Goal: Task Accomplishment & Management: Complete application form

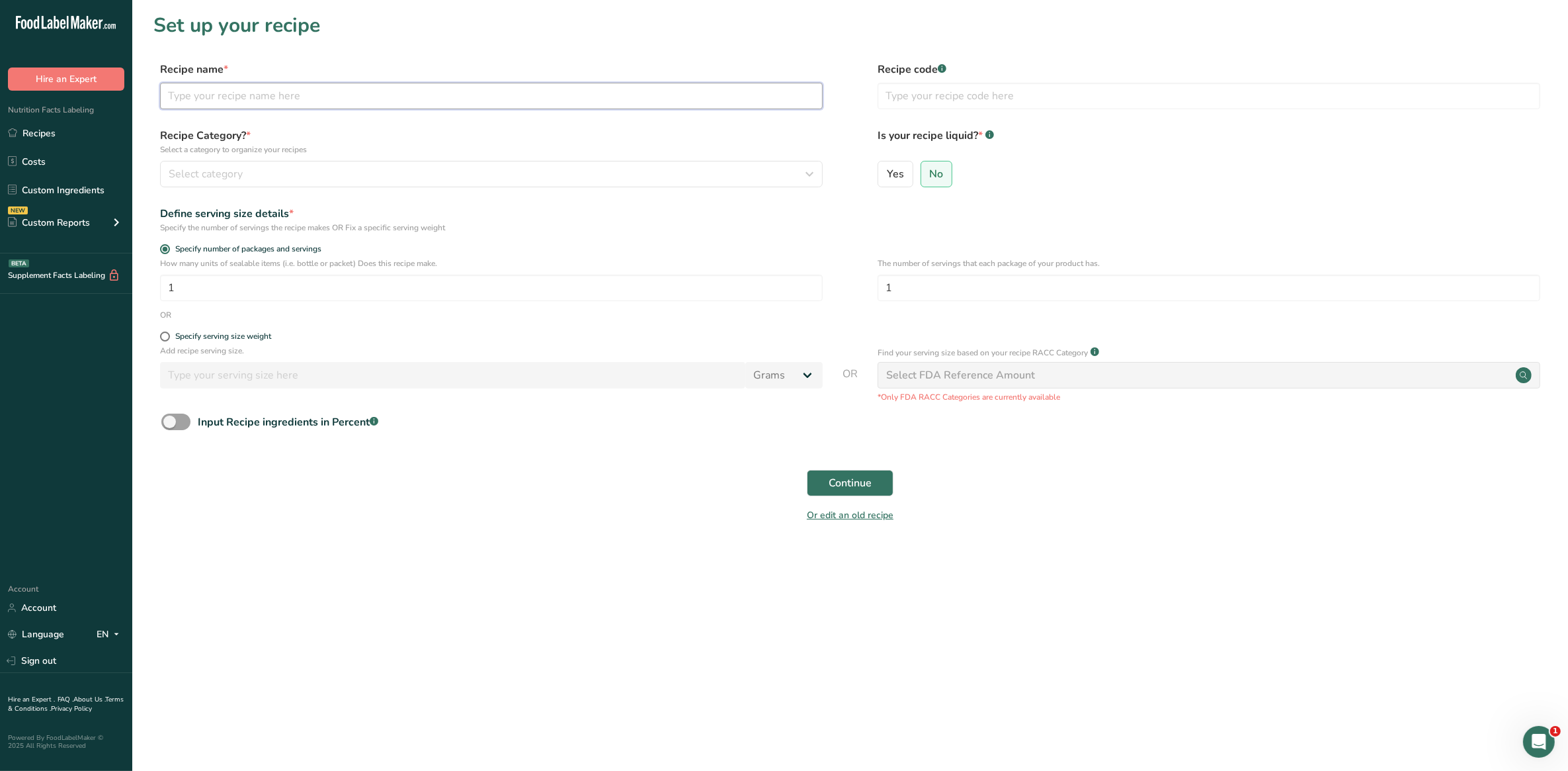
click at [388, 98] on input "text" at bounding box center [491, 96] width 663 height 27
type input "hibiscus"
click at [914, 89] on input "text" at bounding box center [1209, 96] width 663 height 27
type input "4564563453"
click at [330, 170] on div "Select category" at bounding box center [487, 173] width 637 height 16
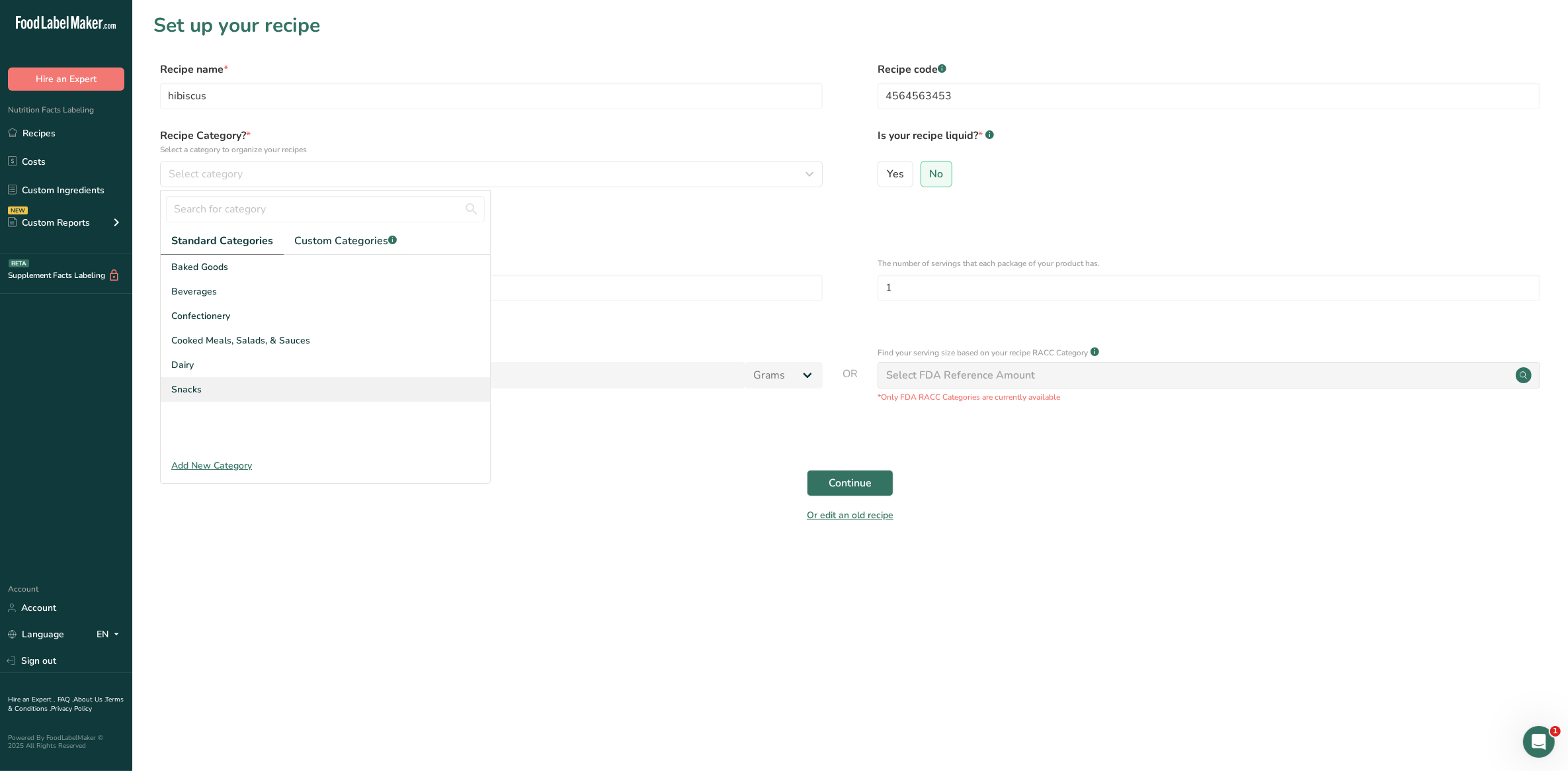
click at [200, 387] on span "Snacks" at bounding box center [187, 389] width 30 height 14
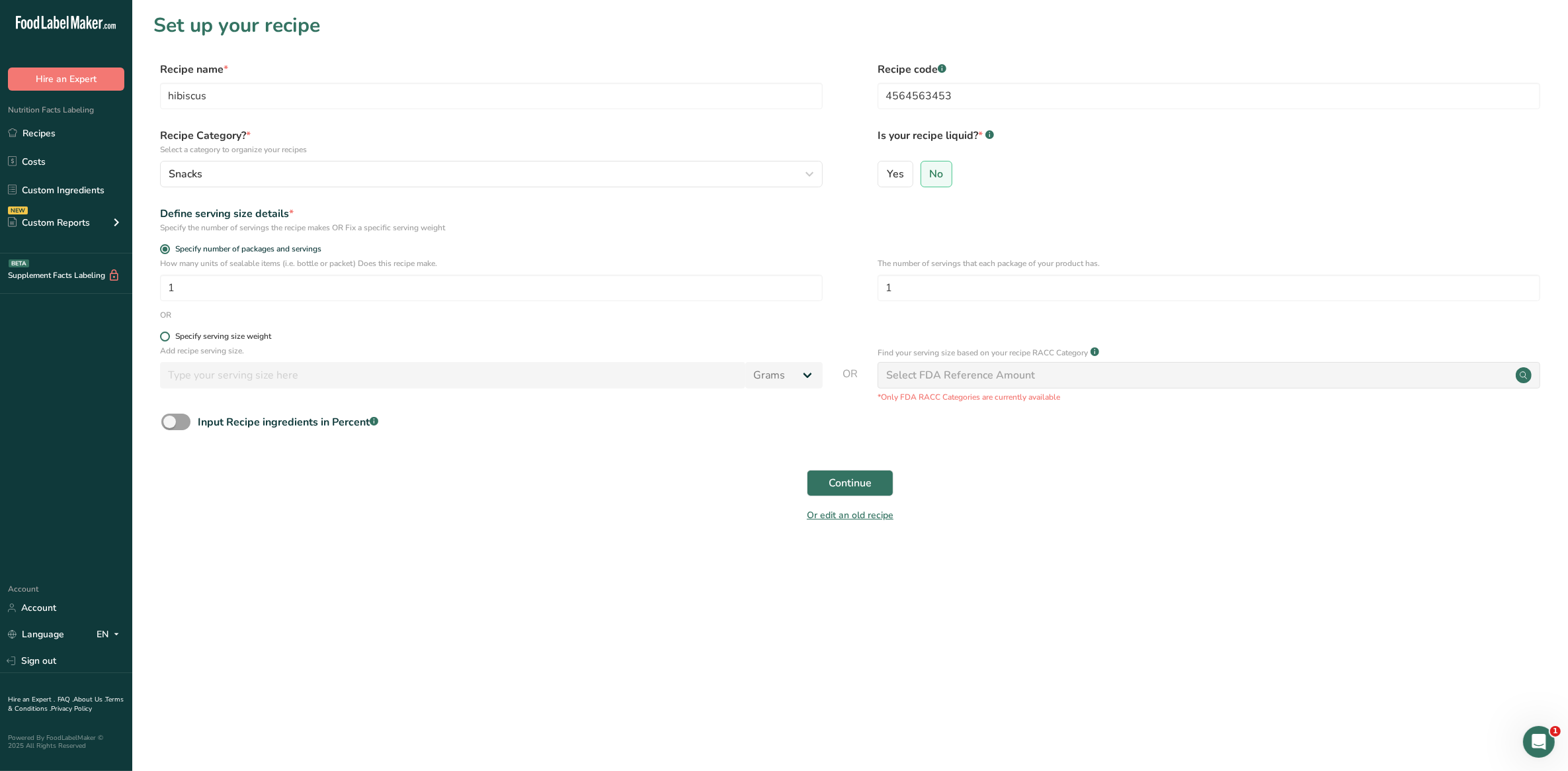
click at [202, 332] on div "Specify serving size weight" at bounding box center [223, 336] width 96 height 9
click at [169, 332] on input "Specify serving size weight" at bounding box center [164, 336] width 9 height 9
radio input "true"
radio input "false"
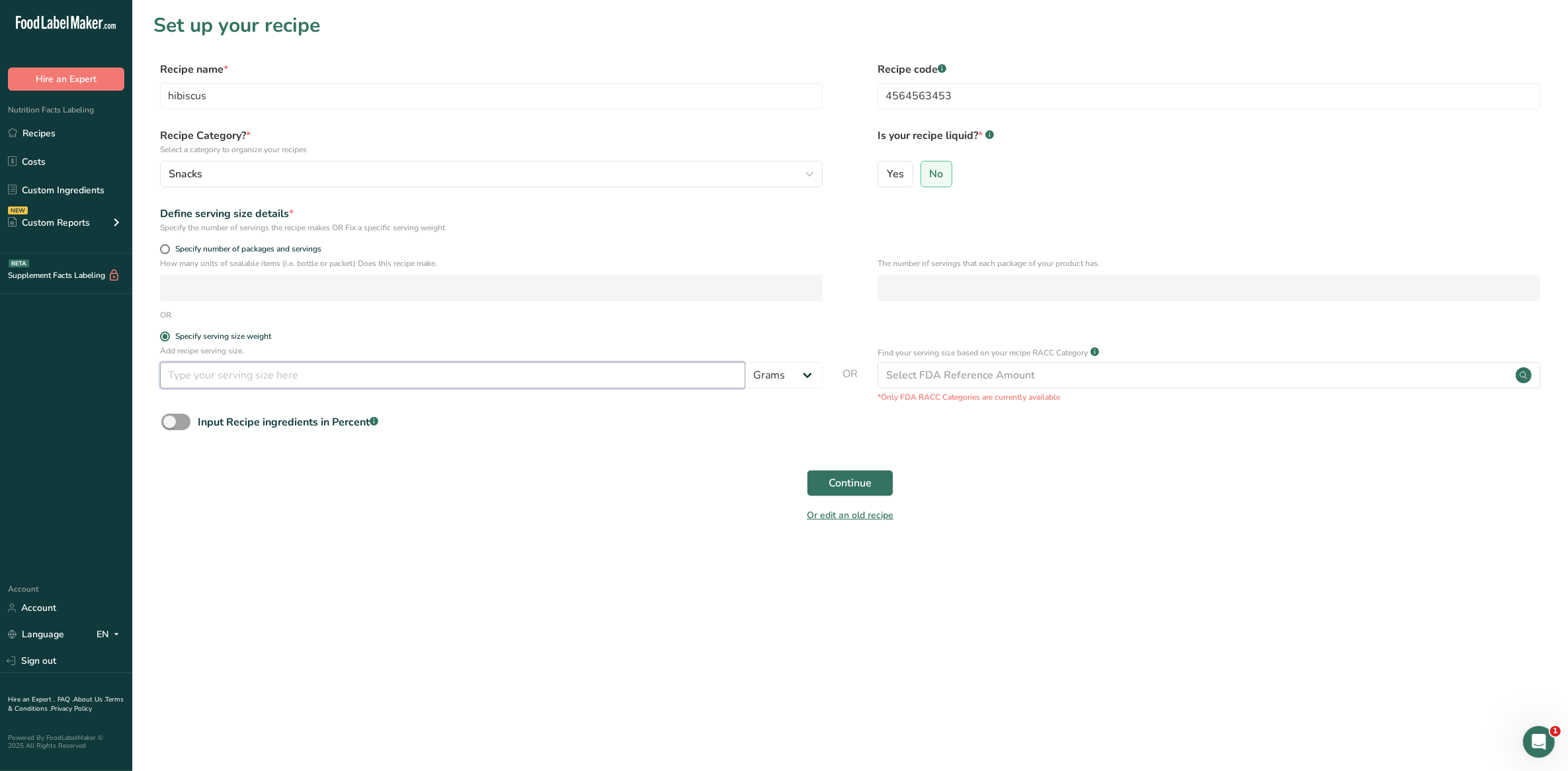
click at [228, 382] on input "number" at bounding box center [453, 375] width 585 height 27
type input "100"
click at [835, 478] on span "Continue" at bounding box center [849, 482] width 43 height 16
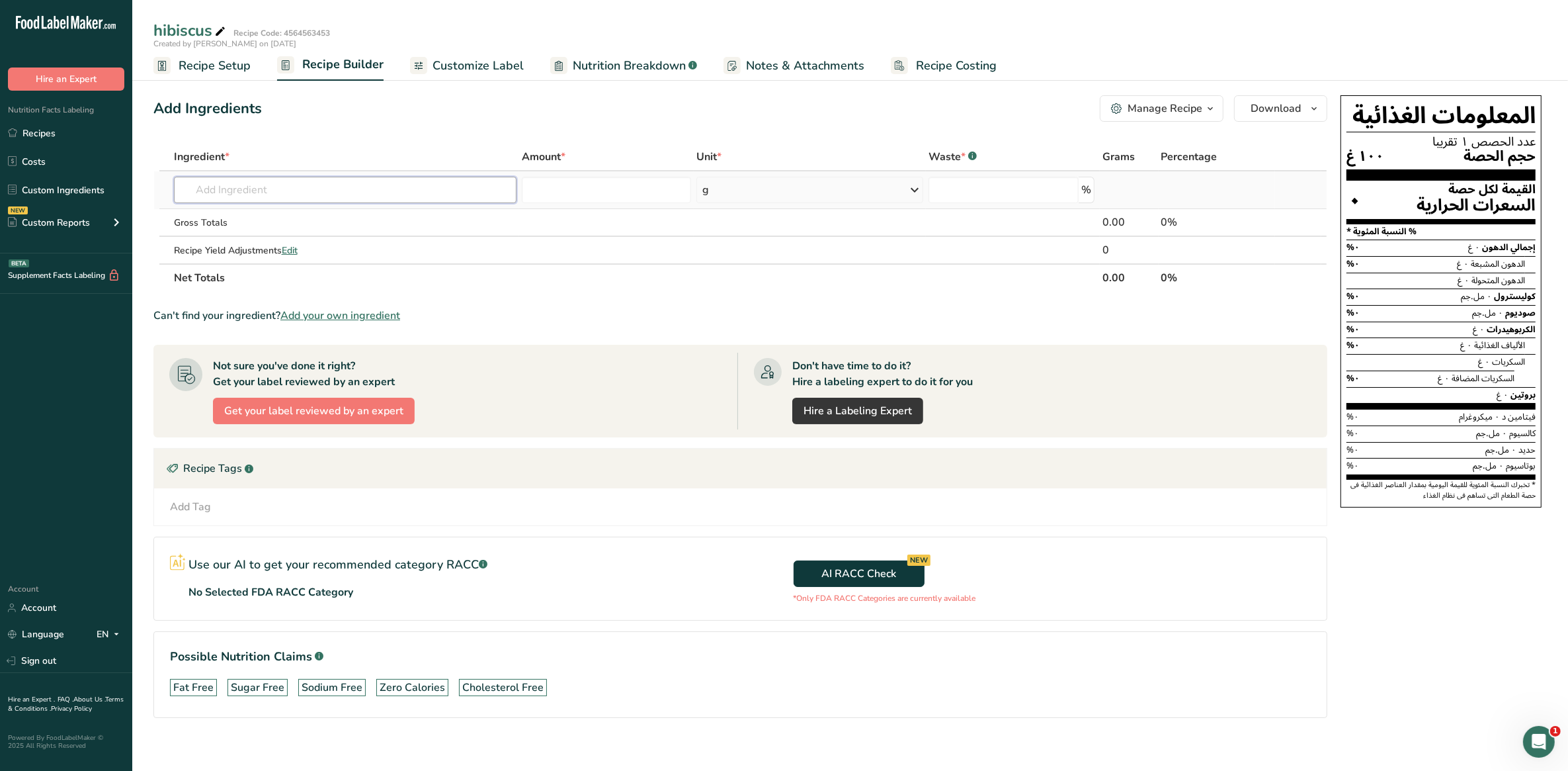
click at [259, 194] on input "text" at bounding box center [346, 189] width 343 height 27
click at [255, 188] on input "hibiscus" at bounding box center [346, 189] width 343 height 27
type input "hibi"
click at [344, 323] on div "See full Results" at bounding box center [346, 326] width 322 height 14
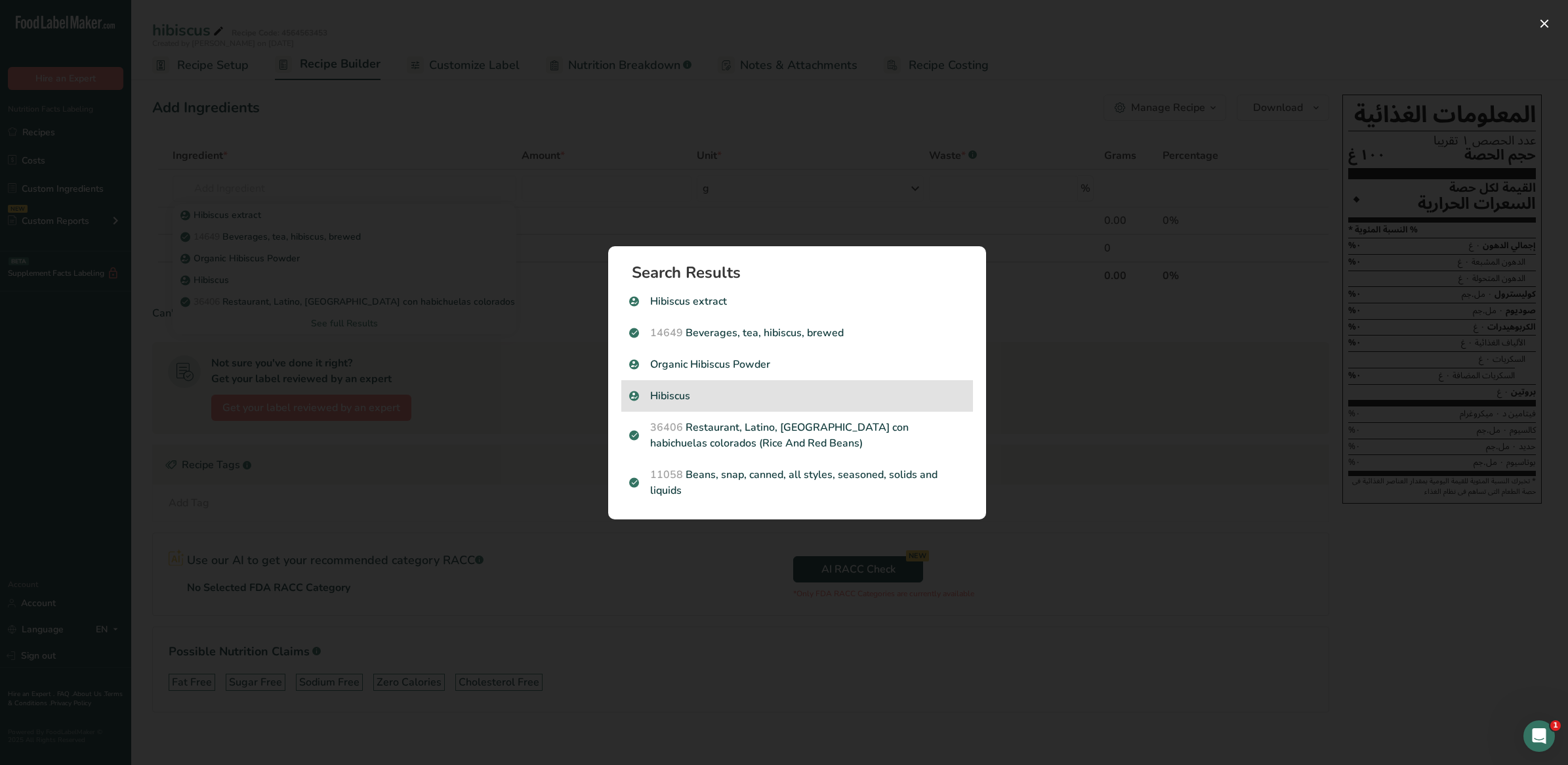
click at [693, 404] on div "Hibiscus" at bounding box center [797, 396] width 351 height 32
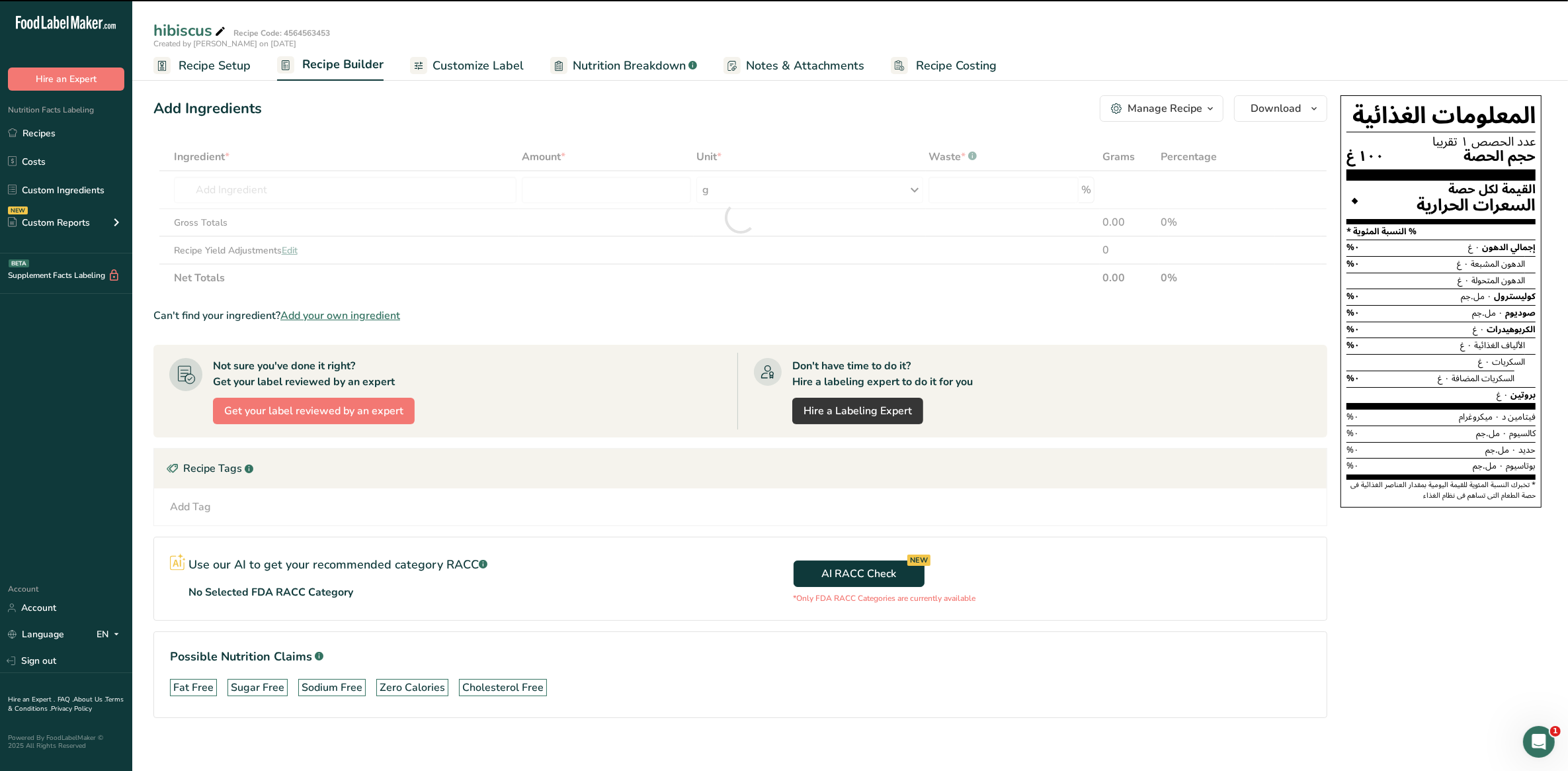
type input "0"
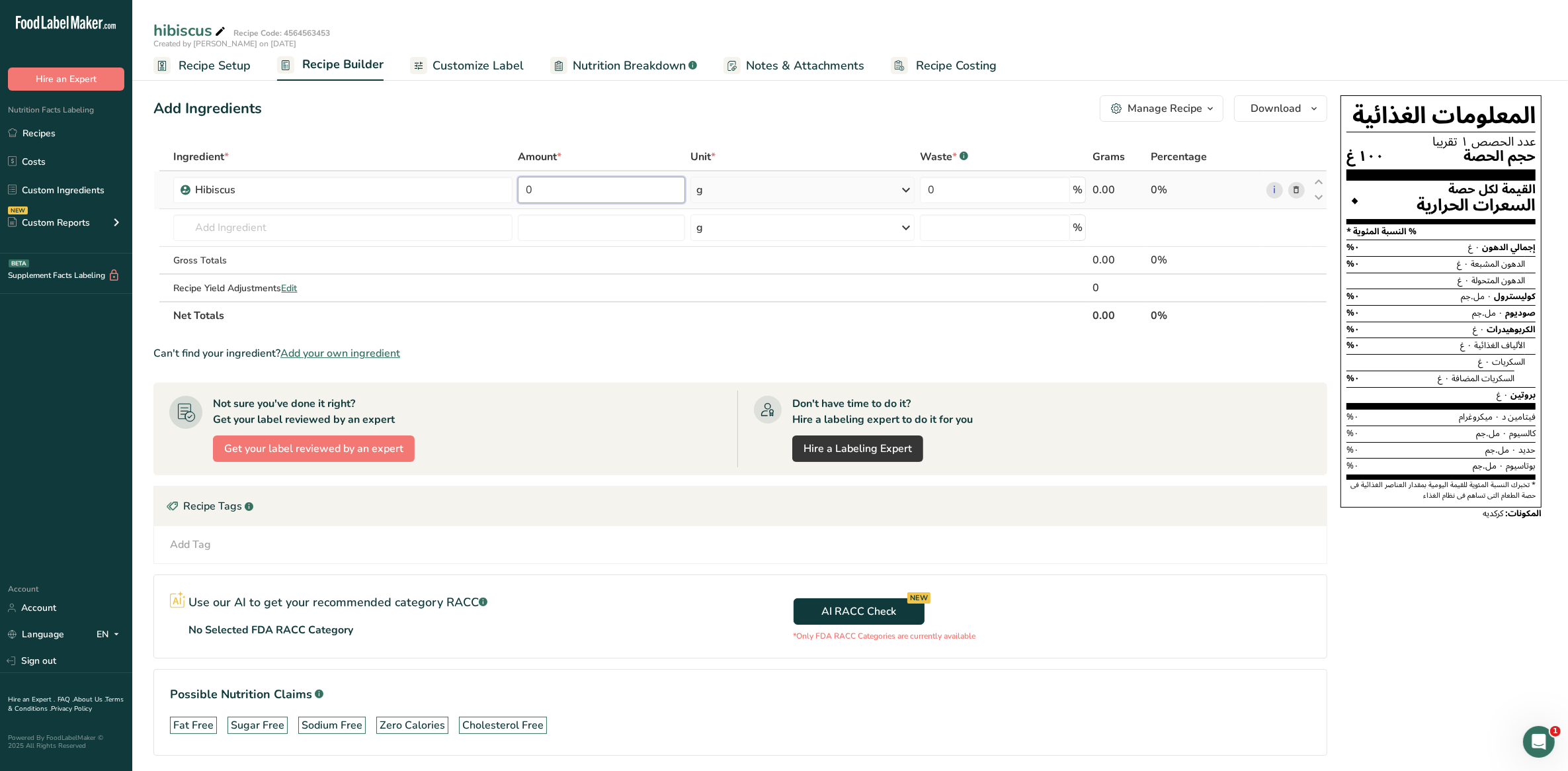
drag, startPoint x: 536, startPoint y: 183, endPoint x: 520, endPoint y: 181, distance: 16.1
click at [520, 181] on input "0" at bounding box center [601, 189] width 168 height 27
click at [650, 346] on div "Can't find your ingredient? Add your own ingredient" at bounding box center [740, 353] width 1174 height 16
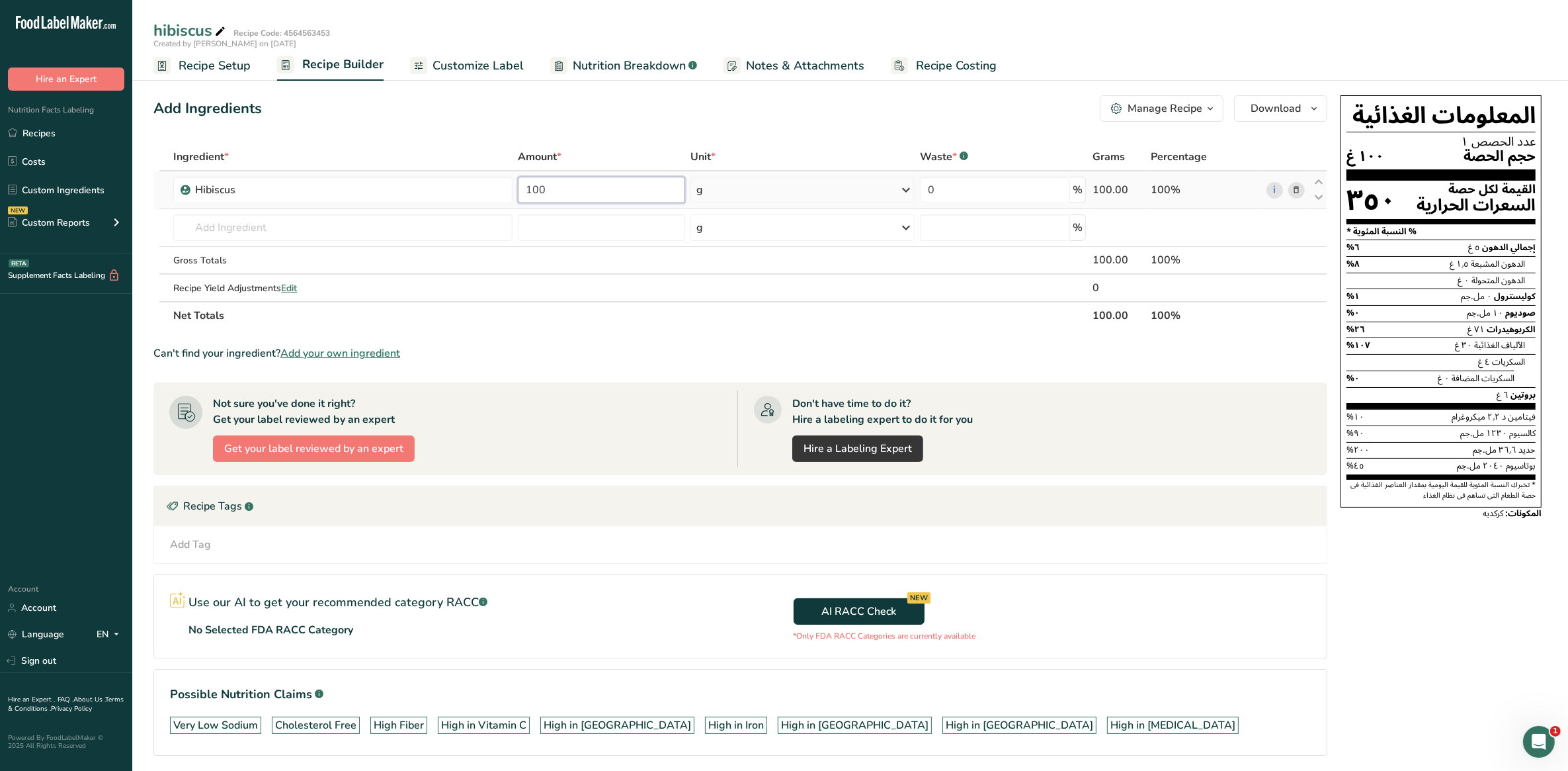
drag, startPoint x: 529, startPoint y: 190, endPoint x: 544, endPoint y: 189, distance: 15.0
click at [544, 189] on input "100" at bounding box center [601, 189] width 168 height 27
click at [620, 332] on section "Ingredient * Amount * Unit * Waste * .a-a{fill:#347362;}.b-a{fill:#fff;} Grams …" at bounding box center [740, 459] width 1174 height 634
drag, startPoint x: 527, startPoint y: 188, endPoint x: 579, endPoint y: 187, distance: 52.0
click at [579, 187] on input "40" at bounding box center [601, 189] width 168 height 27
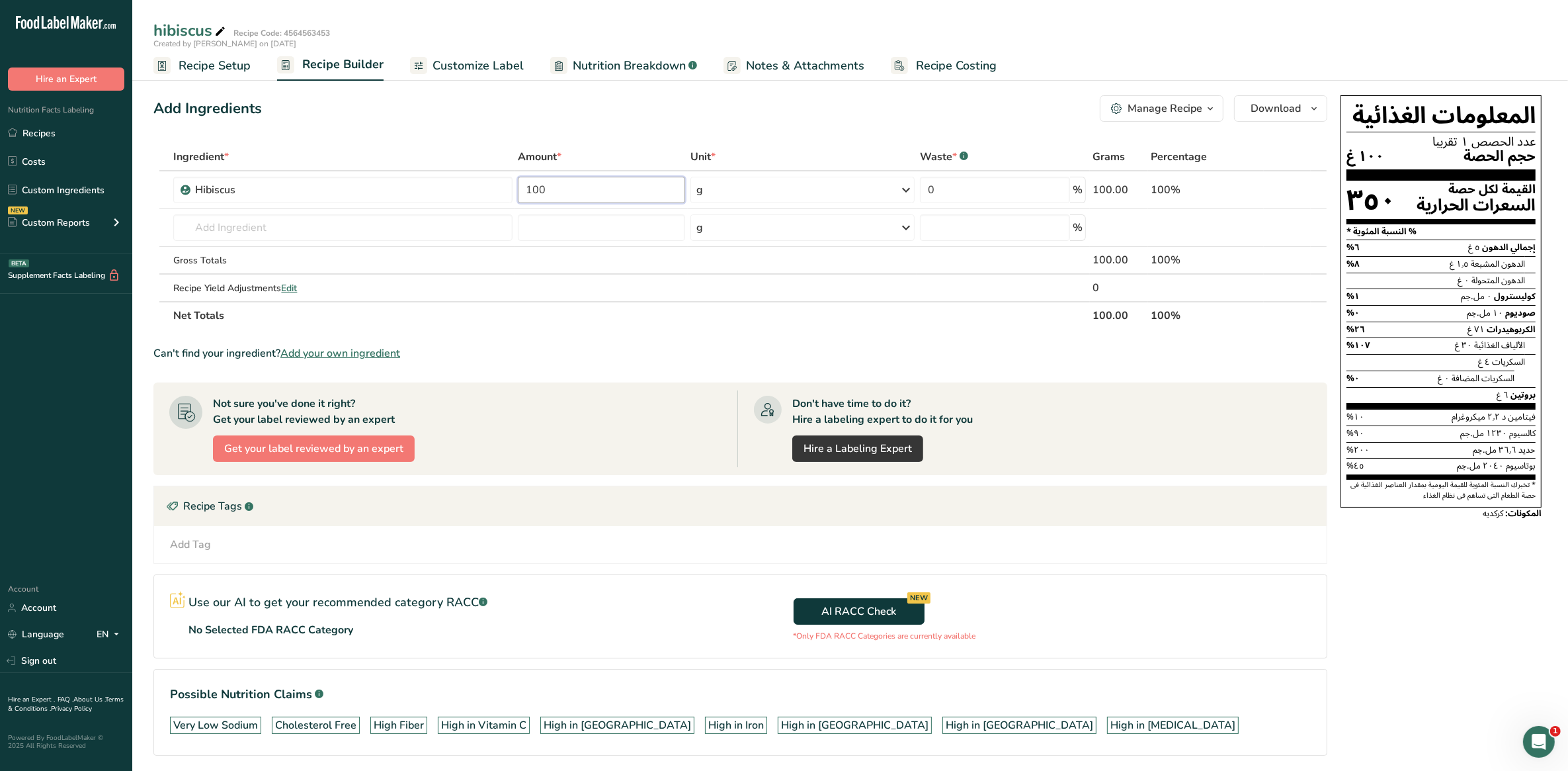
type input "100"
click at [775, 337] on section "Ingredient * Amount * Unit * Waste * .a-a{fill:#347362;}.b-a{fill:#fff;} Grams …" at bounding box center [740, 459] width 1174 height 634
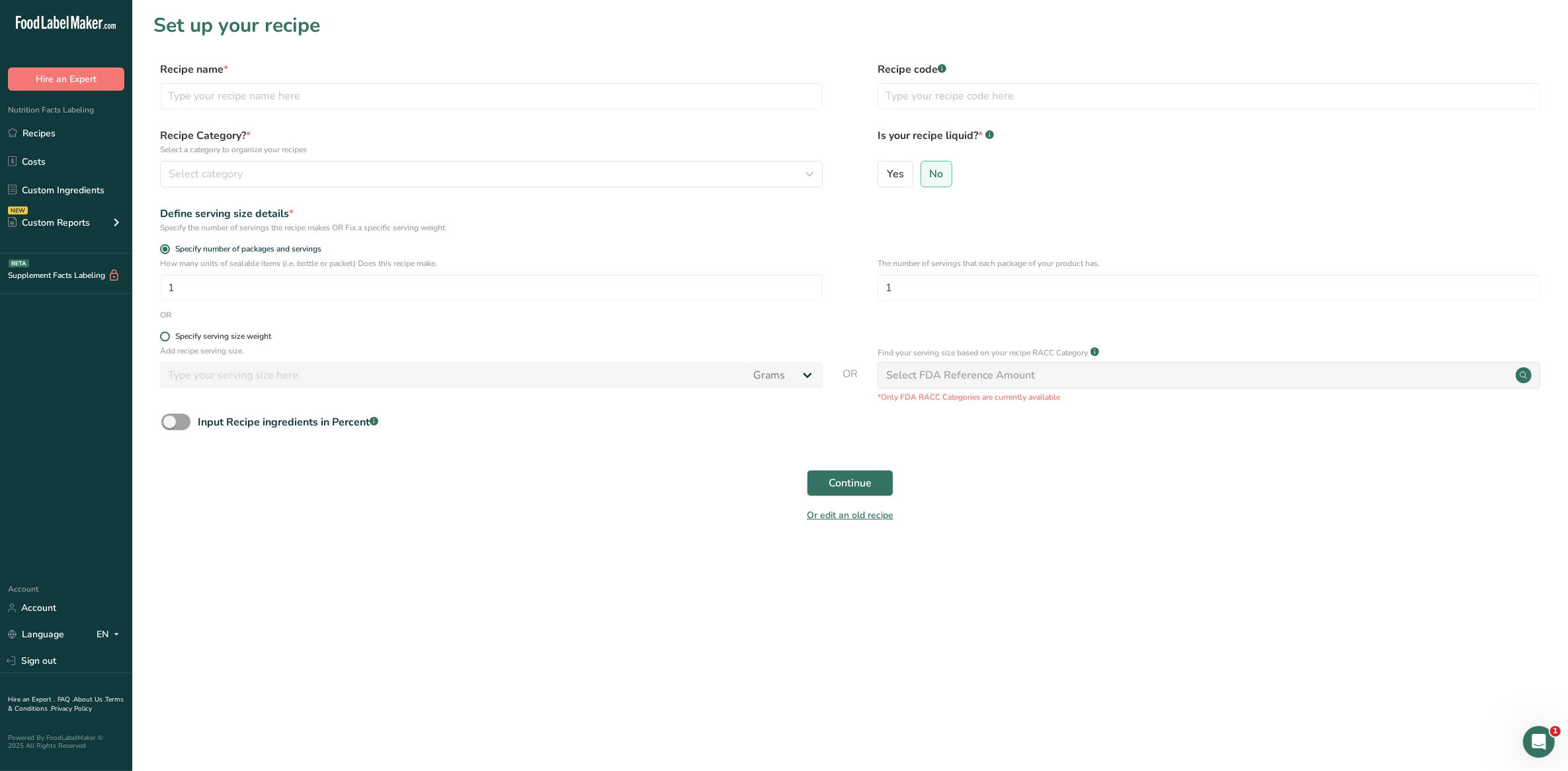
click at [200, 338] on div "Specify serving size weight" at bounding box center [223, 336] width 96 height 9
click at [169, 338] on input "Specify serving size weight" at bounding box center [164, 336] width 9 height 9
radio input "true"
radio input "false"
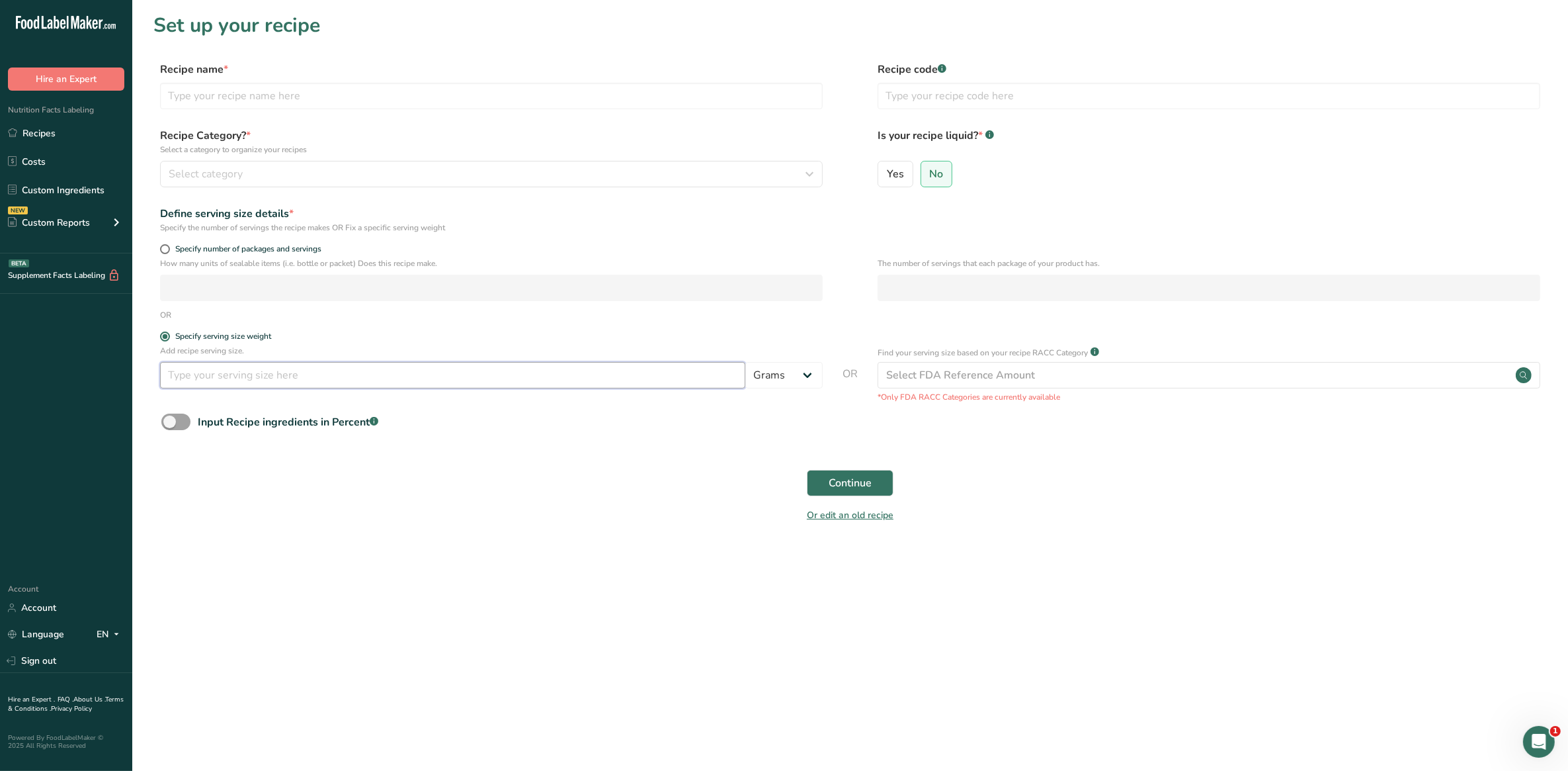
click at [233, 378] on input "number" at bounding box center [453, 375] width 585 height 27
type input "40"
click at [812, 481] on button "Continue" at bounding box center [849, 483] width 86 height 27
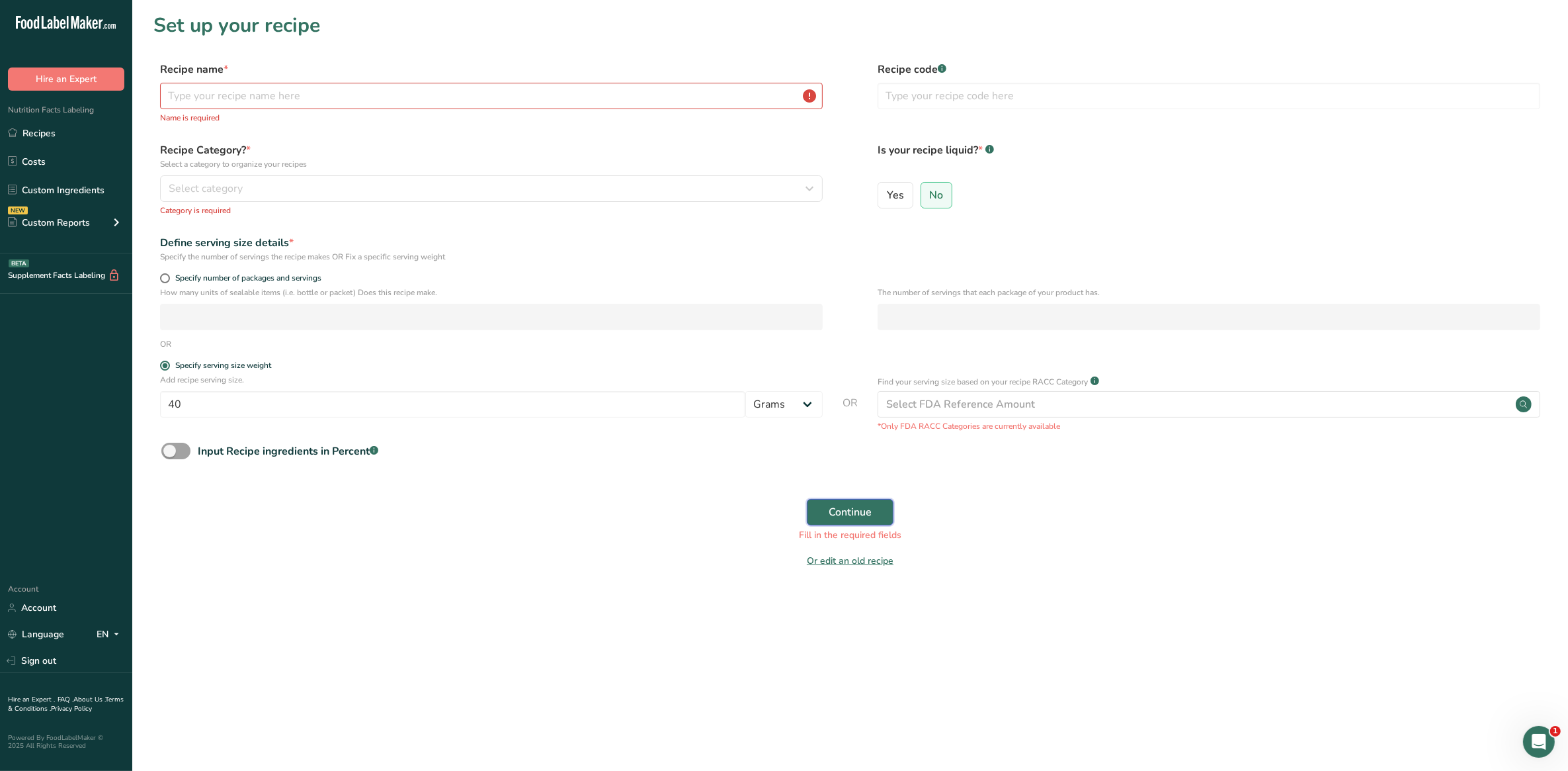
click at [854, 516] on span "Continue" at bounding box center [849, 511] width 43 height 16
click at [924, 404] on div "Select FDA Reference Amount" at bounding box center [960, 403] width 149 height 16
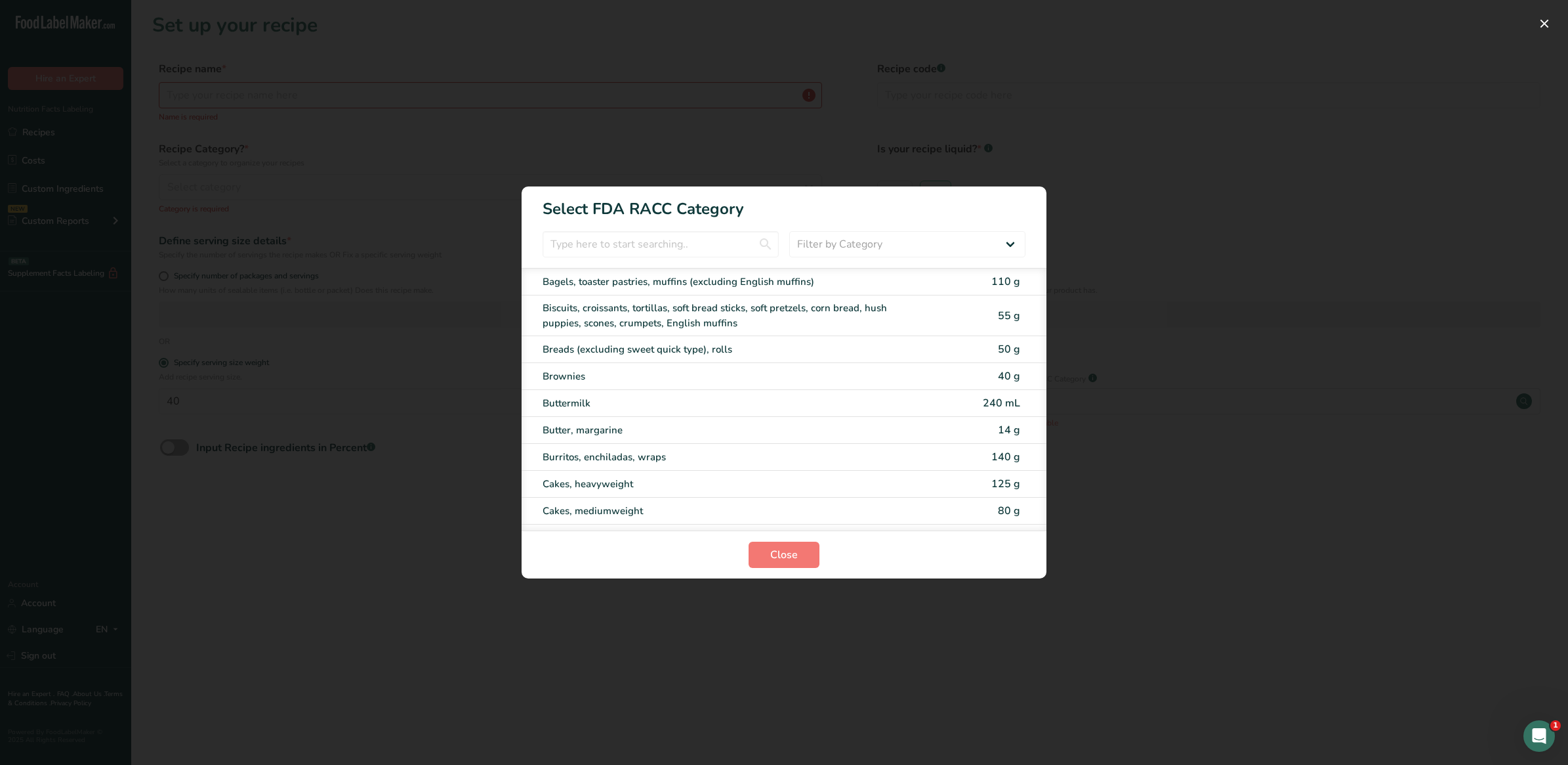
click at [1119, 232] on div "RACC Category Selection Modal" at bounding box center [784, 382] width 1568 height 765
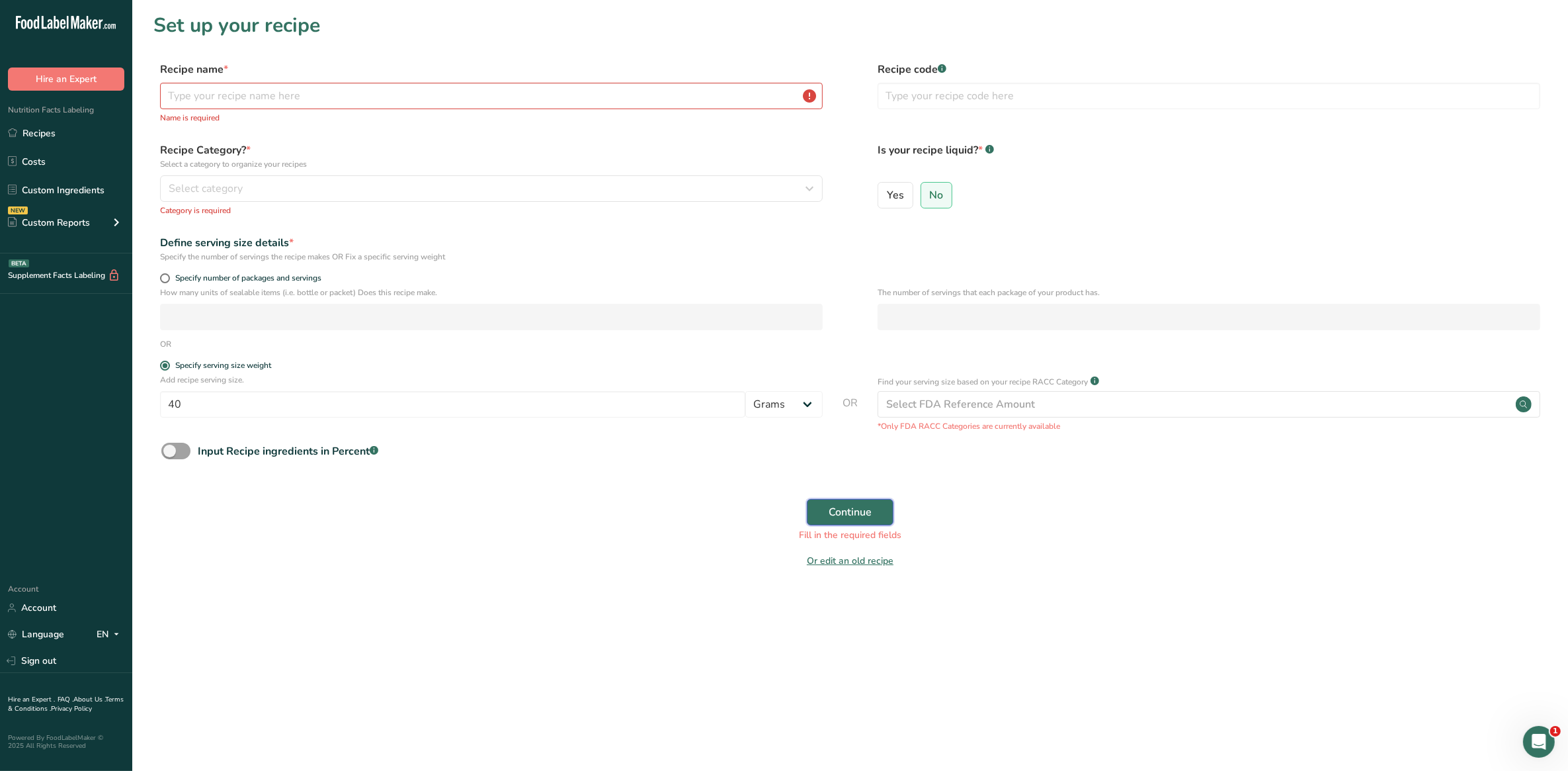
click at [846, 516] on span "Continue" at bounding box center [849, 511] width 43 height 16
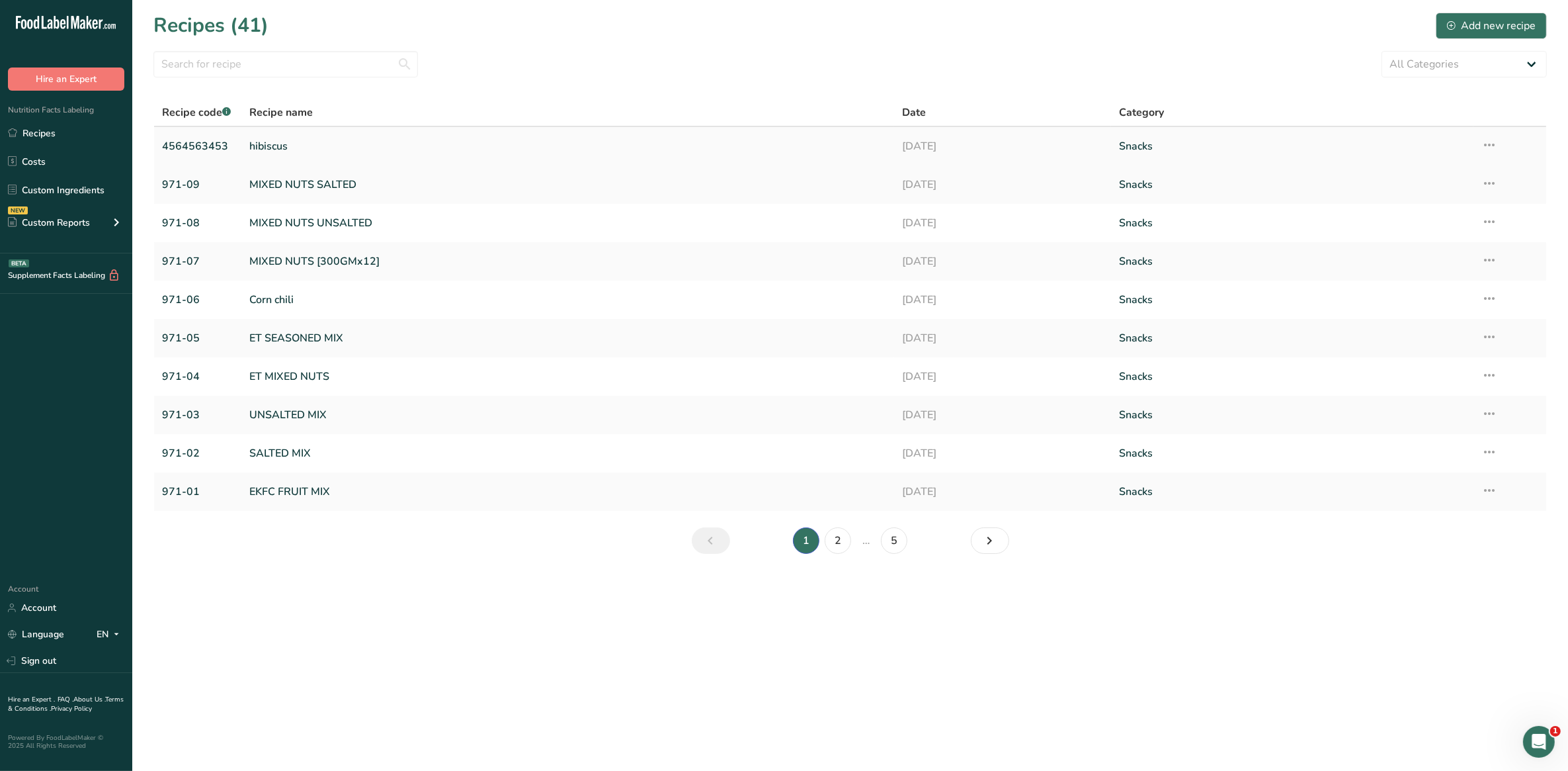
click at [263, 143] on link "hibiscus" at bounding box center [567, 146] width 636 height 27
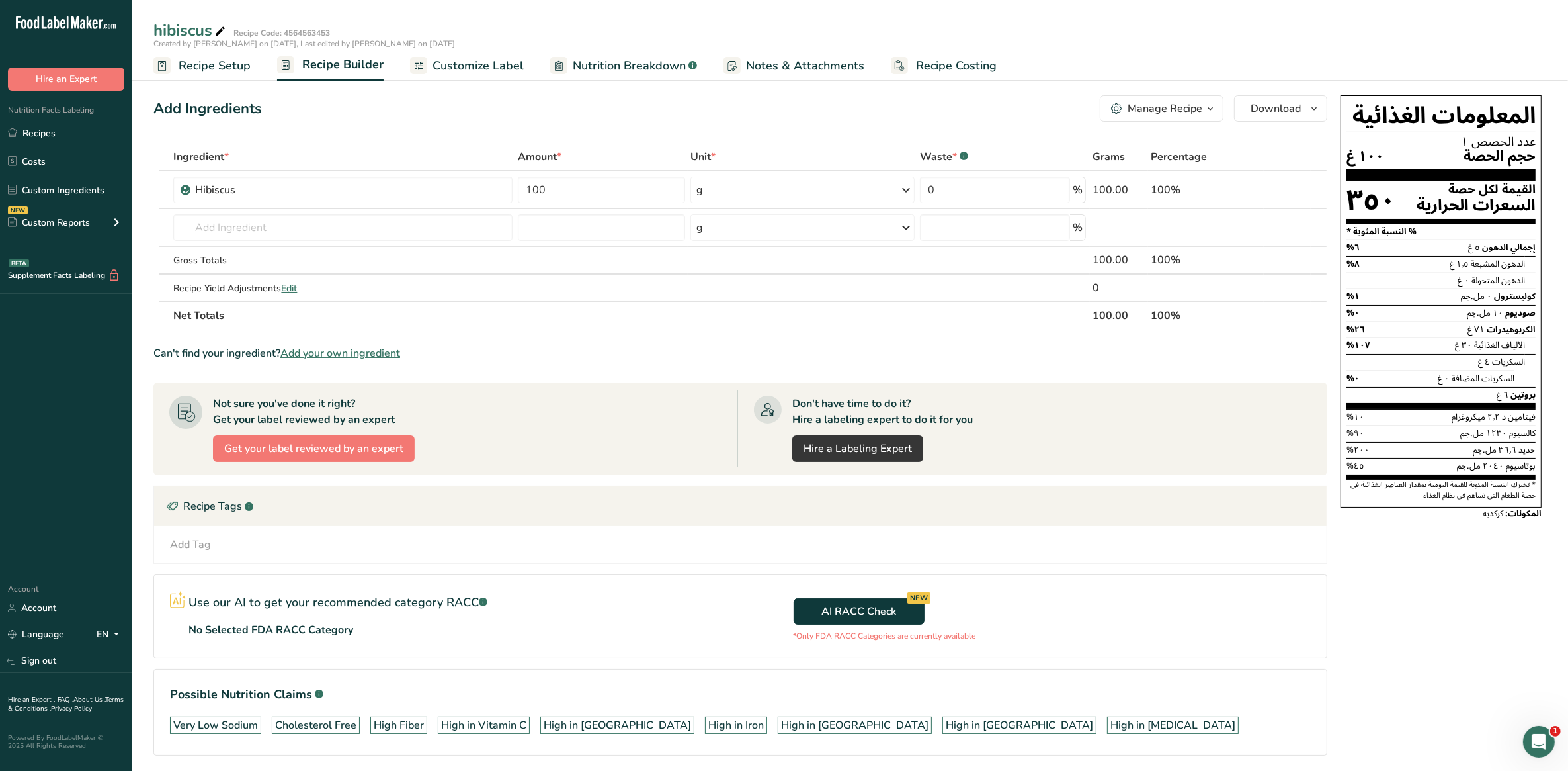
click at [225, 64] on span "Recipe Setup" at bounding box center [215, 65] width 72 height 18
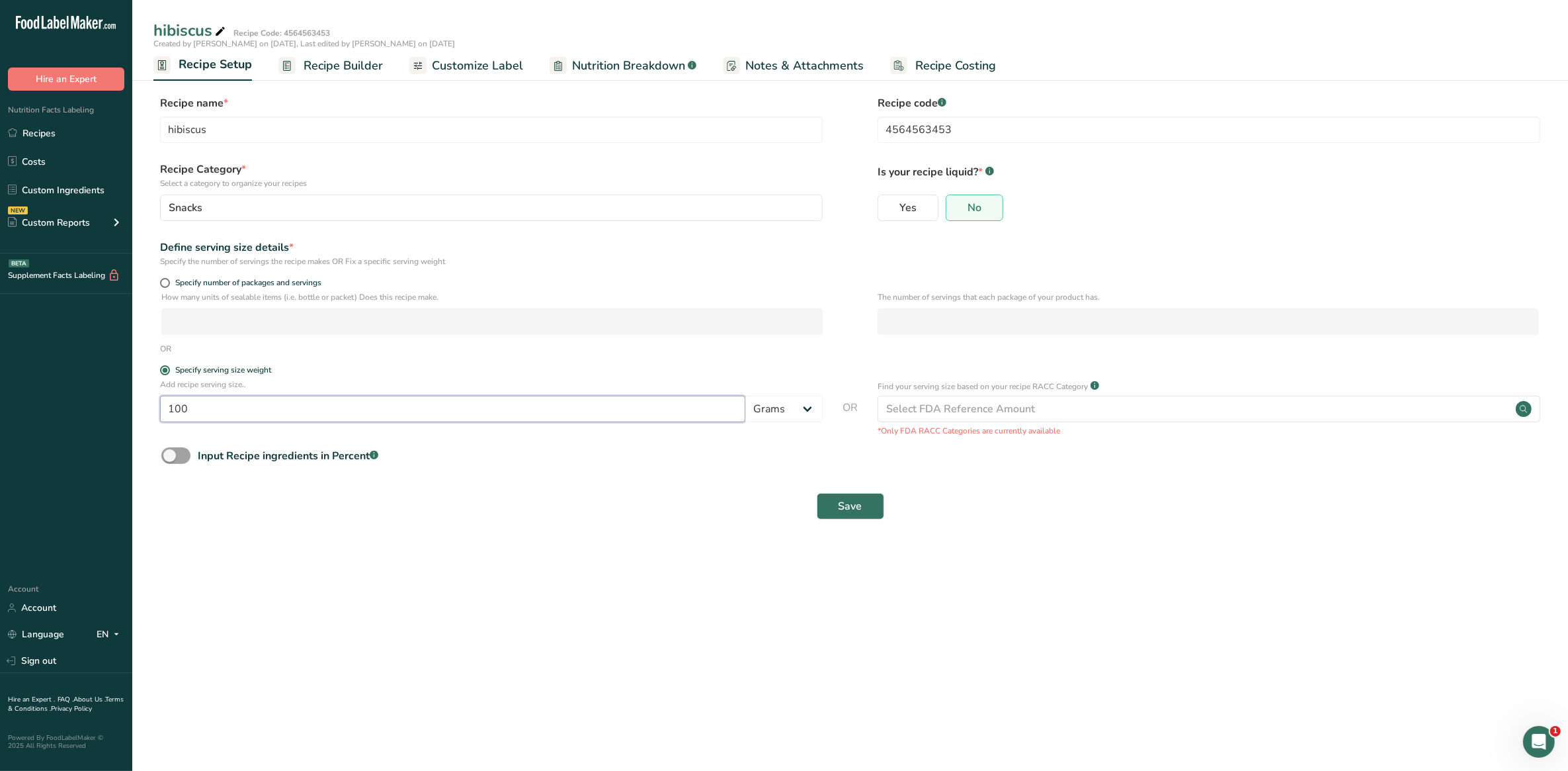
click at [281, 414] on input "100" at bounding box center [453, 409] width 585 height 27
type input "1"
type input "40"
click at [840, 513] on span "Save" at bounding box center [850, 506] width 24 height 16
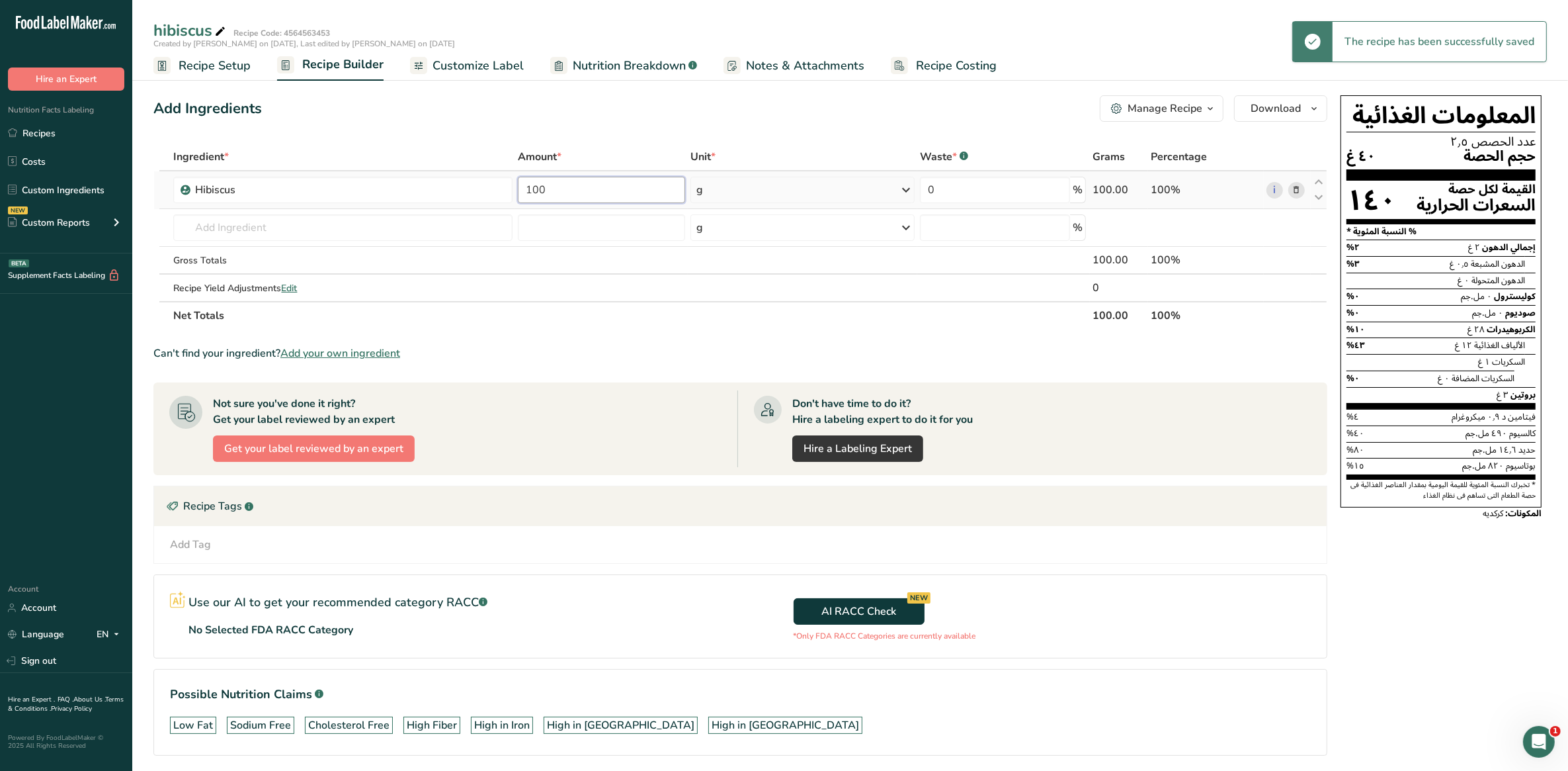
drag, startPoint x: 527, startPoint y: 188, endPoint x: 597, endPoint y: 176, distance: 71.0
click at [597, 176] on input "100" at bounding box center [601, 189] width 168 height 27
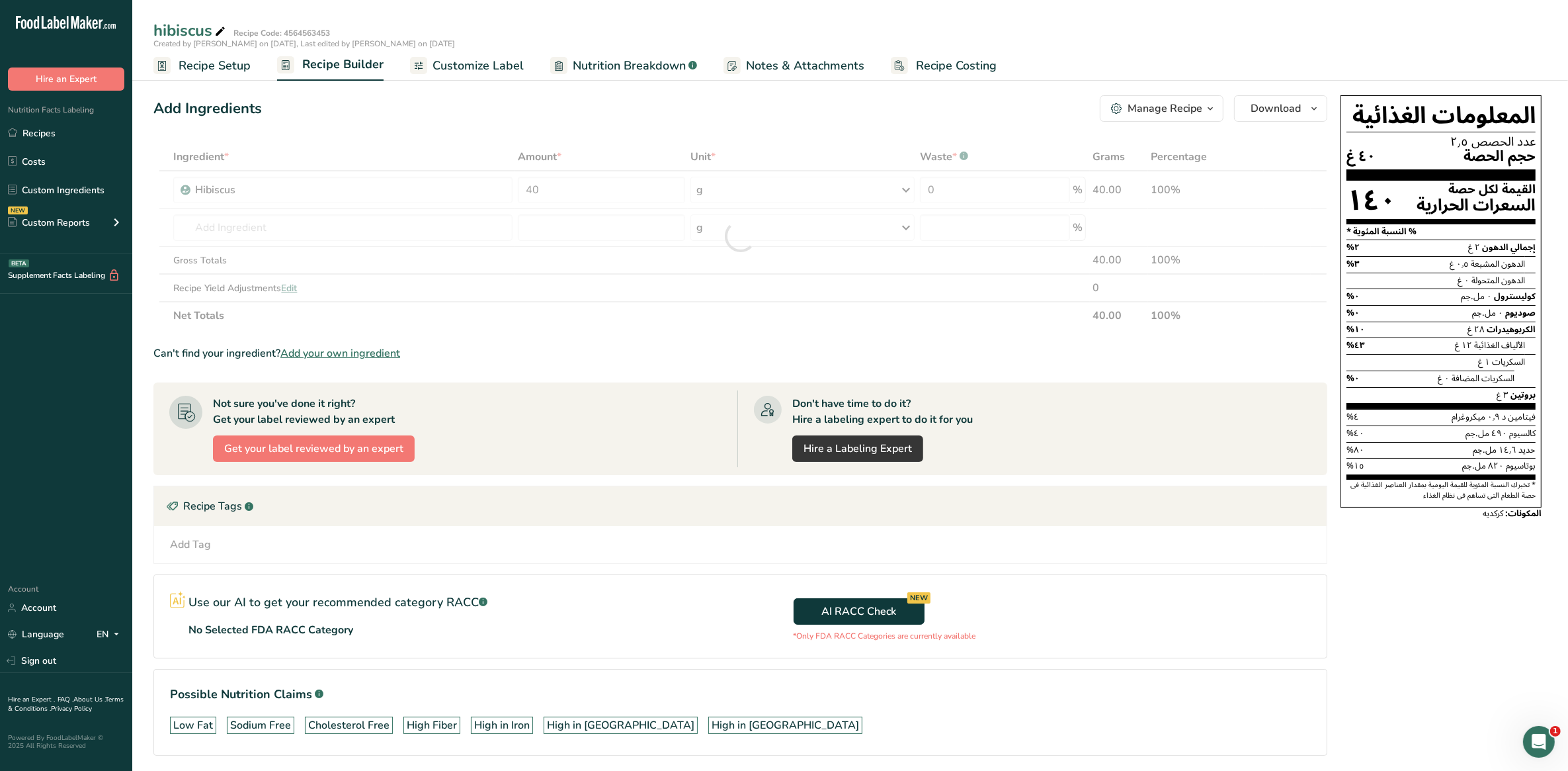
click at [686, 337] on section "Ingredient * Amount * Unit * Waste * .a-a{fill:#347362;}.b-a{fill:#fff;} Grams …" at bounding box center [740, 459] width 1174 height 634
drag, startPoint x: 545, startPoint y: 189, endPoint x: 524, endPoint y: 188, distance: 21.0
click at [524, 188] on input "40" at bounding box center [601, 189] width 168 height 27
type input "32"
click at [262, 223] on div "Ingredient * Amount * Unit * Waste * .a-a{fill:#347362;}.b-a{fill:#fff;} Grams …" at bounding box center [740, 236] width 1174 height 187
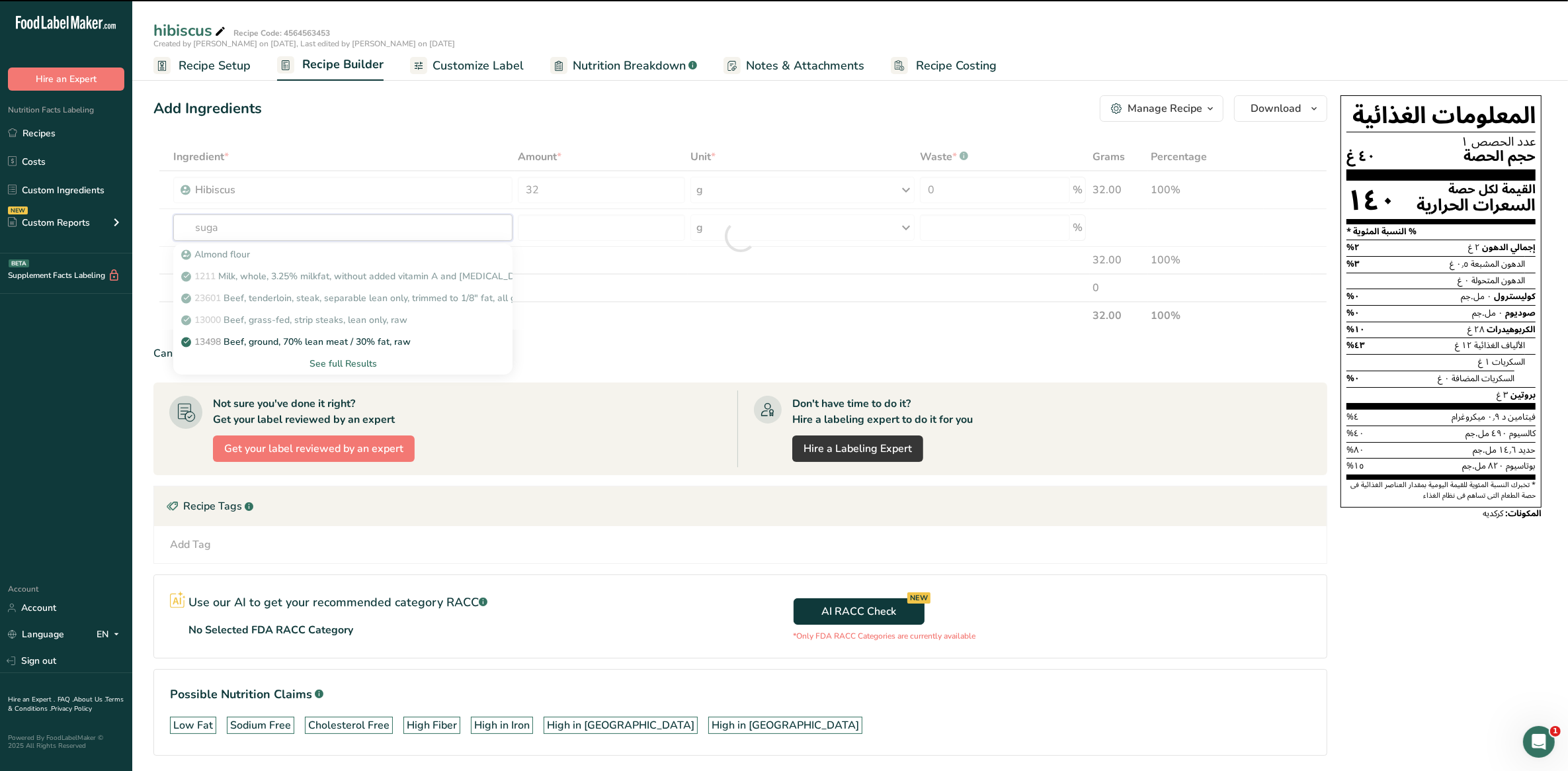
type input "sugar"
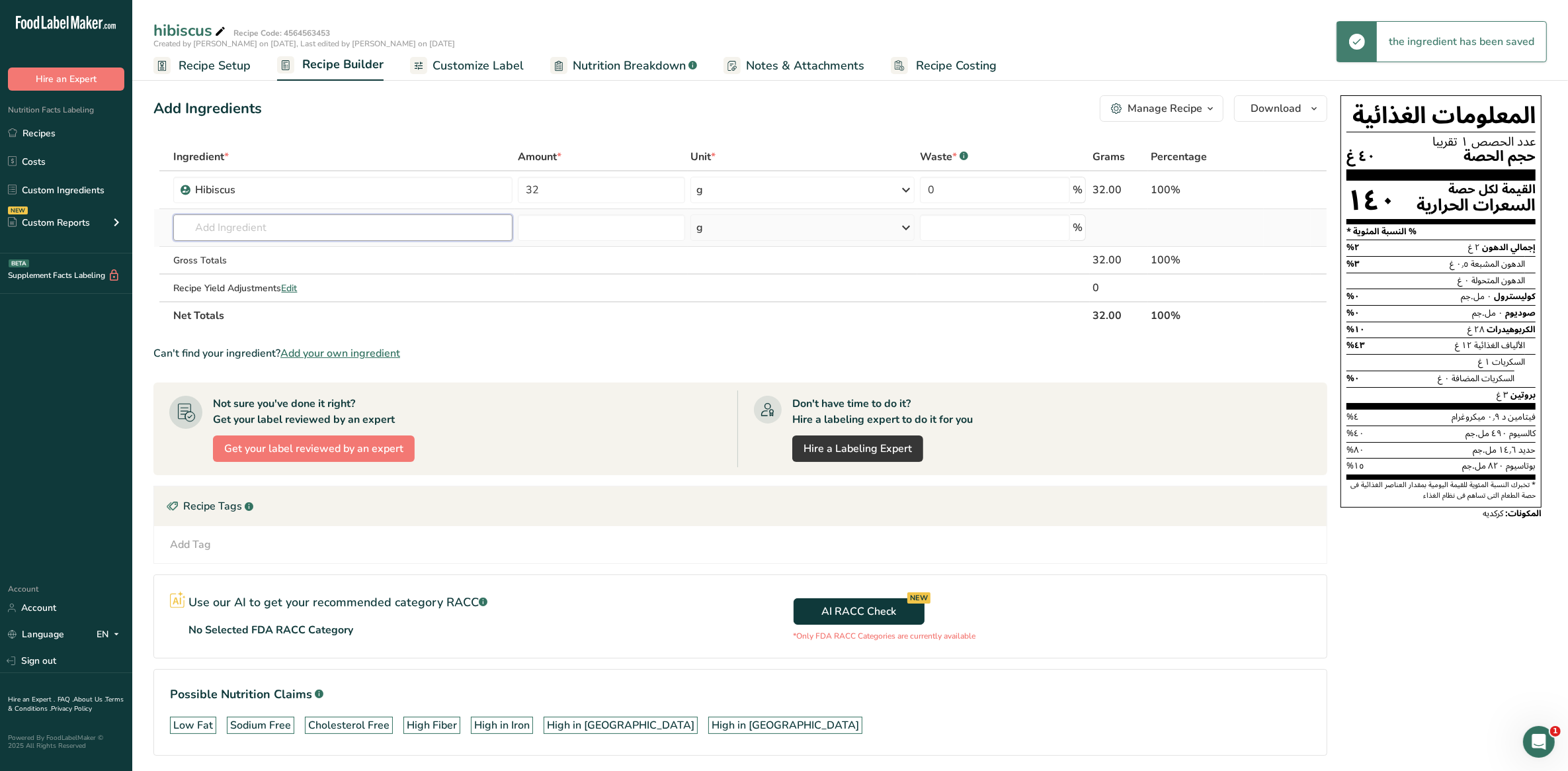
click at [263, 224] on input "text" at bounding box center [343, 227] width 339 height 27
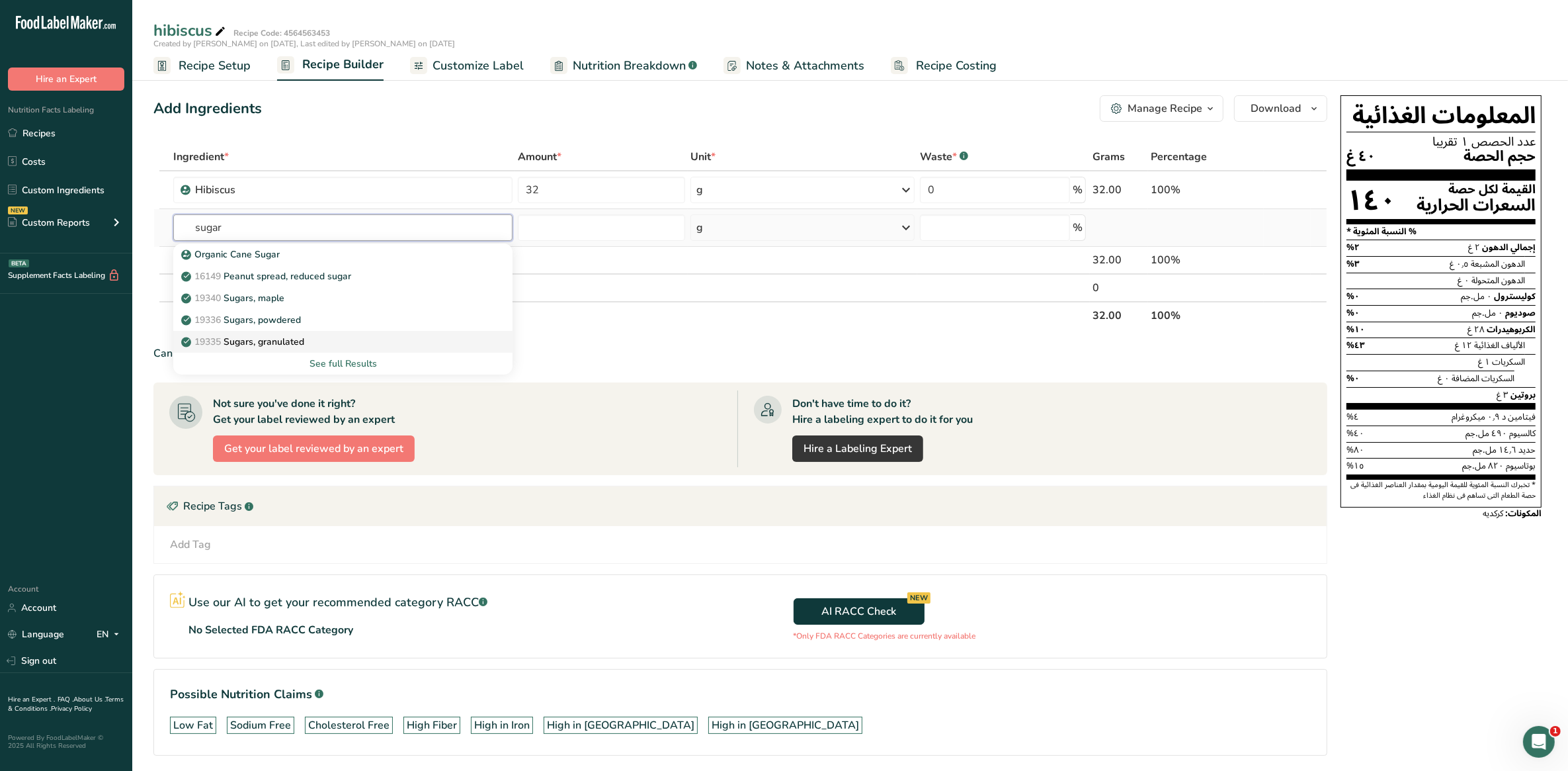
type input "sugar"
click at [273, 342] on p "19335 [GEOGRAPHIC_DATA], granulated" at bounding box center [243, 341] width 120 height 14
type input "Sugars, granulated"
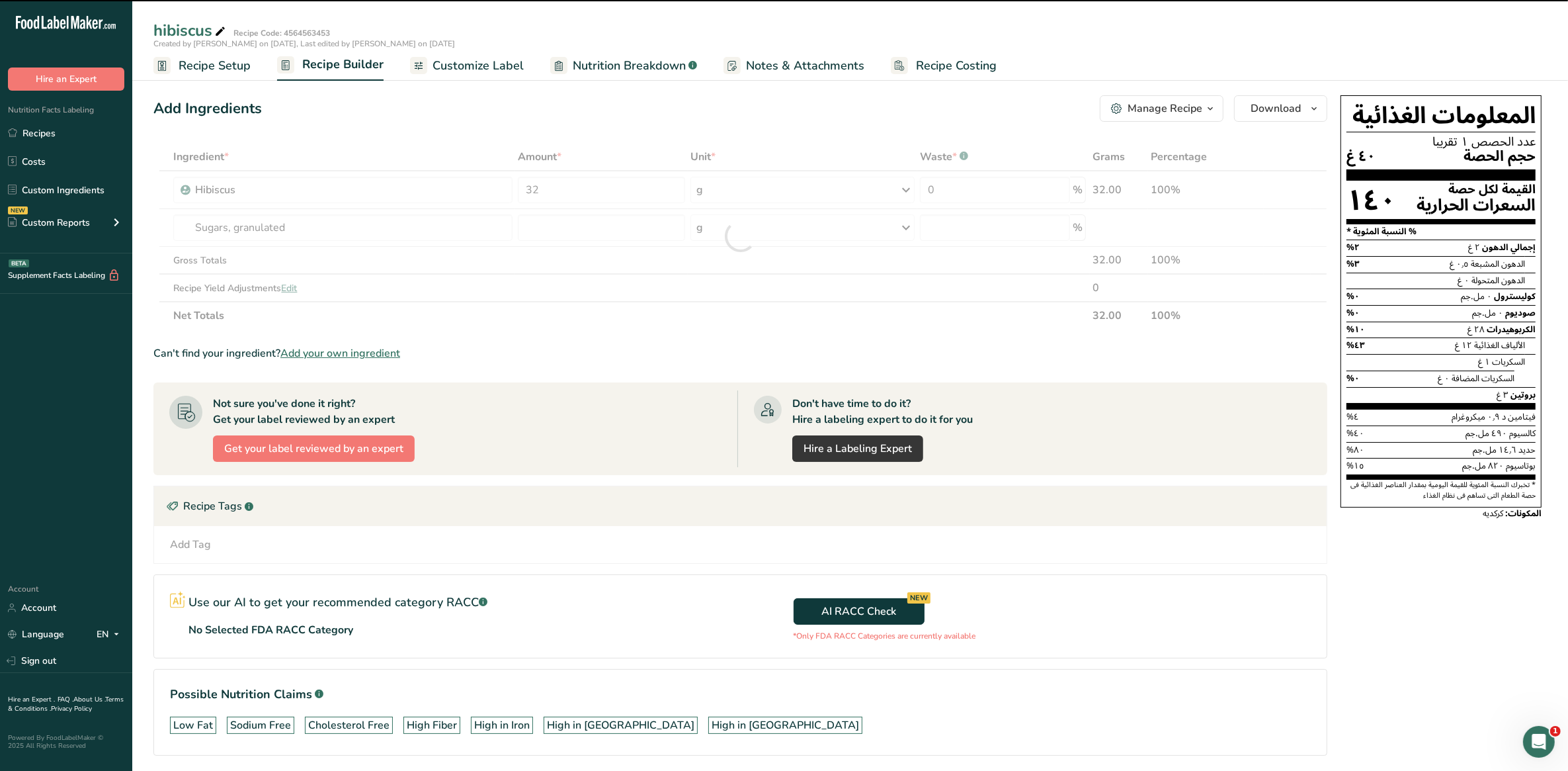
type input "0"
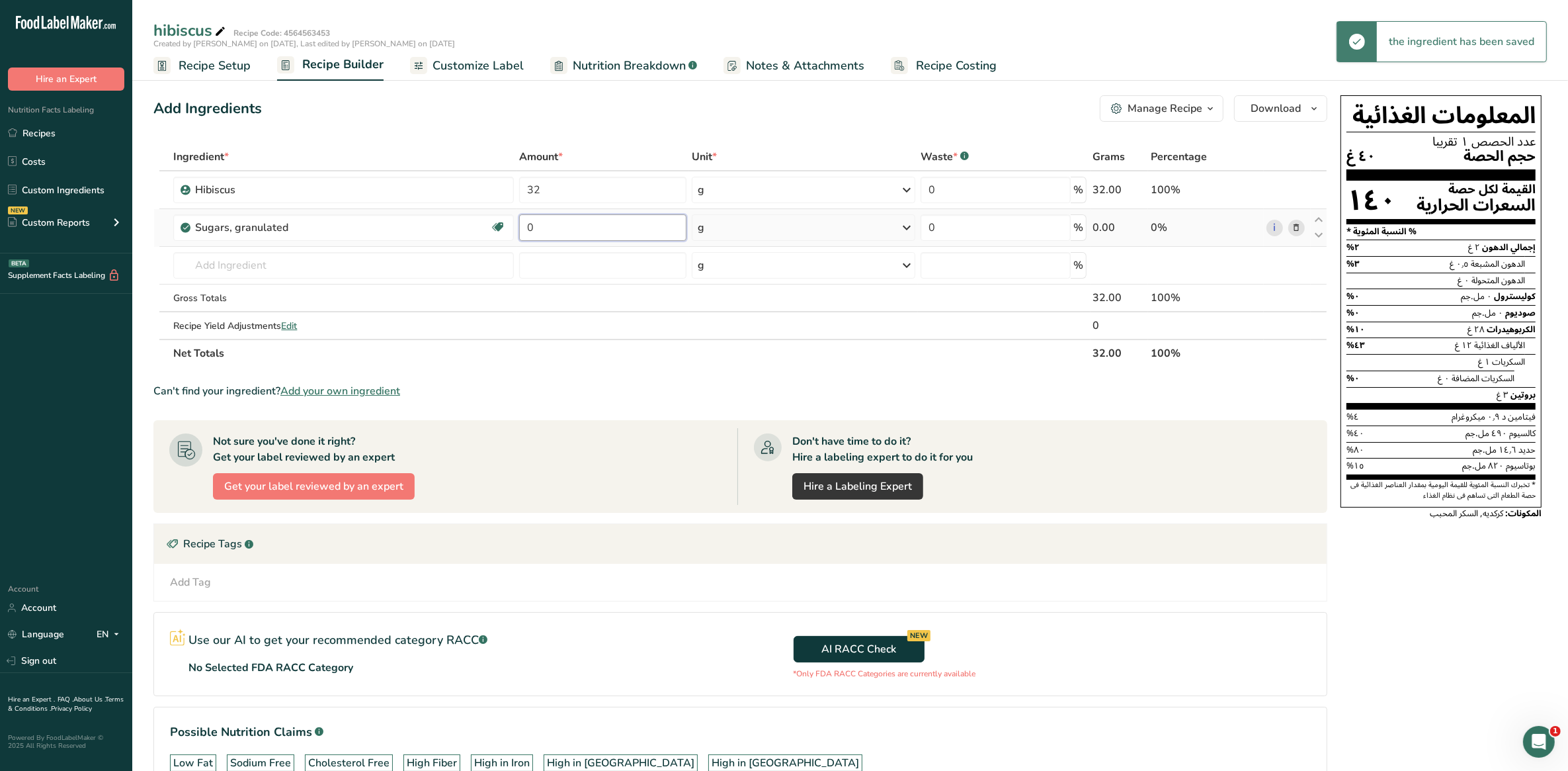
drag, startPoint x: 540, startPoint y: 221, endPoint x: 530, endPoint y: 219, distance: 10.2
click at [530, 219] on input "0" at bounding box center [602, 227] width 167 height 27
type input "8"
click at [900, 371] on section "Ingredient * Amount * Unit * Waste * .a-a{fill:#347362;}.b-a{fill:#fff;} Grams …" at bounding box center [740, 478] width 1174 height 672
drag, startPoint x: 529, startPoint y: 189, endPoint x: 538, endPoint y: 189, distance: 9.0
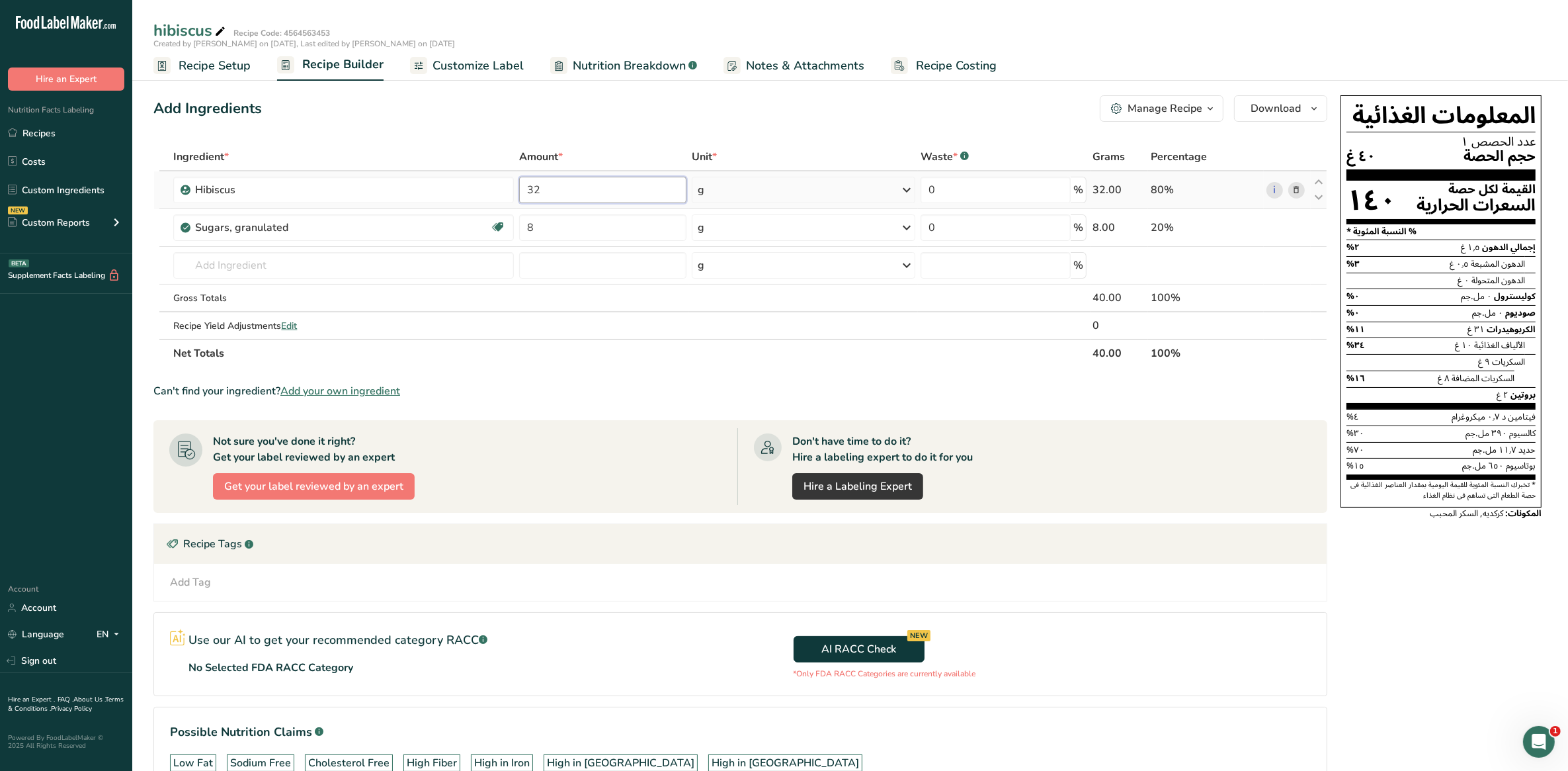
click at [538, 189] on input "32" at bounding box center [602, 189] width 167 height 27
type input "35"
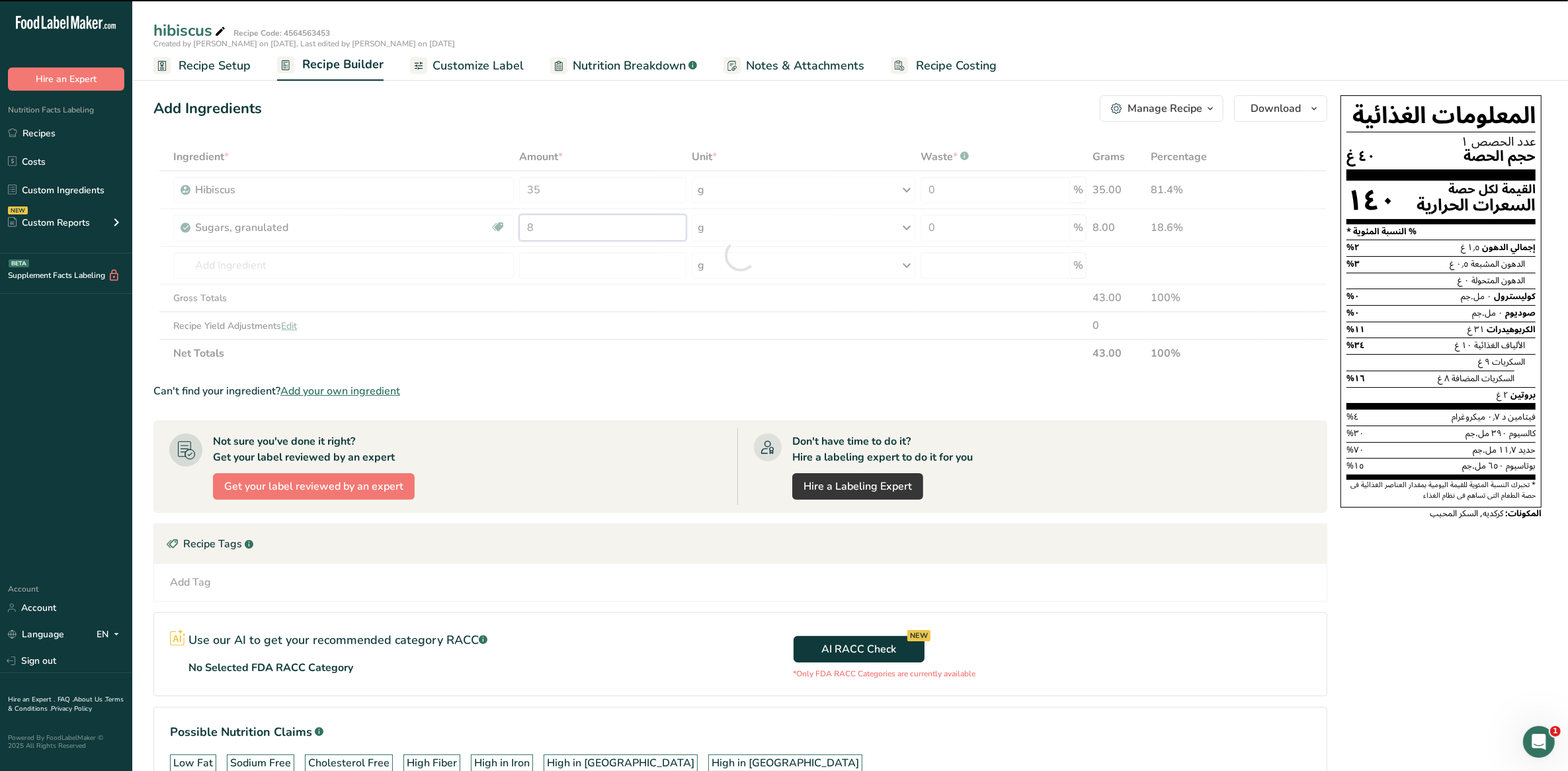
drag, startPoint x: 537, startPoint y: 222, endPoint x: 520, endPoint y: 220, distance: 17.1
click at [520, 220] on div "Ingredient * Amount * Unit * Waste * .a-a{fill:#347362;}.b-a{fill:#fff;} Grams …" at bounding box center [740, 255] width 1174 height 224
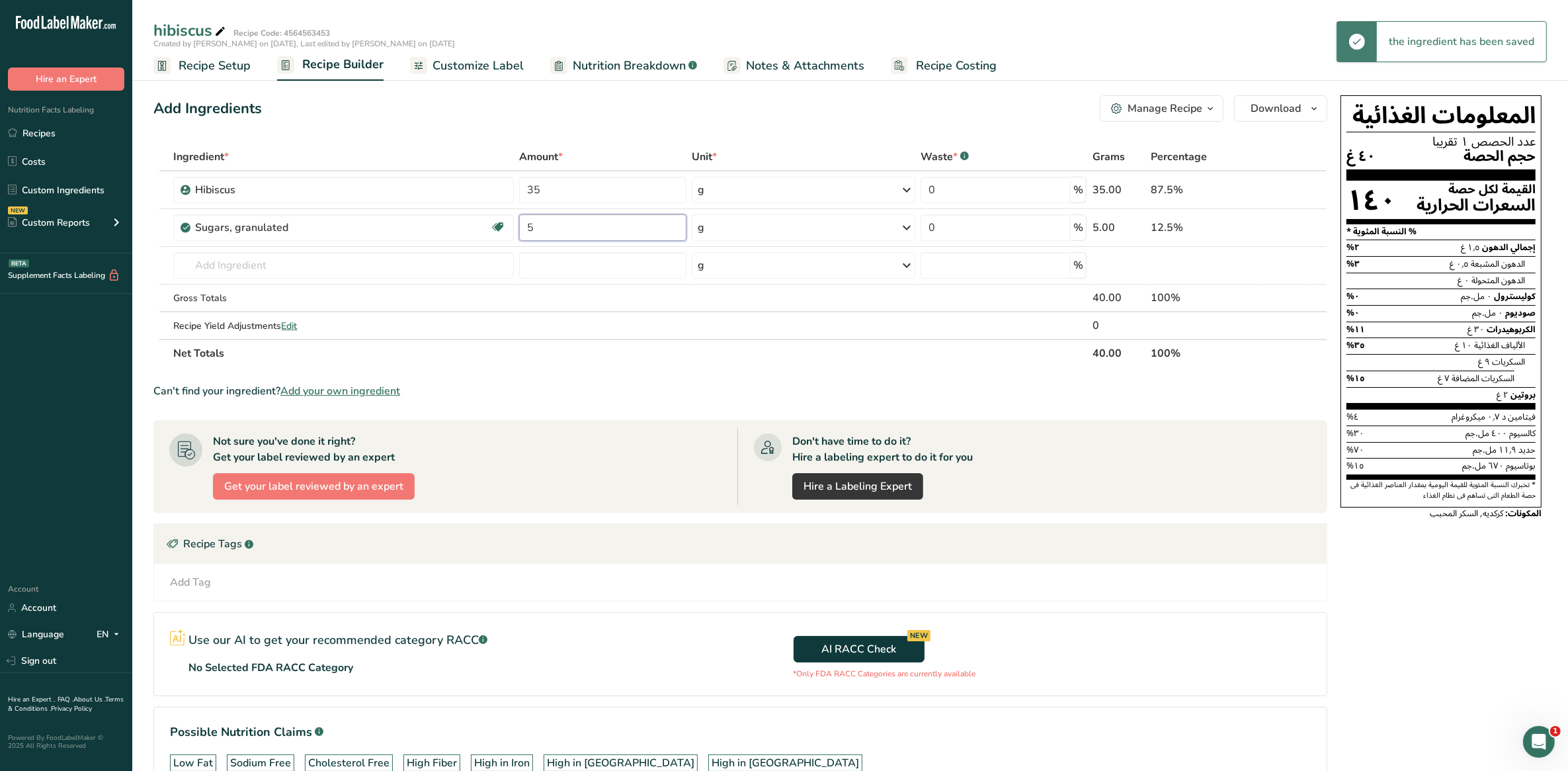
type input "5"
click at [615, 348] on div "Ingredient * Amount * Unit * Waste * .a-a{fill:#347362;}.b-a{fill:#fff;} Grams …" at bounding box center [740, 255] width 1174 height 224
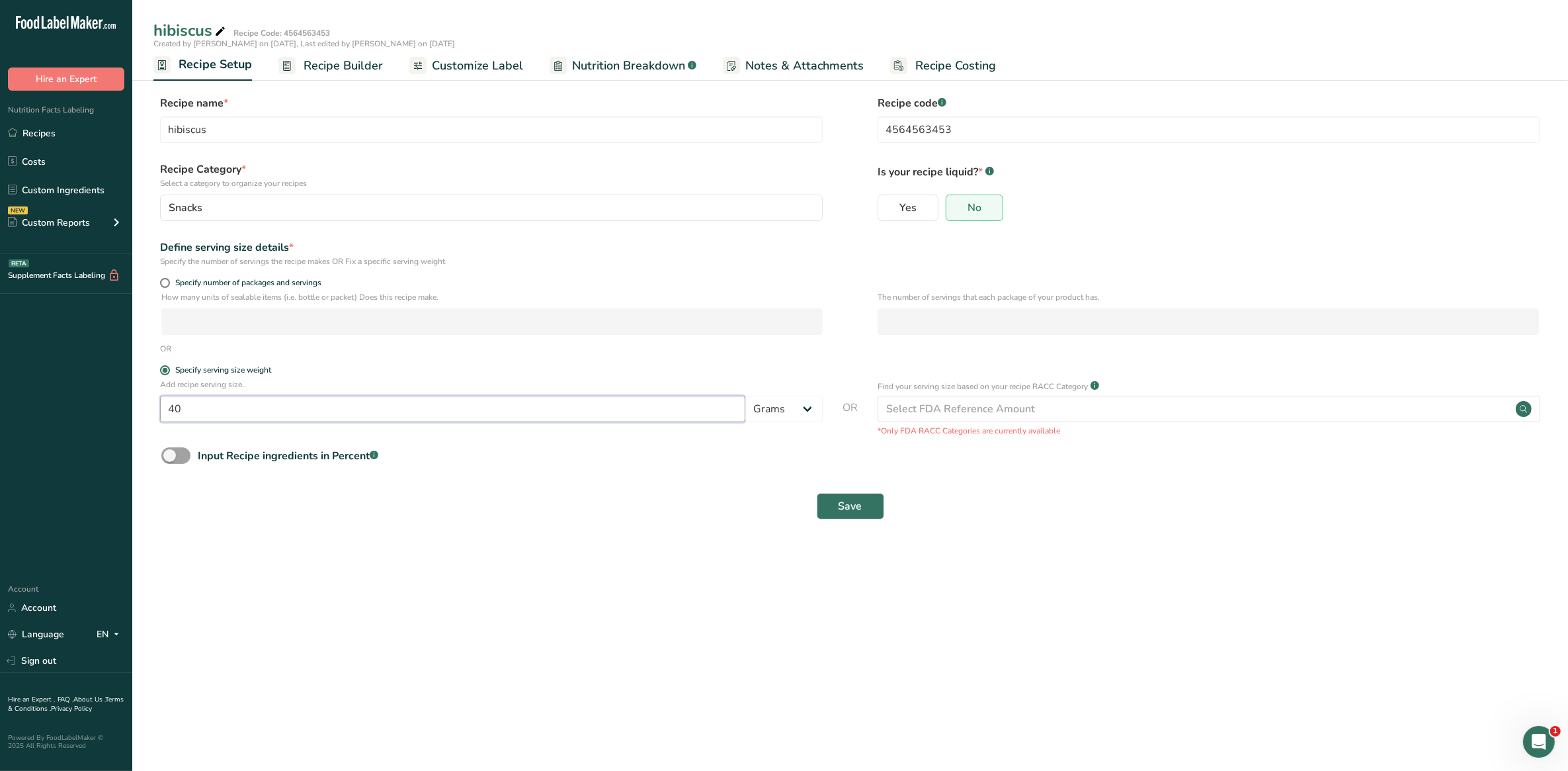
drag, startPoint x: 234, startPoint y: 403, endPoint x: 151, endPoint y: 403, distance: 83.0
click at [151, 403] on section "Recipe name * hibiscus Recipe code .a-a{fill:#347362;}.b-a{fill:#fff;} 45645634…" at bounding box center [850, 309] width 1435 height 479
type input "100"
drag, startPoint x: 223, startPoint y: 131, endPoint x: 47, endPoint y: 159, distance: 178.2
click at [47, 159] on div ".a-20{fill:#fff;} Hire an Expert Nutrition Facts Labeling Recipes Costs Custom …" at bounding box center [784, 386] width 1568 height 771
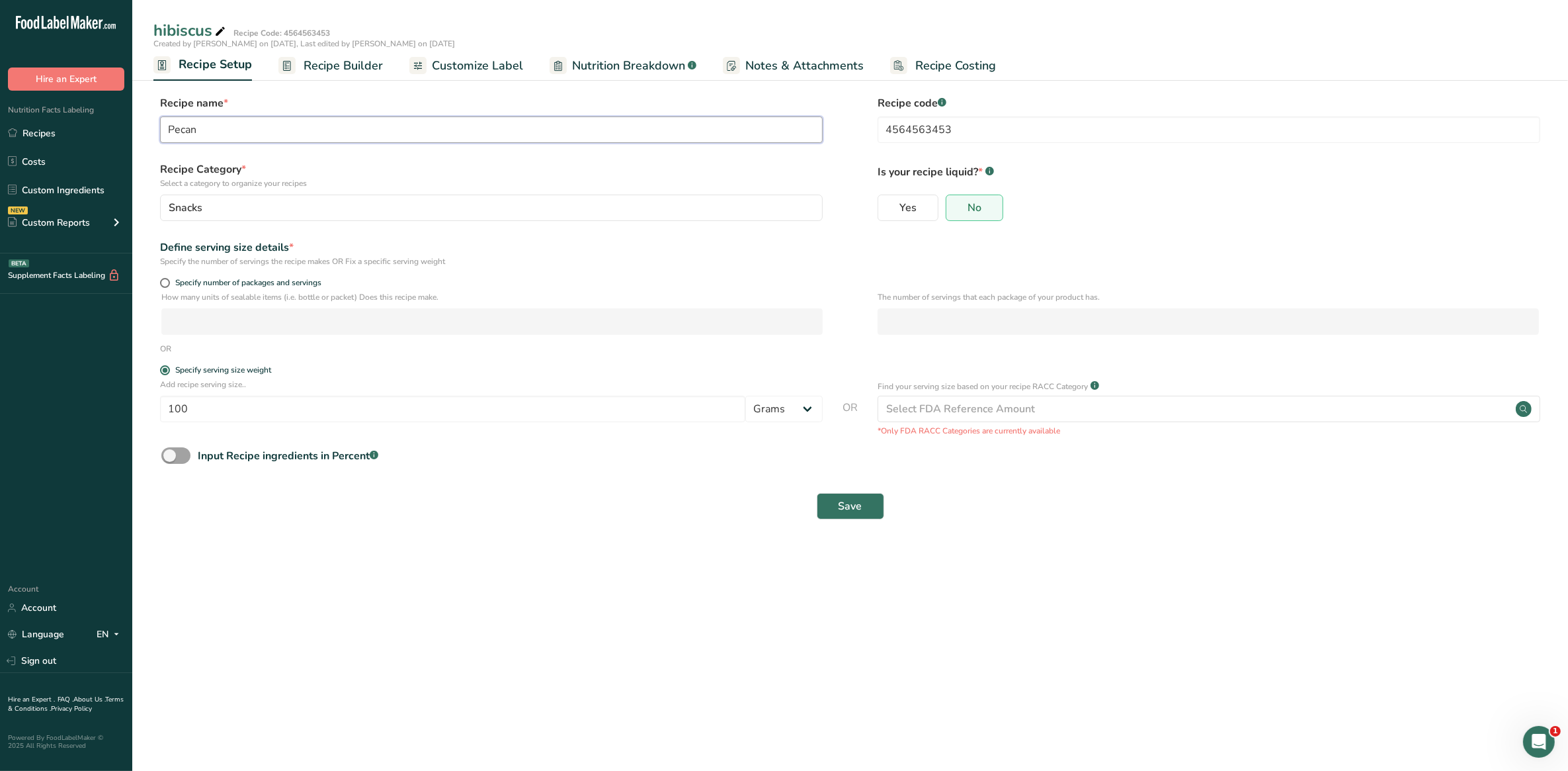
type input "Pecan"
click at [512, 468] on div "Input Recipe ingredients in Percent .a-a{fill:#347362;}.b-a{fill:#fff;}" at bounding box center [850, 460] width 1394 height 27
click at [824, 506] on button "Save" at bounding box center [850, 506] width 67 height 27
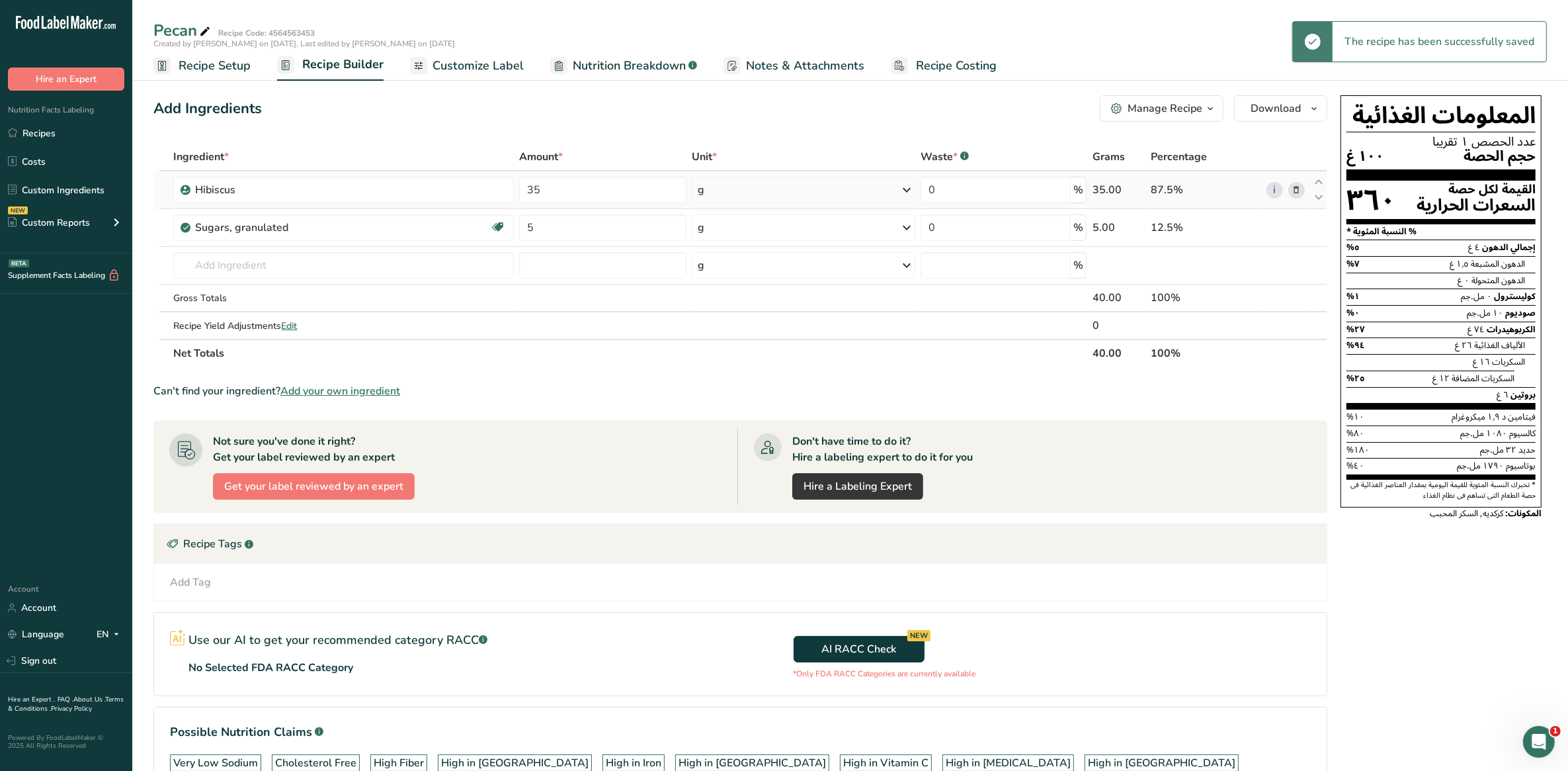
click at [1293, 189] on icon at bounding box center [1297, 189] width 9 height 14
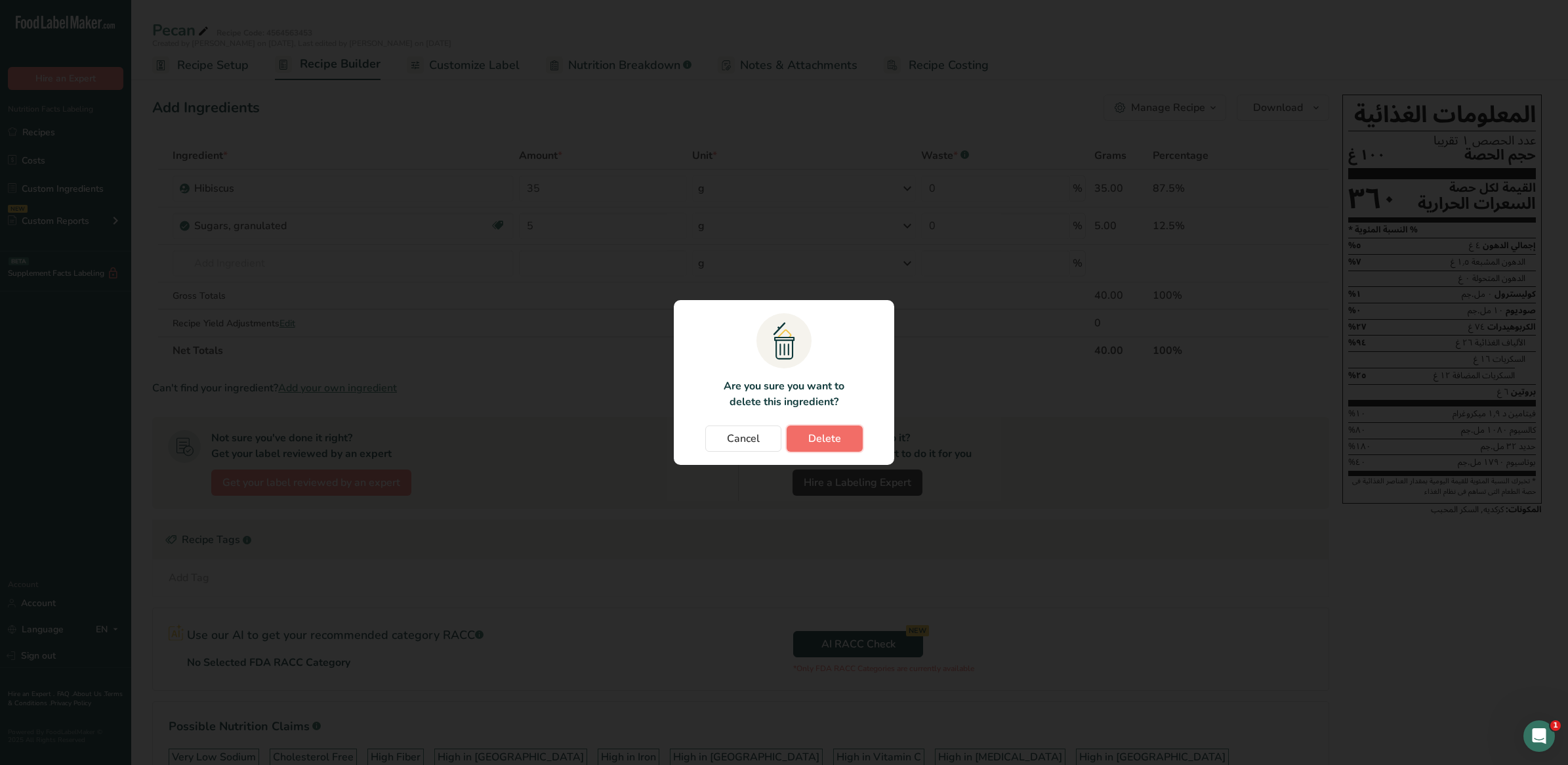
click at [836, 438] on span "Delete" at bounding box center [824, 438] width 33 height 16
type input "5"
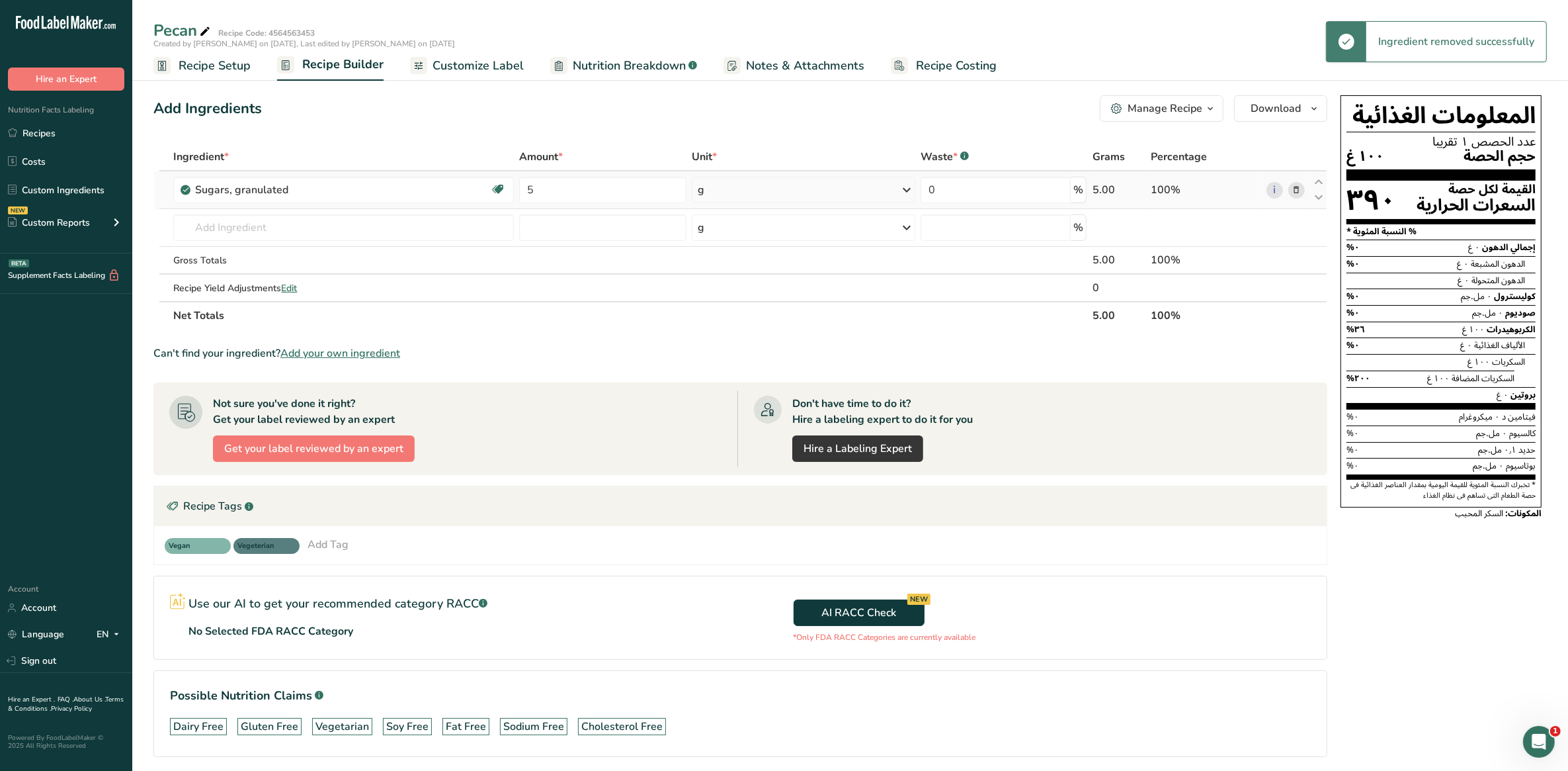
click at [1292, 192] on icon at bounding box center [1297, 189] width 9 height 14
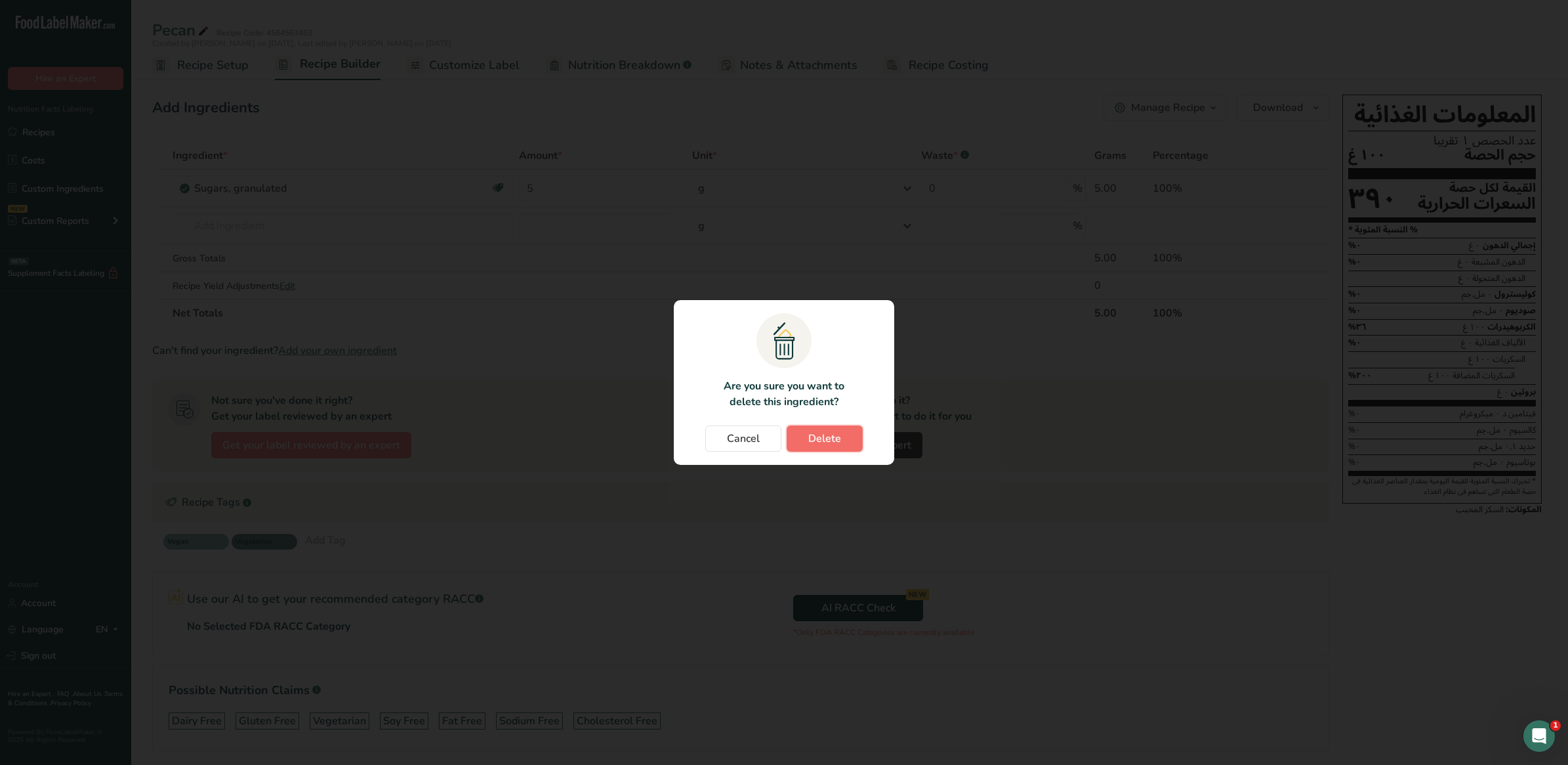
click at [826, 436] on span "Delete" at bounding box center [824, 438] width 33 height 16
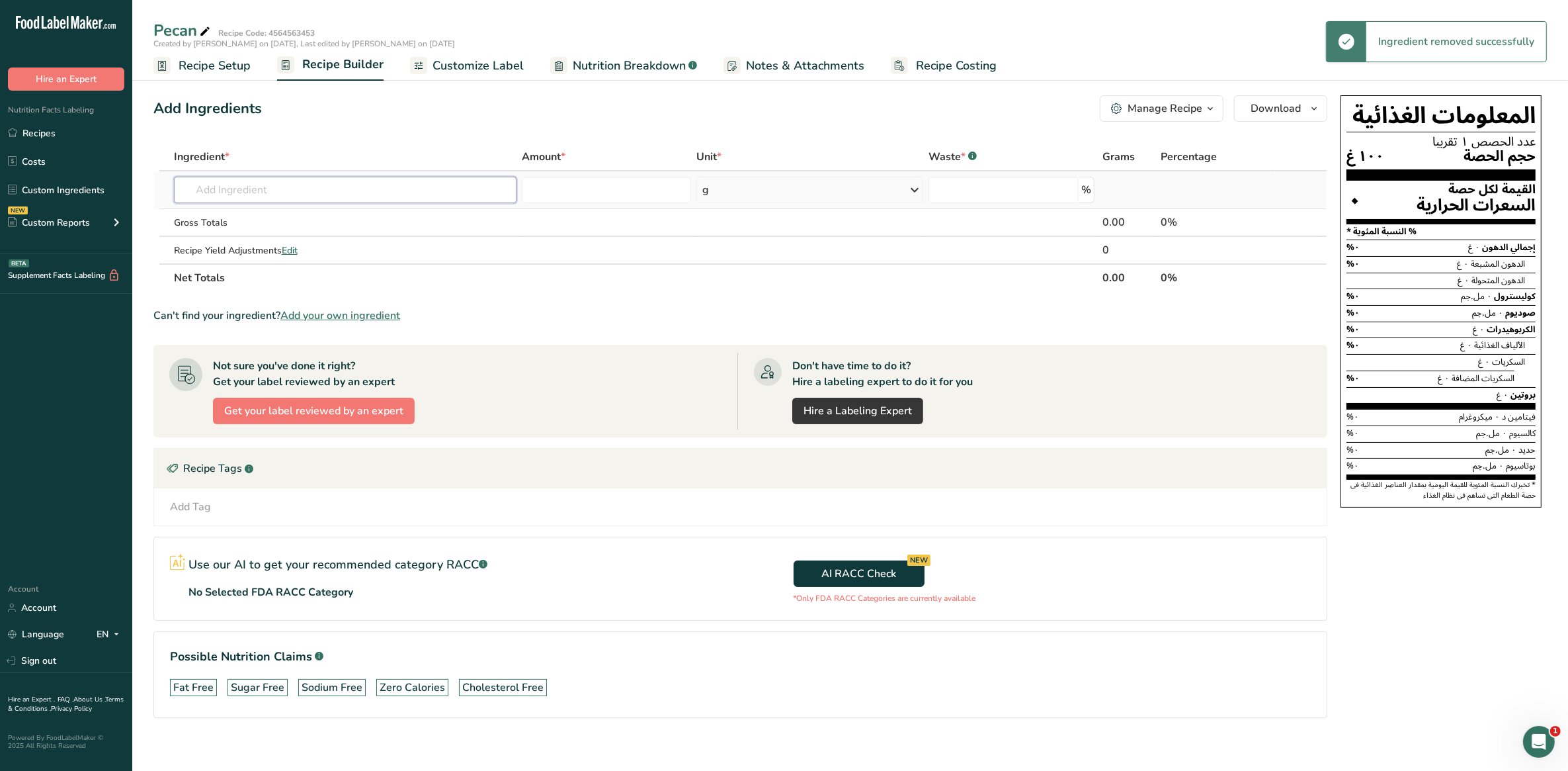
click at [278, 189] on input "text" at bounding box center [346, 189] width 343 height 27
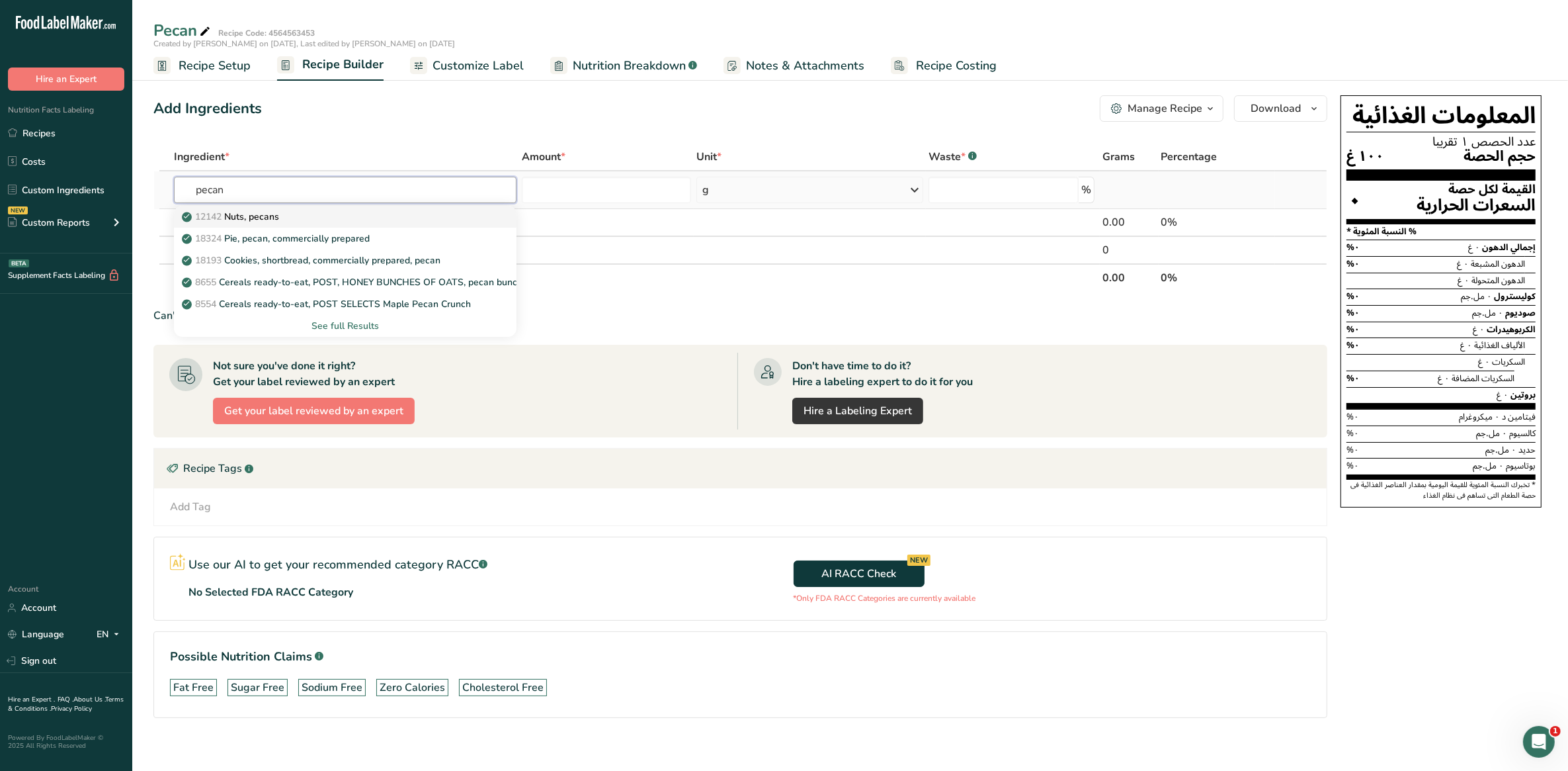
type input "pecan"
click at [236, 222] on p "12142 Nuts, pecans" at bounding box center [232, 216] width 95 height 14
type input "Nuts, pecans"
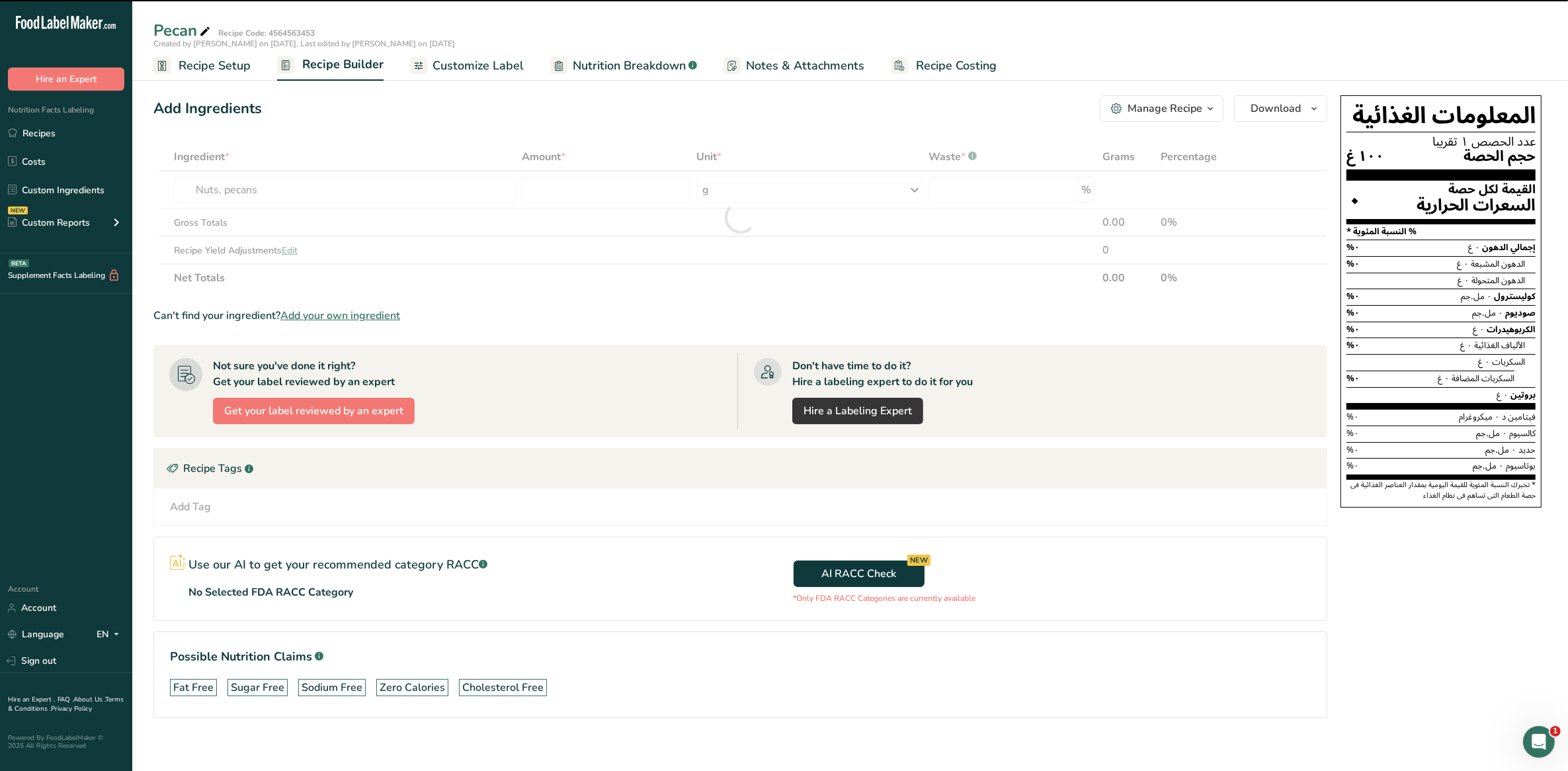
type input "0"
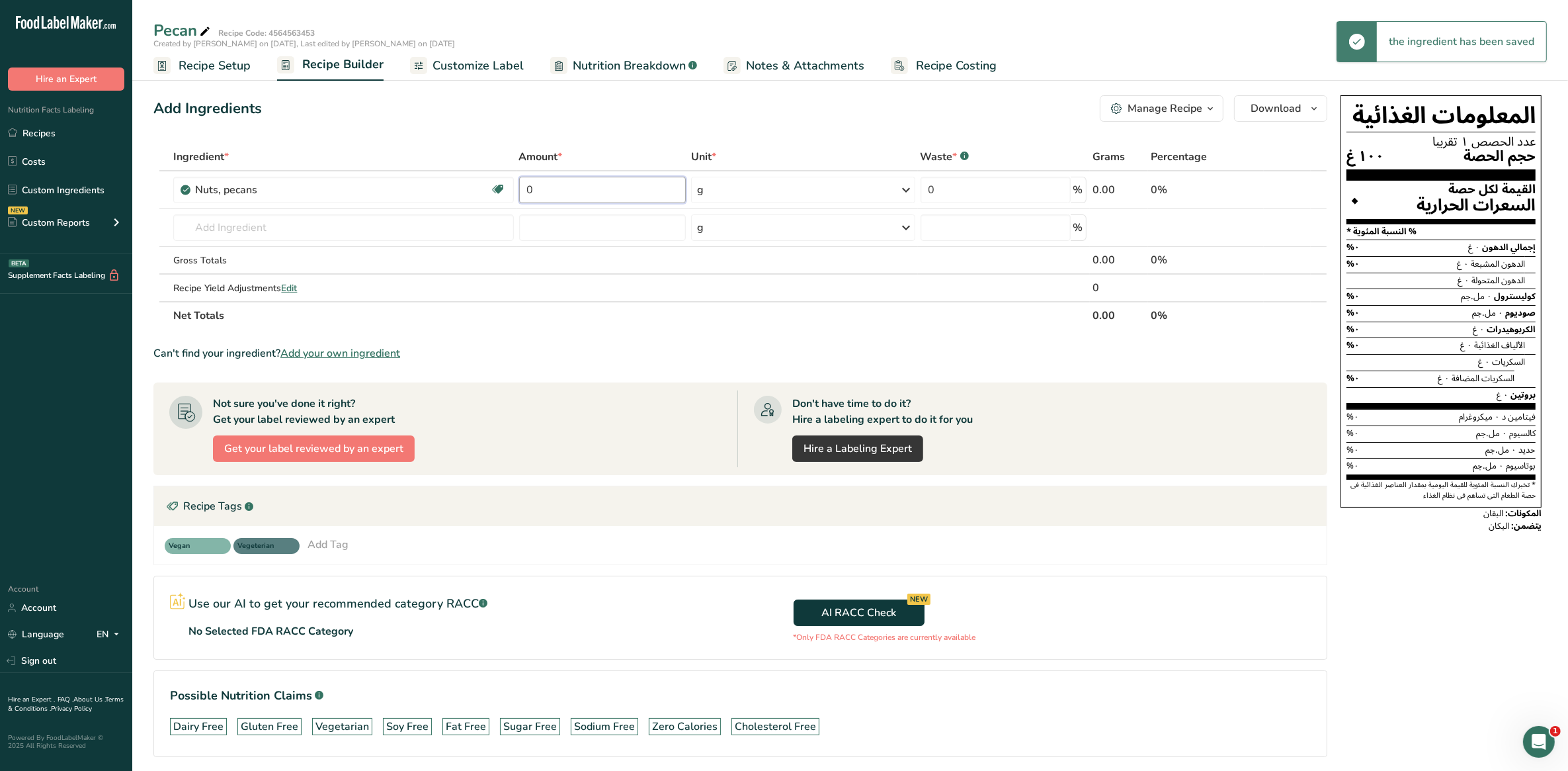
click at [582, 187] on input "0" at bounding box center [602, 189] width 168 height 27
drag, startPoint x: 582, startPoint y: 187, endPoint x: 523, endPoint y: 189, distance: 59.0
click at [523, 189] on input "0" at bounding box center [602, 189] width 168 height 27
click at [799, 342] on section "Ingredient * Amount * Unit * Waste * .a-a{fill:#347362;}.b-a{fill:#fff;} Grams …" at bounding box center [740, 460] width 1174 height 635
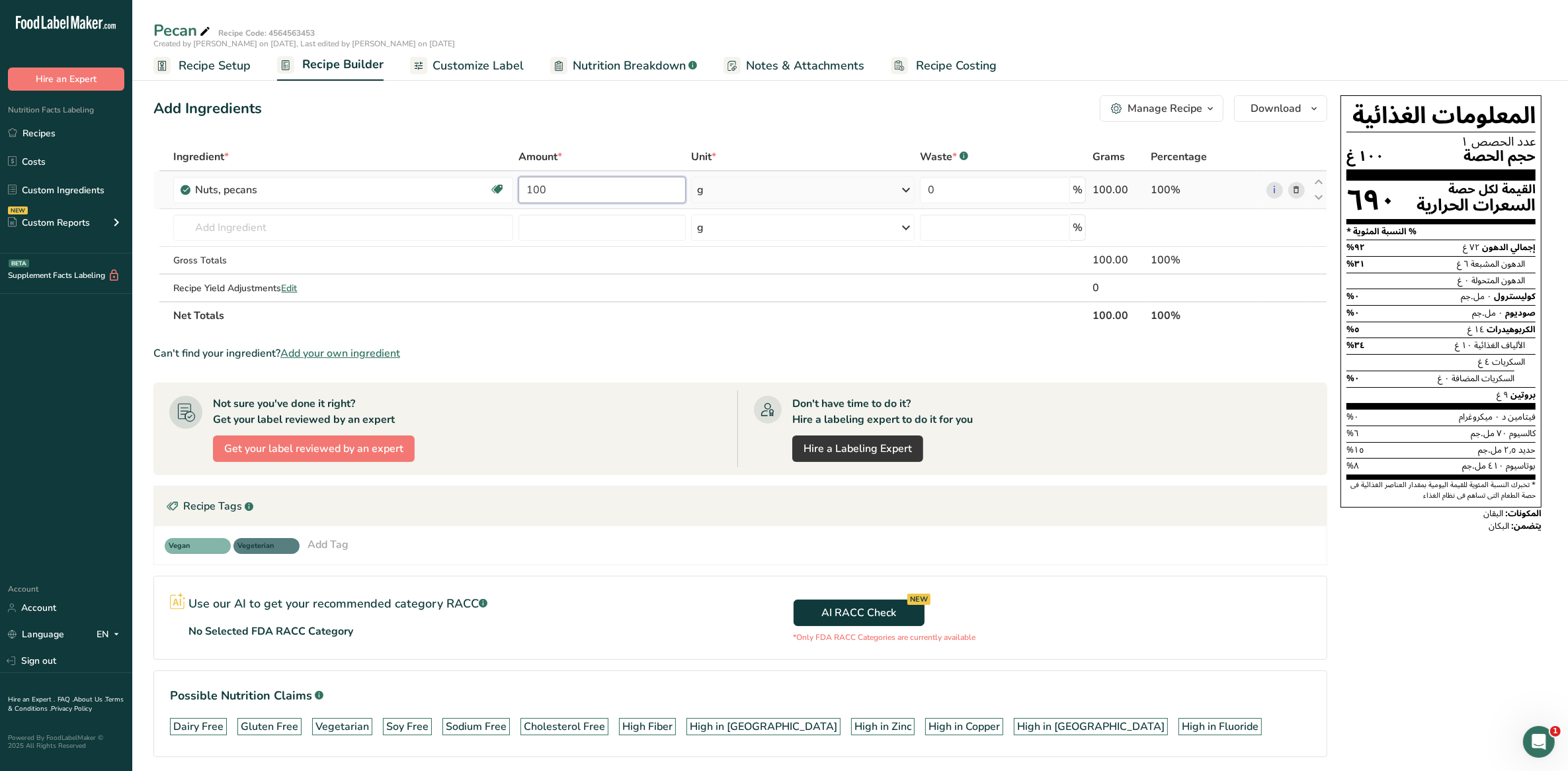
drag, startPoint x: 527, startPoint y: 189, endPoint x: 559, endPoint y: 187, distance: 32.1
click at [559, 187] on input "100" at bounding box center [602, 189] width 168 height 27
type input "90"
click at [674, 325] on div "Ingredient * Amount * Unit * Waste * .a-a{fill:#347362;}.b-a{fill:#fff;} Grams …" at bounding box center [740, 236] width 1174 height 187
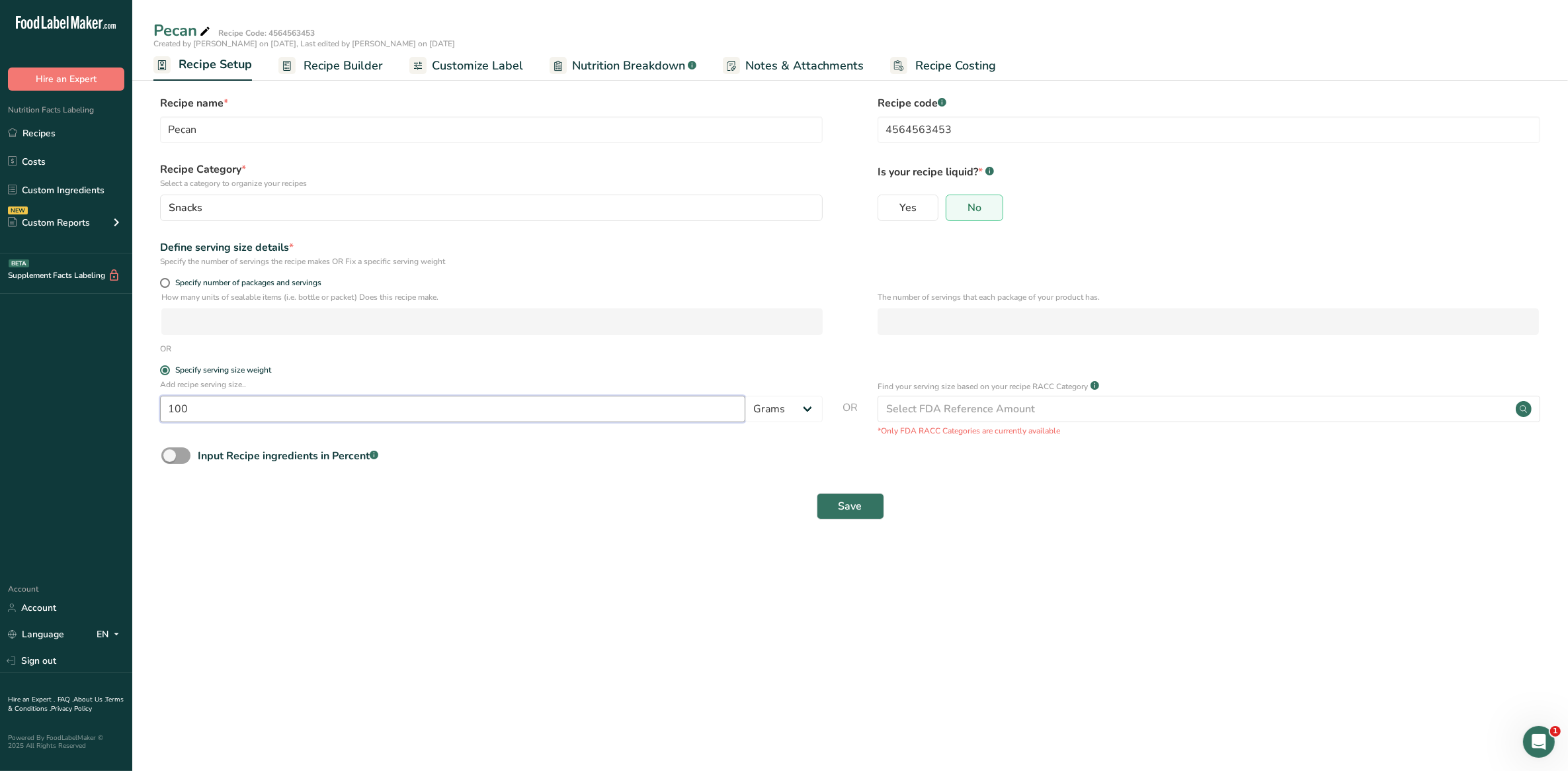
drag, startPoint x: 222, startPoint y: 411, endPoint x: 179, endPoint y: 403, distance: 43.7
click at [179, 403] on input "100" at bounding box center [453, 409] width 585 height 27
click at [202, 414] on input "100" at bounding box center [453, 409] width 585 height 27
drag, startPoint x: 199, startPoint y: 410, endPoint x: 166, endPoint y: 404, distance: 33.5
click at [166, 404] on input "100" at bounding box center [453, 409] width 585 height 27
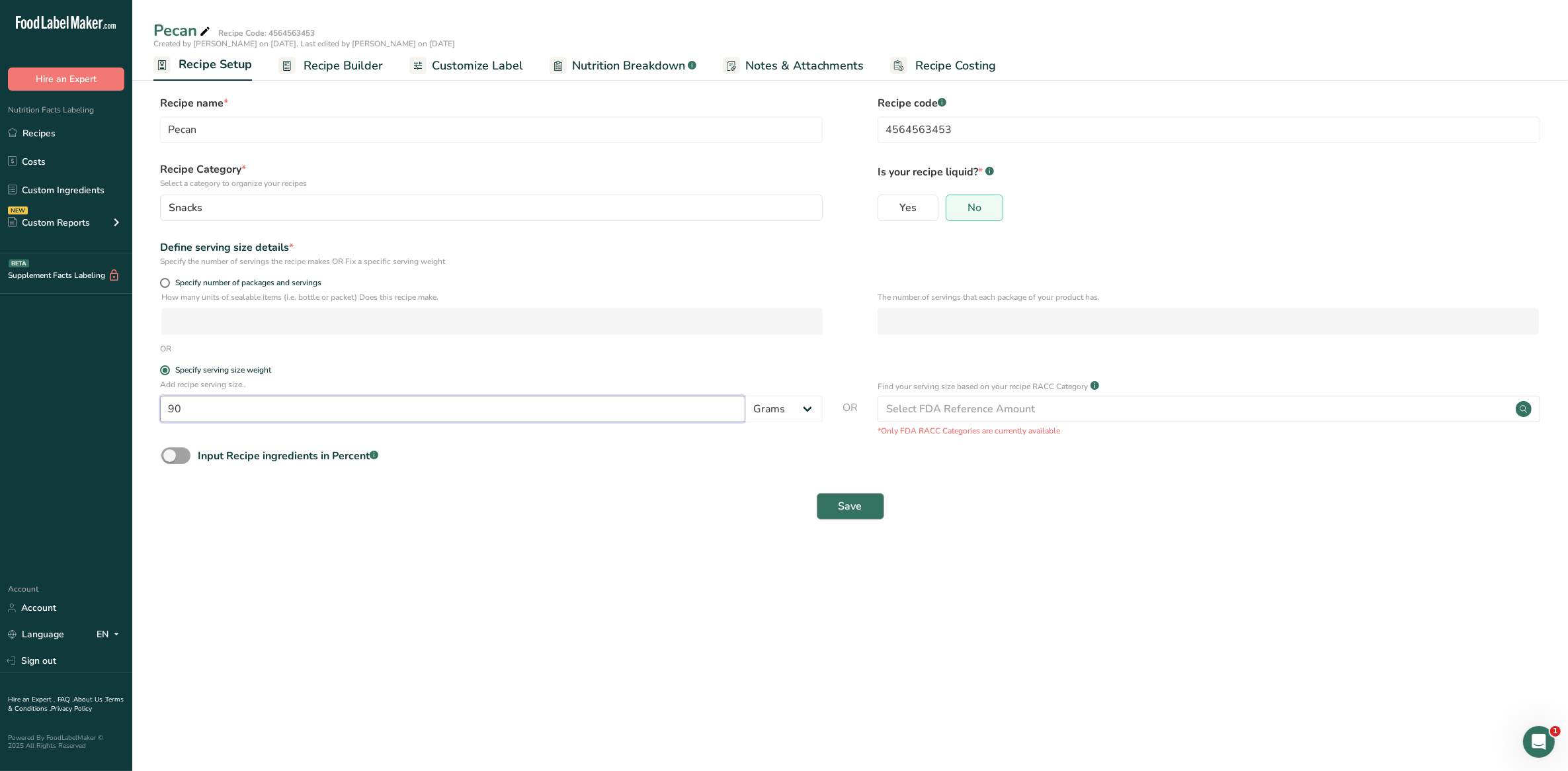
type input "90"
click at [849, 497] on button "Save" at bounding box center [850, 506] width 67 height 27
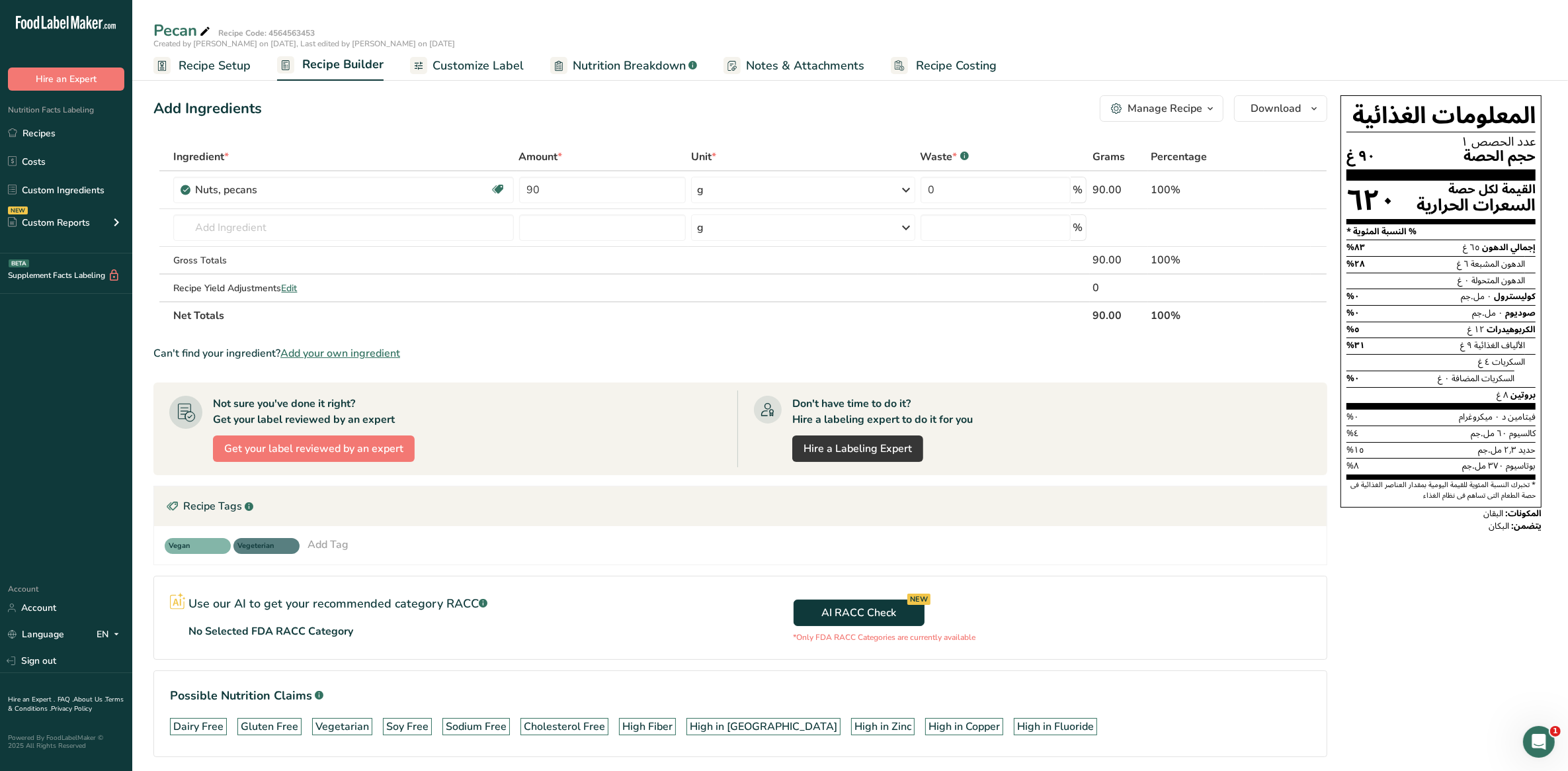
click at [956, 343] on section "Ingredient * Amount * Unit * Waste * .a-a{fill:#347362;}.b-a{fill:#fff;} Grams …" at bounding box center [740, 460] width 1174 height 635
click at [1294, 186] on icon at bounding box center [1297, 189] width 9 height 14
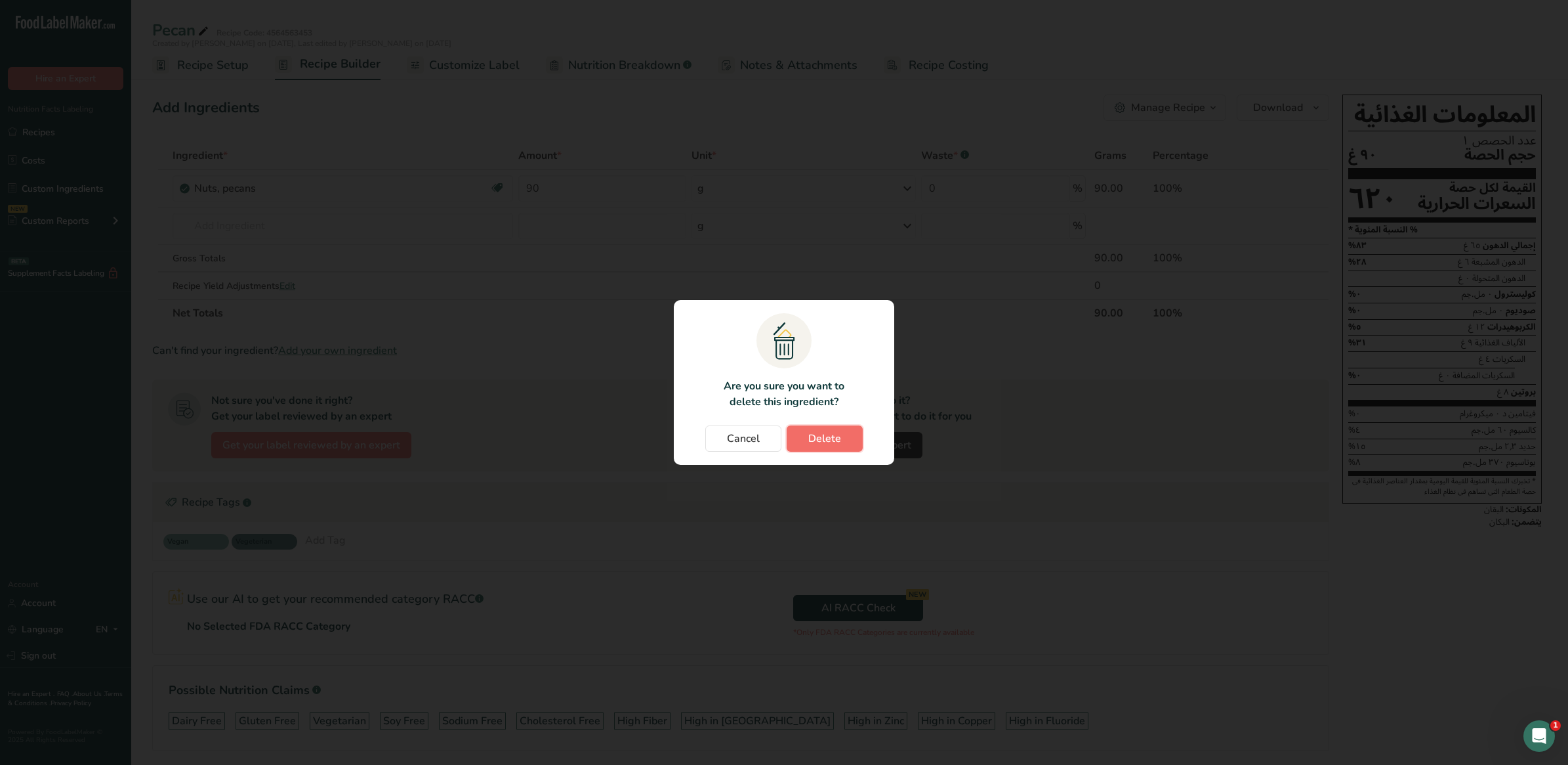
click at [818, 429] on button "Delete" at bounding box center [824, 439] width 76 height 26
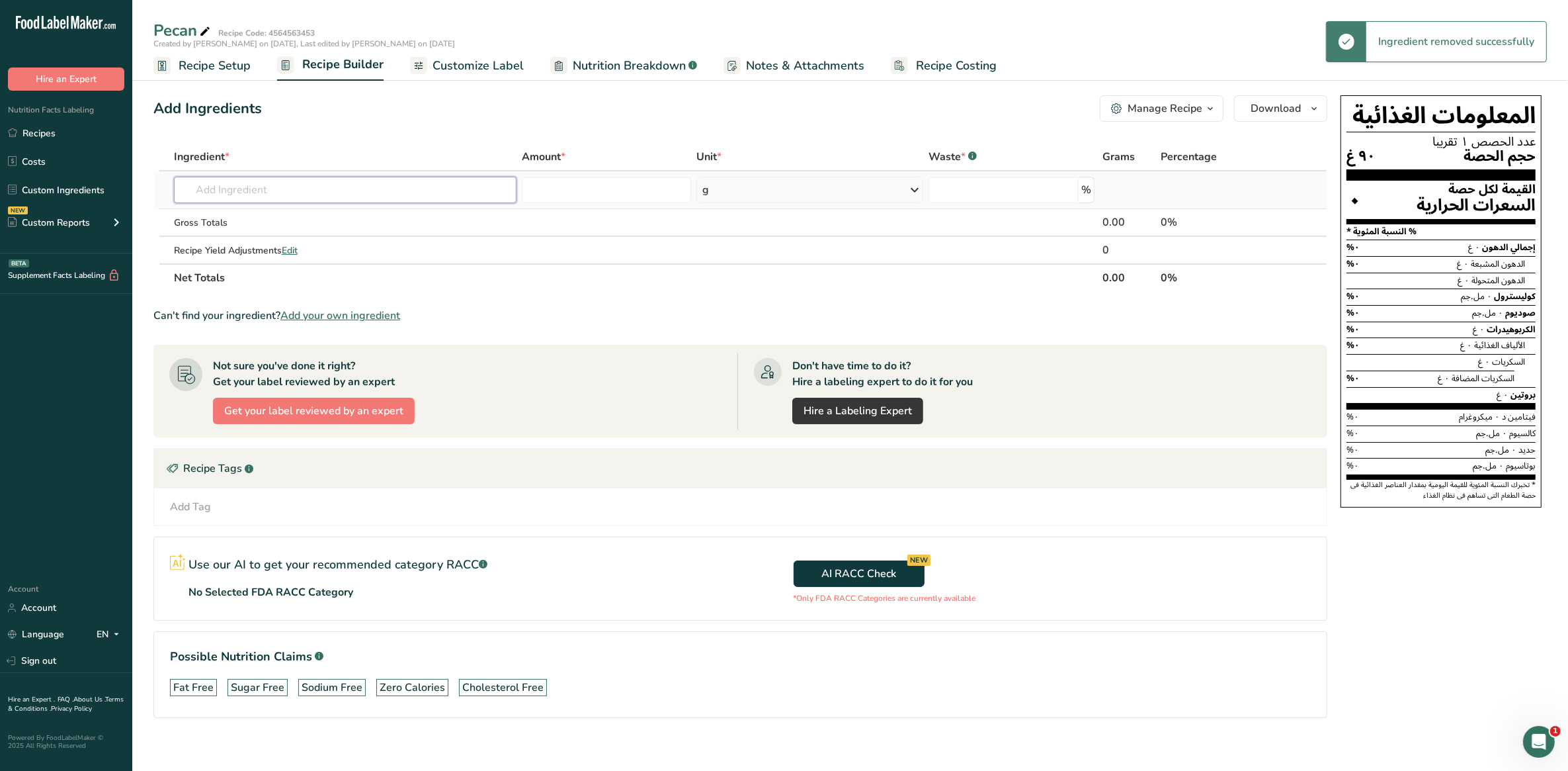
click at [293, 187] on input "text" at bounding box center [346, 189] width 343 height 27
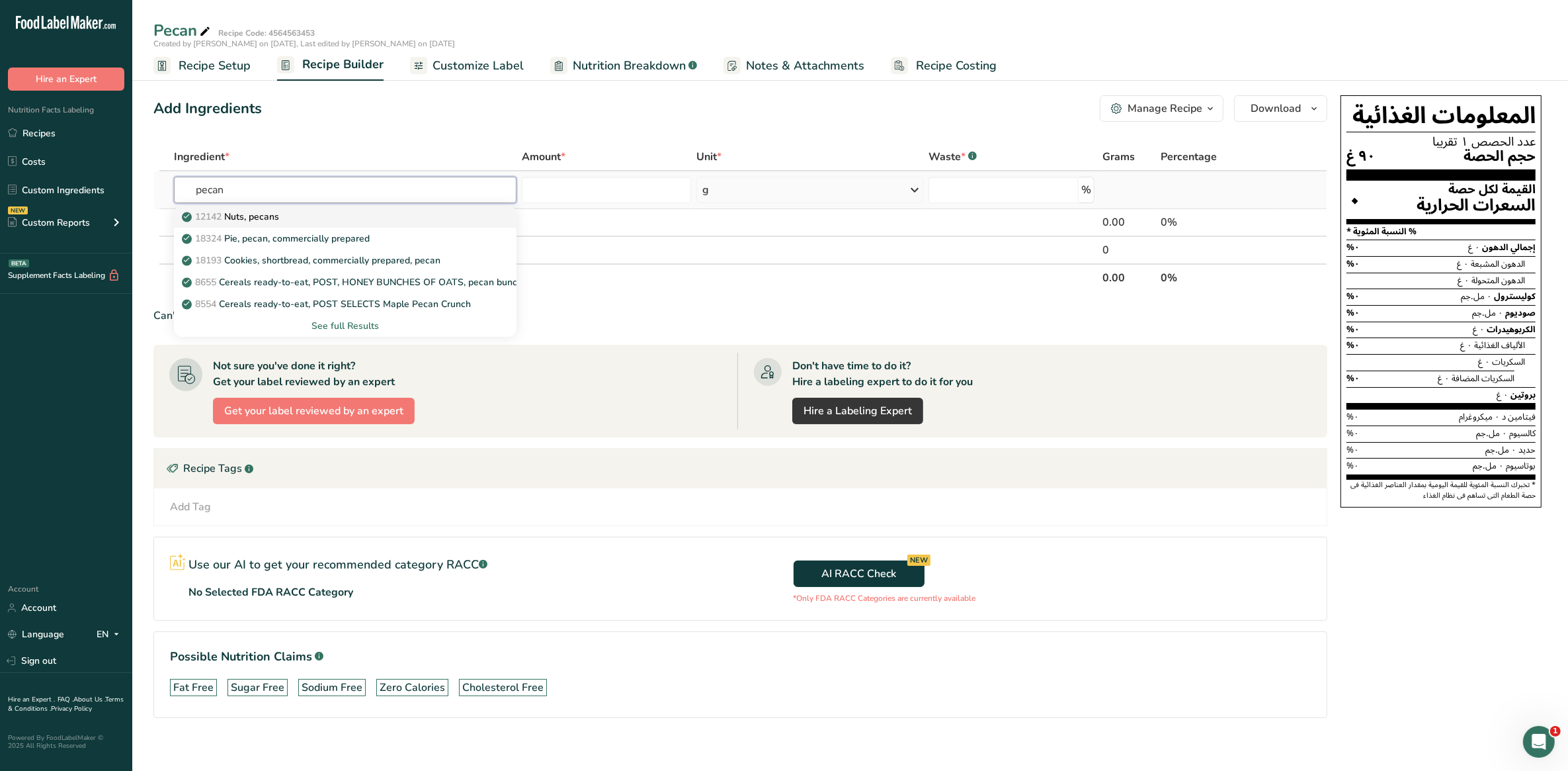
type input "pecan"
click at [241, 215] on p "12142 Nuts, pecans" at bounding box center [232, 216] width 95 height 14
type input "Nuts, pecans"
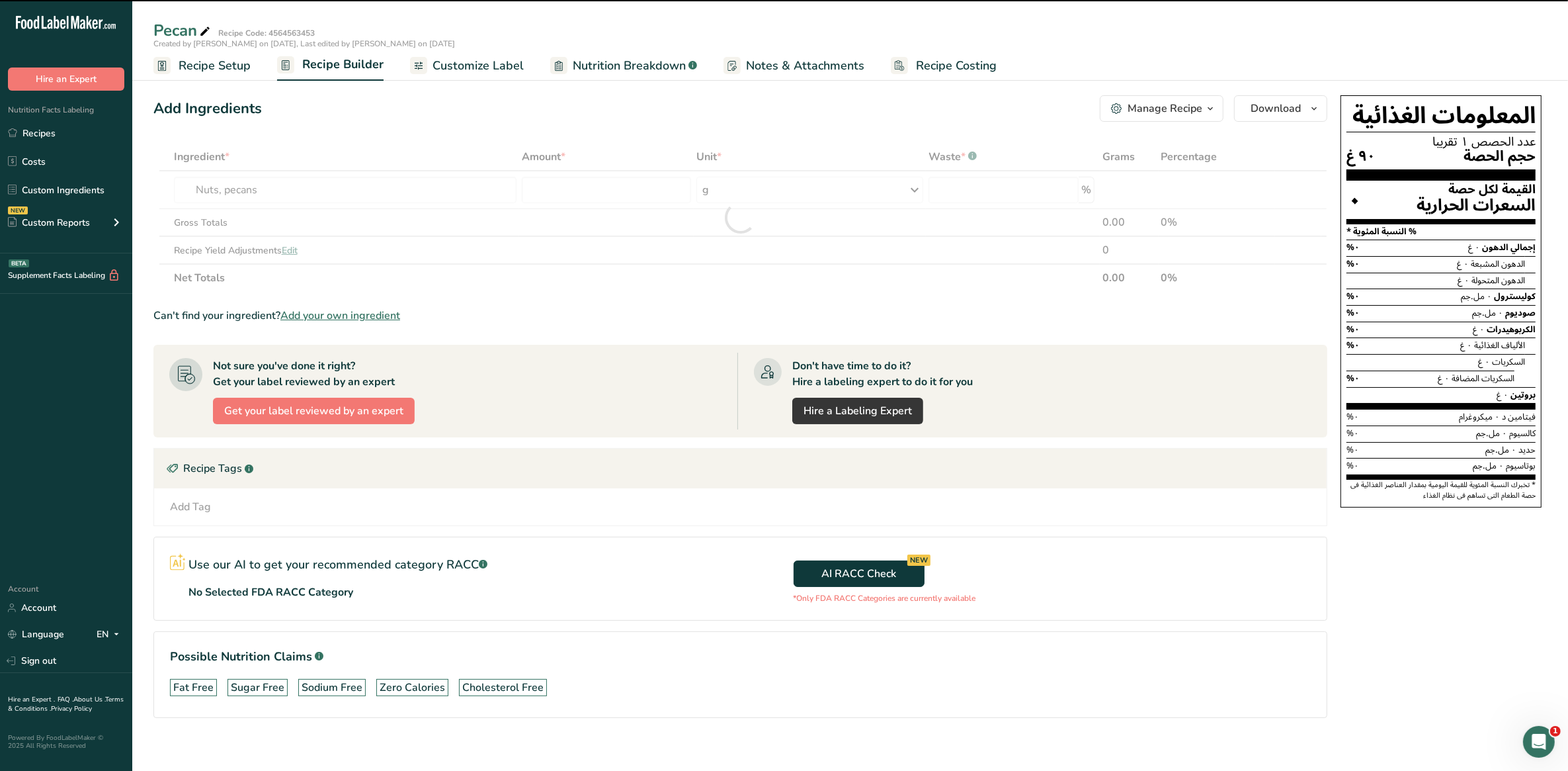
type input "0"
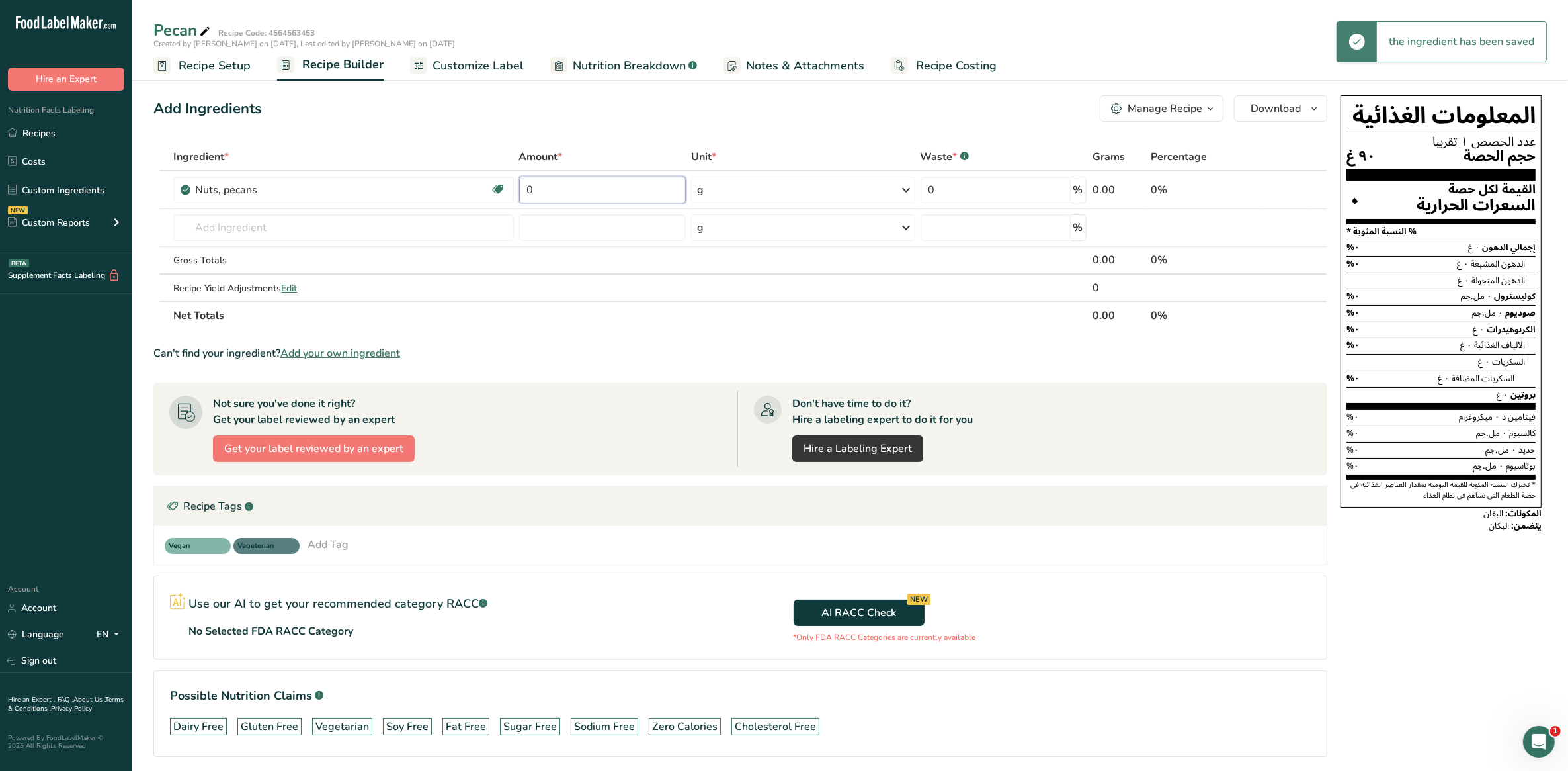
drag, startPoint x: 578, startPoint y: 180, endPoint x: 485, endPoint y: 170, distance: 93.5
click at [485, 170] on table "Ingredient * Amount * Unit * Waste * .a-a{fill:#347362;}.b-a{fill:#fff;} Grams …" at bounding box center [740, 236] width 1174 height 187
type input "90"
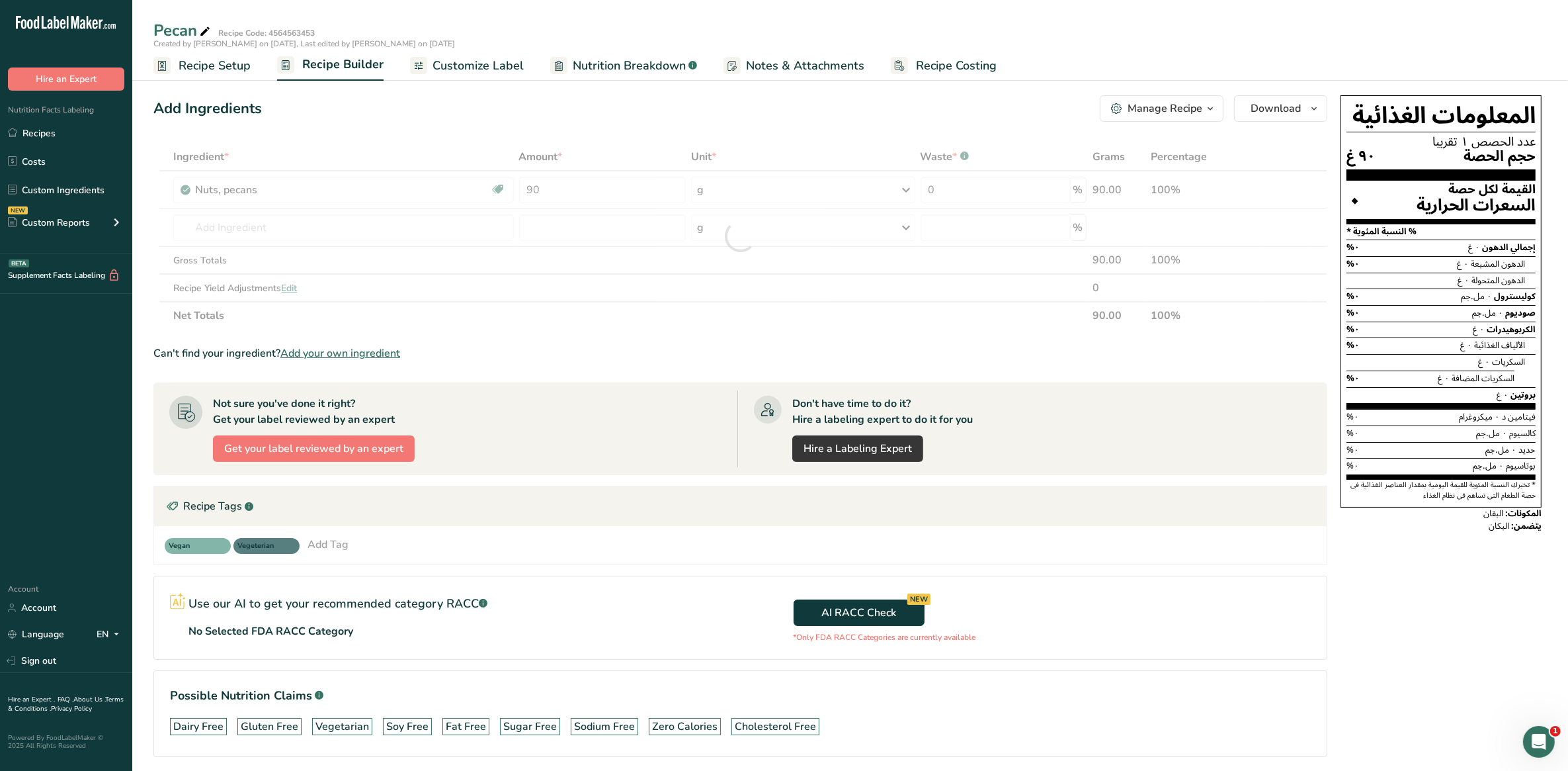
click at [745, 332] on section "Ingredient * Amount * Unit * Waste * .a-a{fill:#347362;}.b-a{fill:#fff;} Grams …" at bounding box center [740, 460] width 1174 height 635
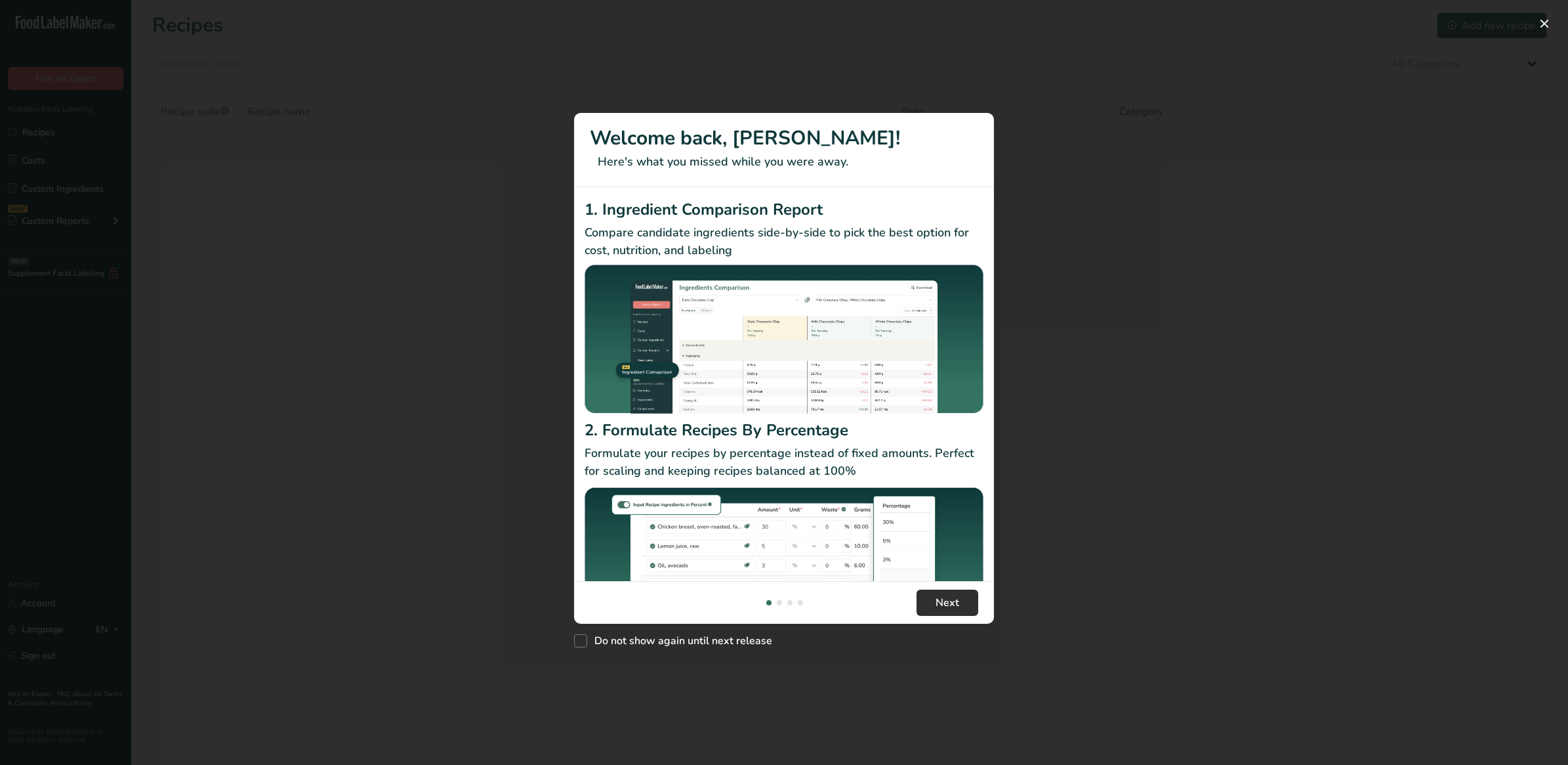
click at [956, 517] on div "1. Ingredient Comparison Report Compare candidate ingredients side-by-side to p…" at bounding box center [784, 383] width 420 height 394
click at [955, 594] on button "Next" at bounding box center [948, 602] width 62 height 26
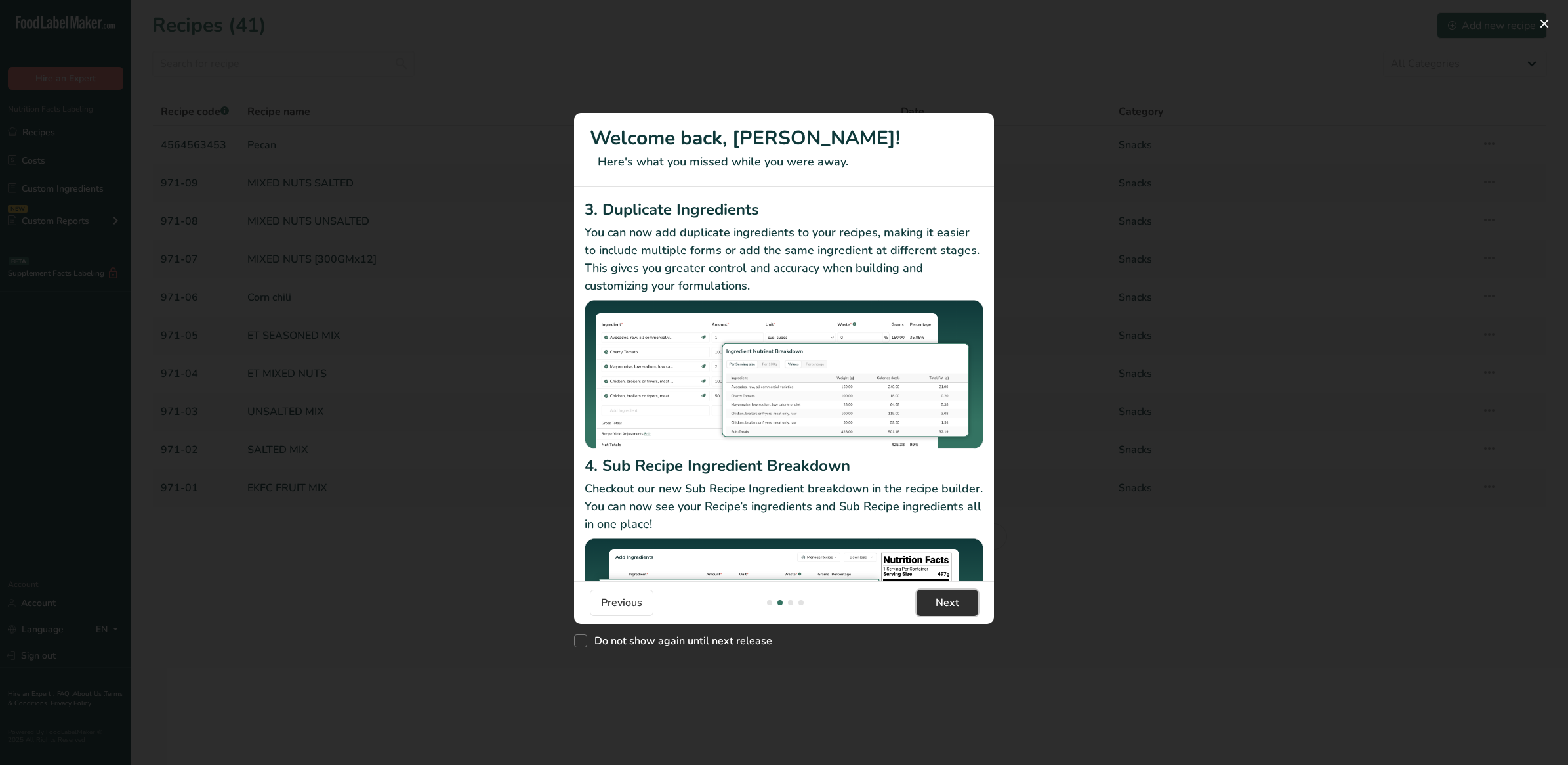
click at [954, 601] on span "Next" at bounding box center [947, 602] width 23 height 16
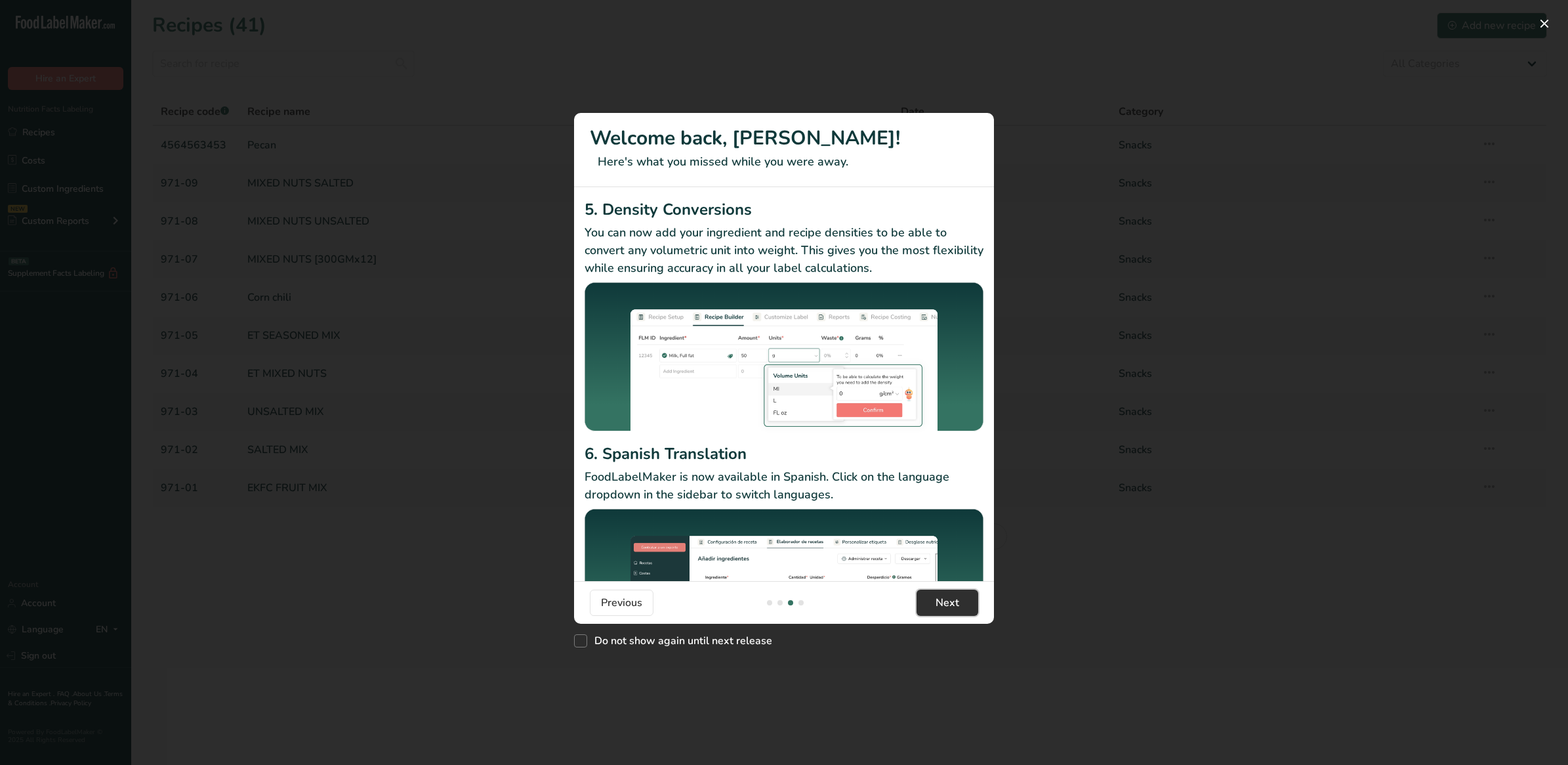
click at [954, 601] on span "Next" at bounding box center [947, 602] width 23 height 16
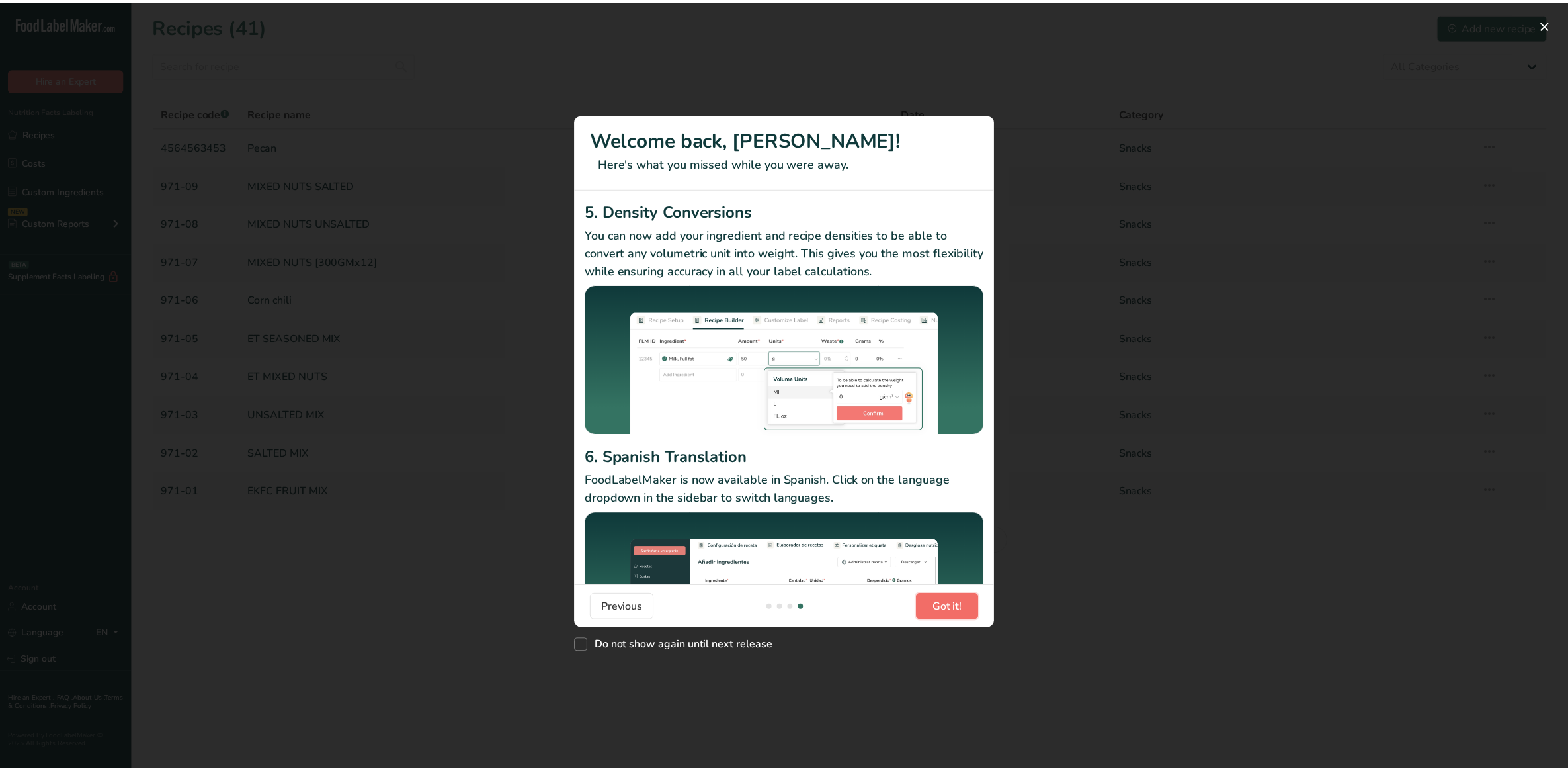
scroll to position [0, 1270]
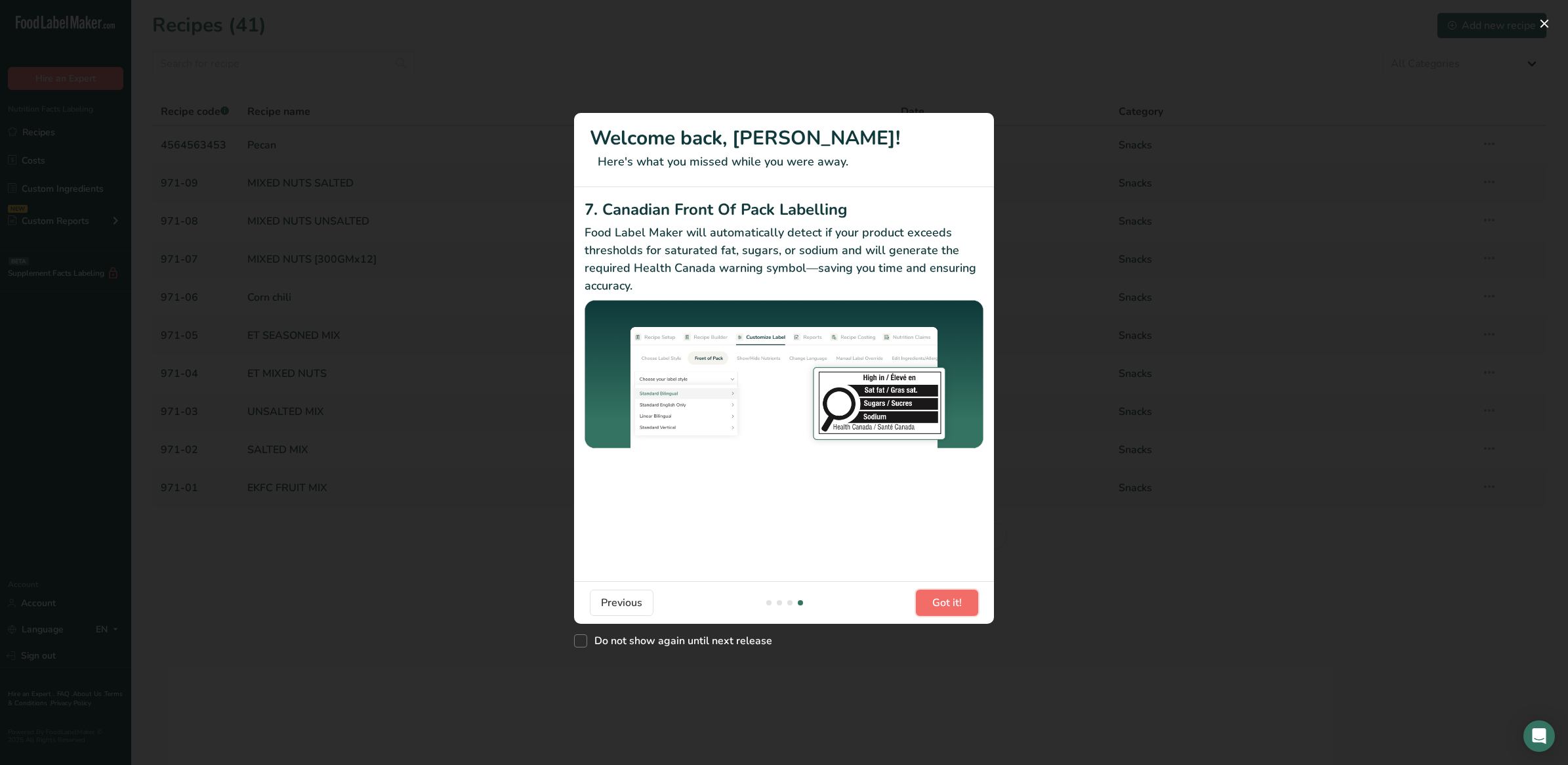
drag, startPoint x: 954, startPoint y: 601, endPoint x: 949, endPoint y: 595, distance: 7.8
click at [953, 601] on span "Got it!" at bounding box center [946, 602] width 29 height 16
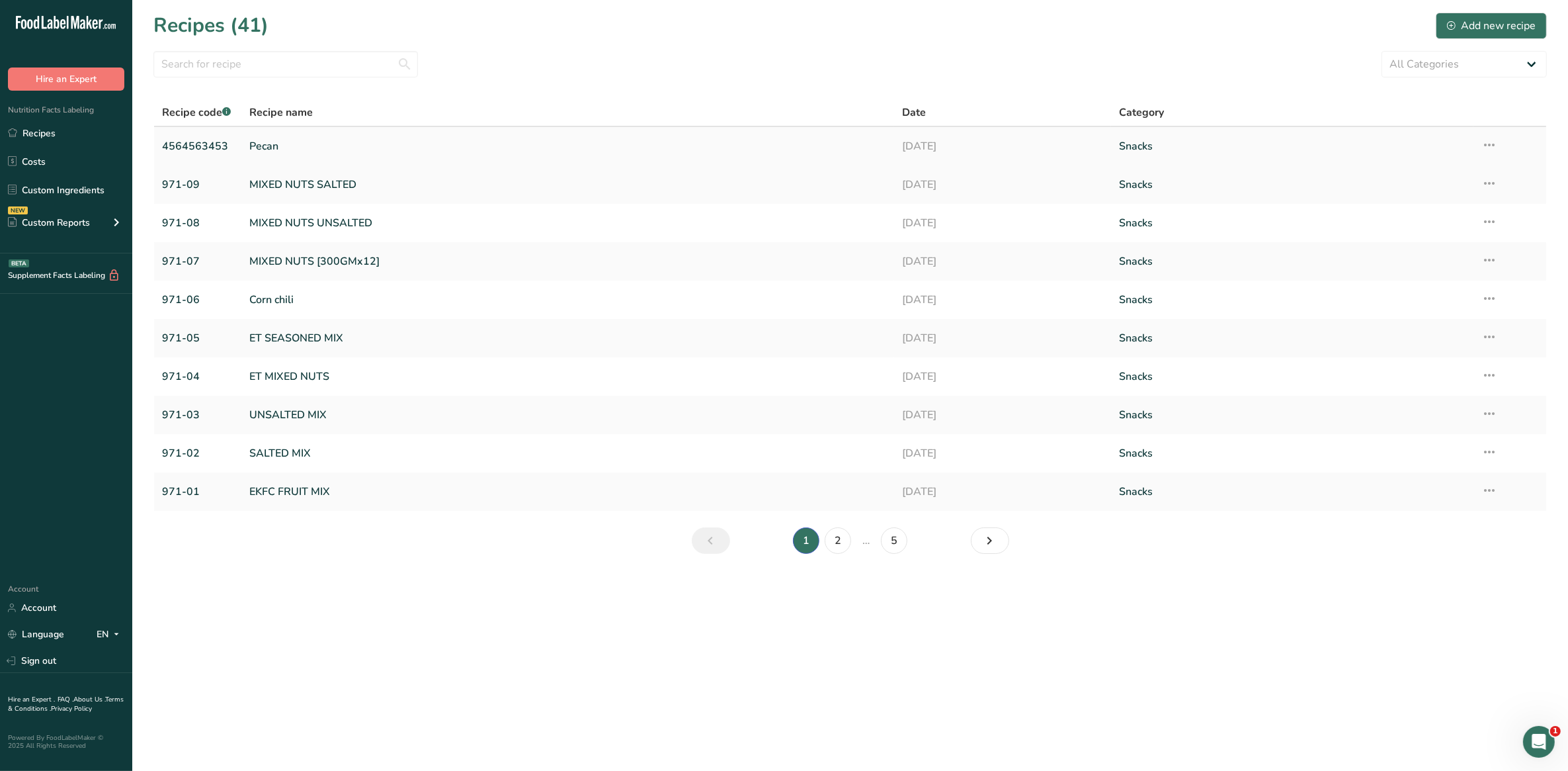
scroll to position [0, 0]
click at [341, 144] on link "Pecan" at bounding box center [567, 146] width 636 height 27
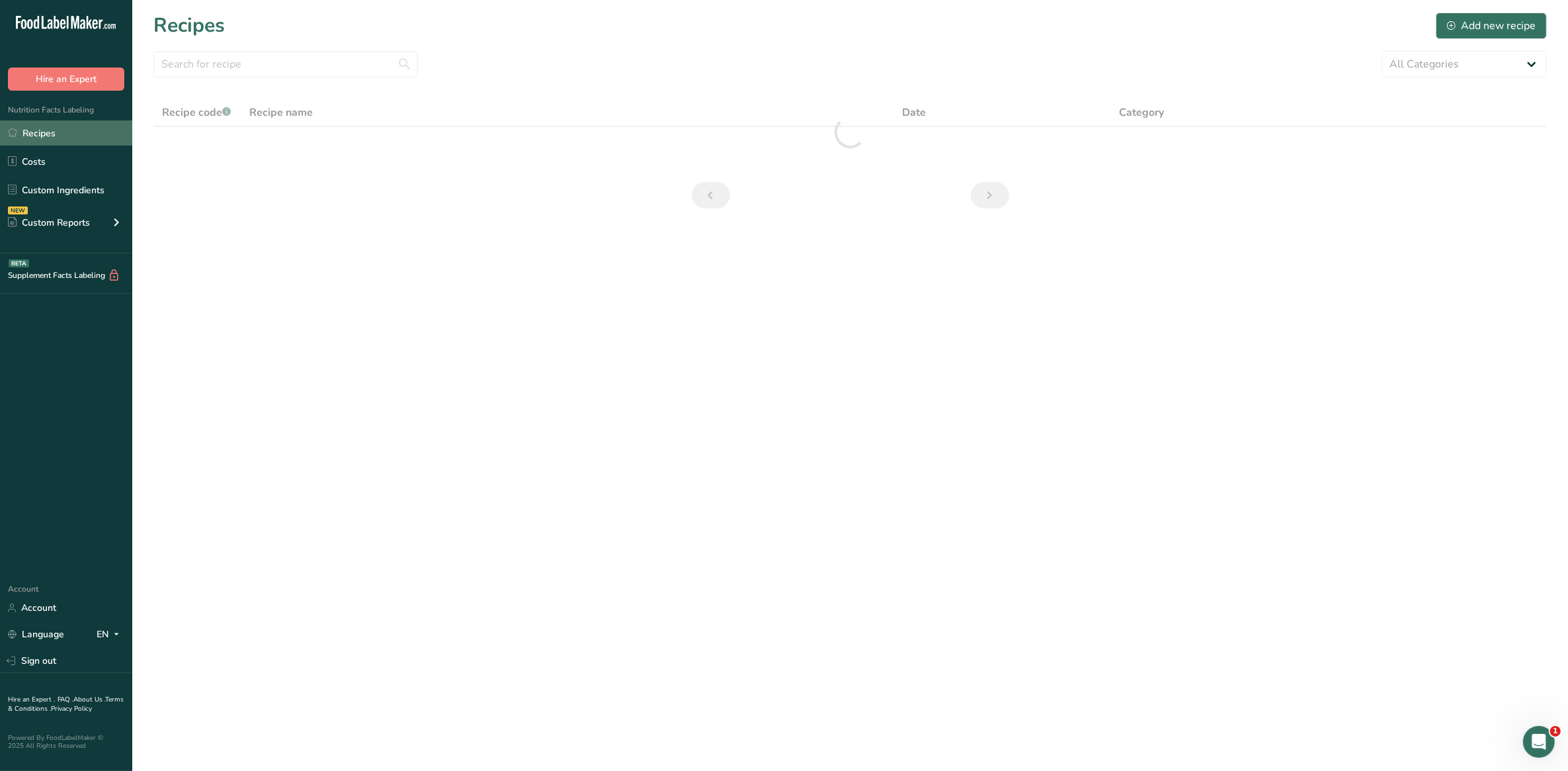
click at [55, 134] on link "Recipes" at bounding box center [66, 133] width 133 height 26
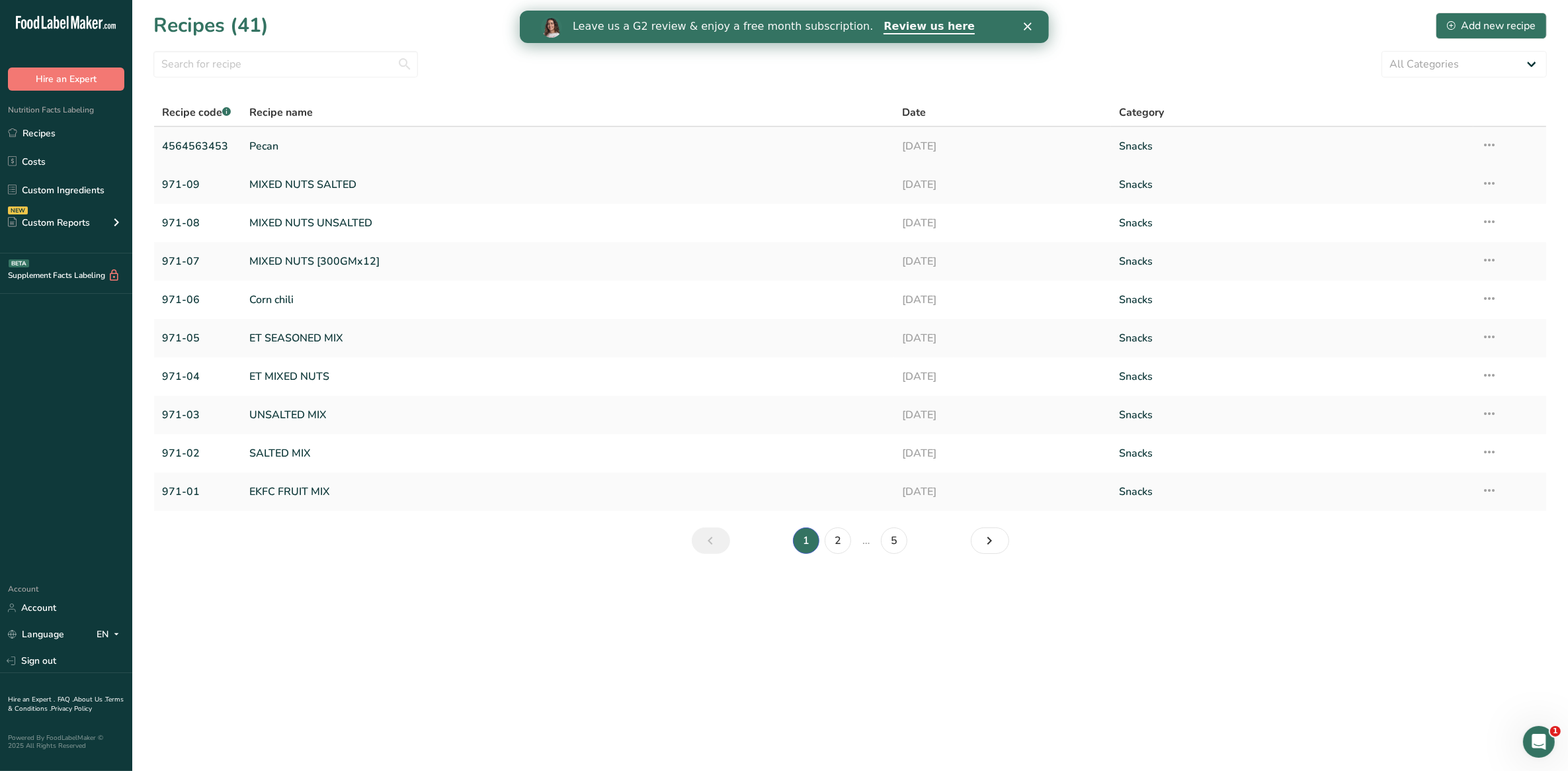
click at [1485, 146] on icon at bounding box center [1488, 144] width 16 height 24
click at [1404, 203] on span "Delete Recipe" at bounding box center [1374, 206] width 61 height 15
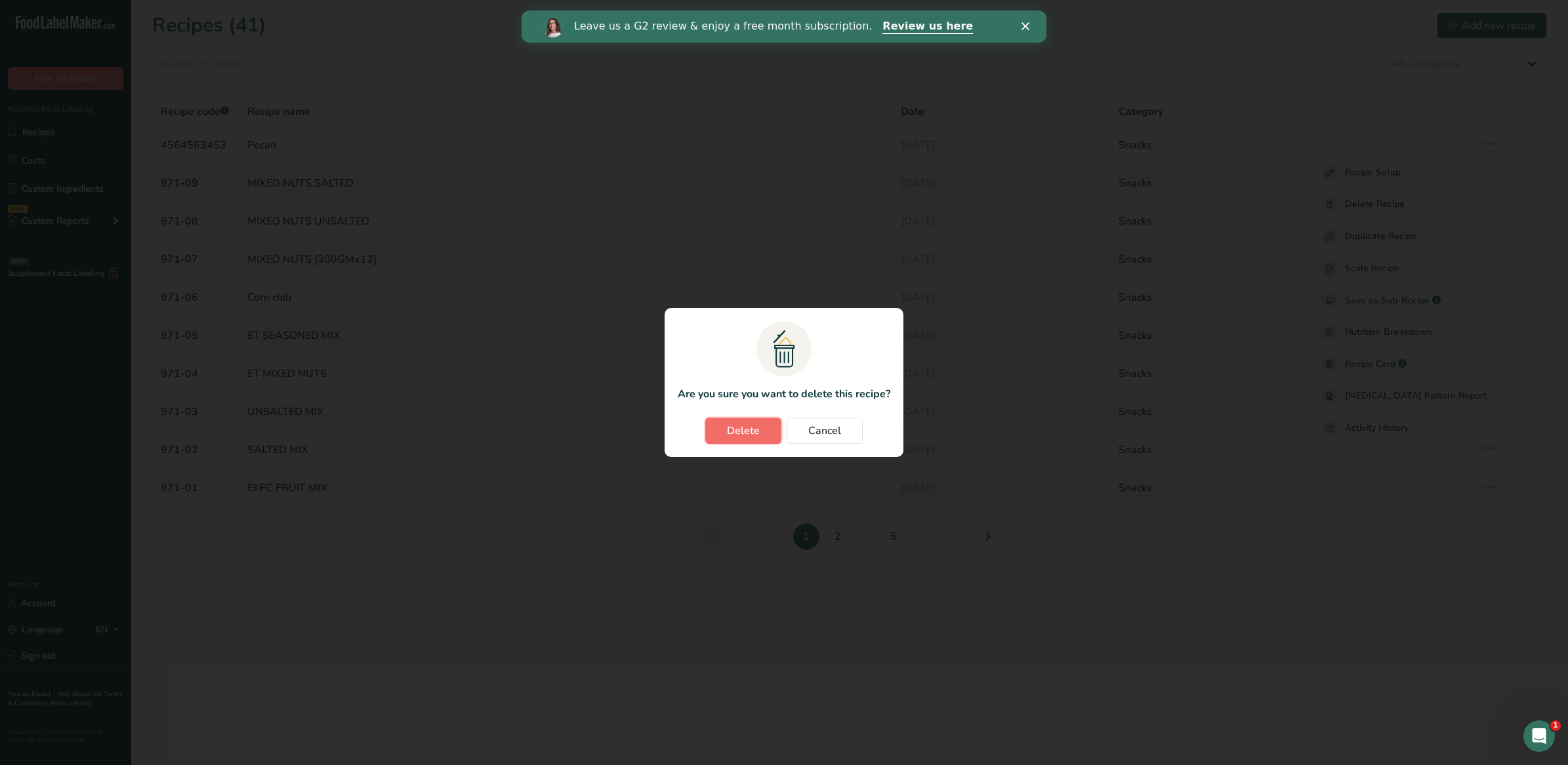
click at [776, 431] on button "Delete" at bounding box center [743, 430] width 76 height 26
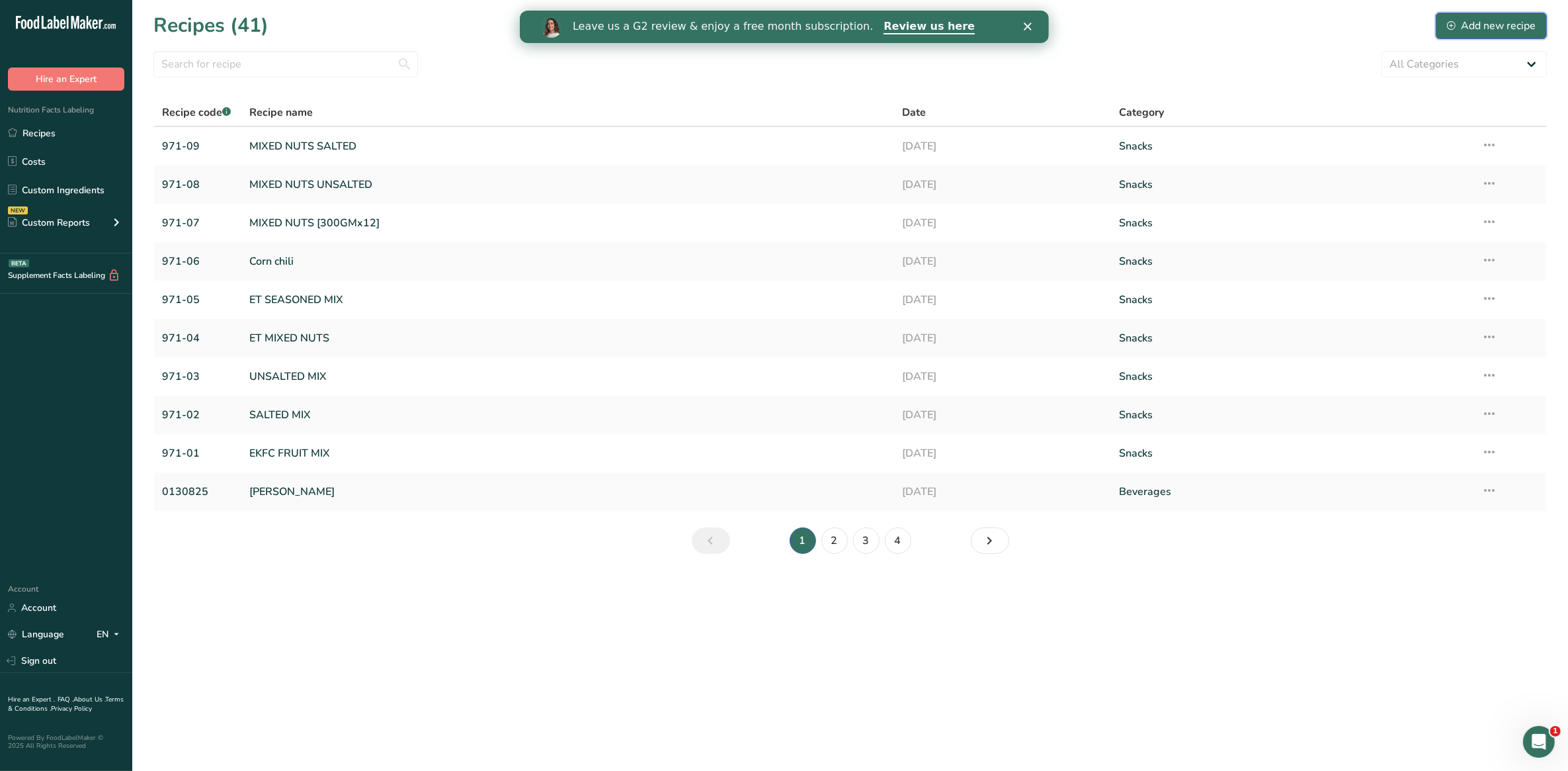
click at [1476, 32] on div "Add new recipe" at bounding box center [1491, 26] width 89 height 16
click at [1488, 18] on div "Add new recipe" at bounding box center [1491, 26] width 89 height 16
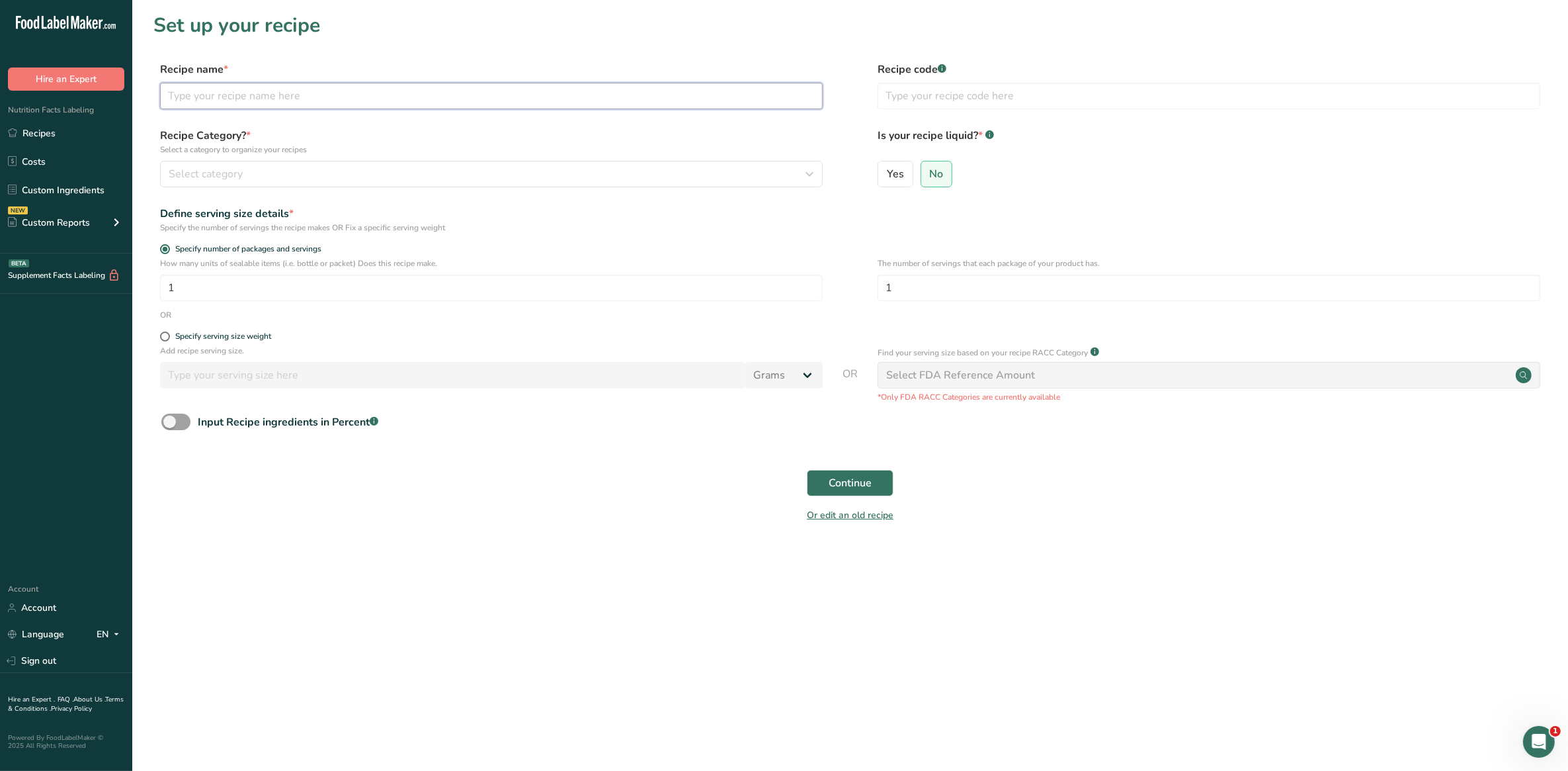
click at [279, 91] on input "text" at bounding box center [491, 96] width 663 height 27
type input "p"
type input "Pecan Salted Caramel"
click at [914, 93] on input "text" at bounding box center [1209, 96] width 663 height 27
type input "971-10"
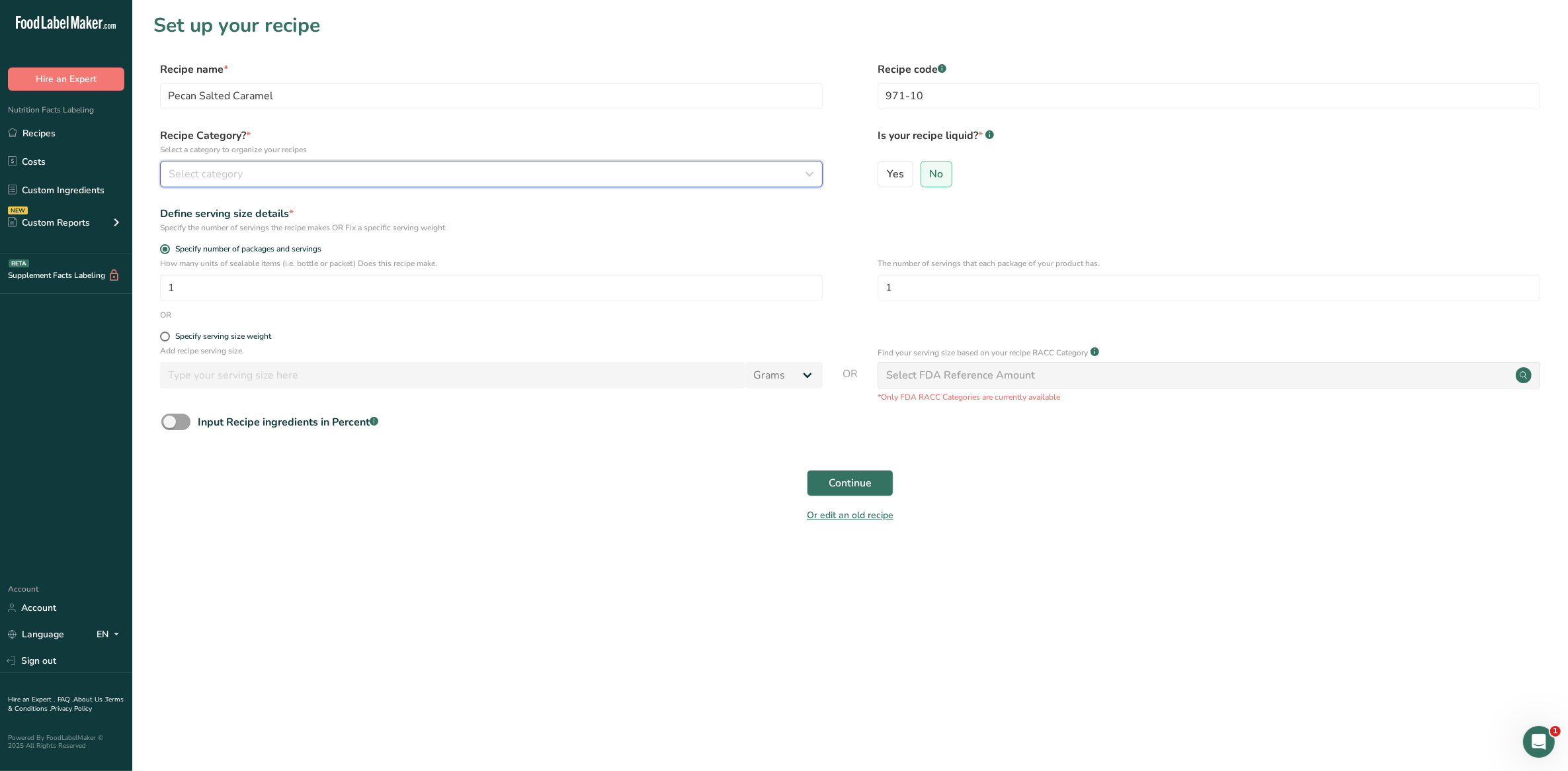
click at [278, 172] on div "Select category" at bounding box center [487, 173] width 637 height 16
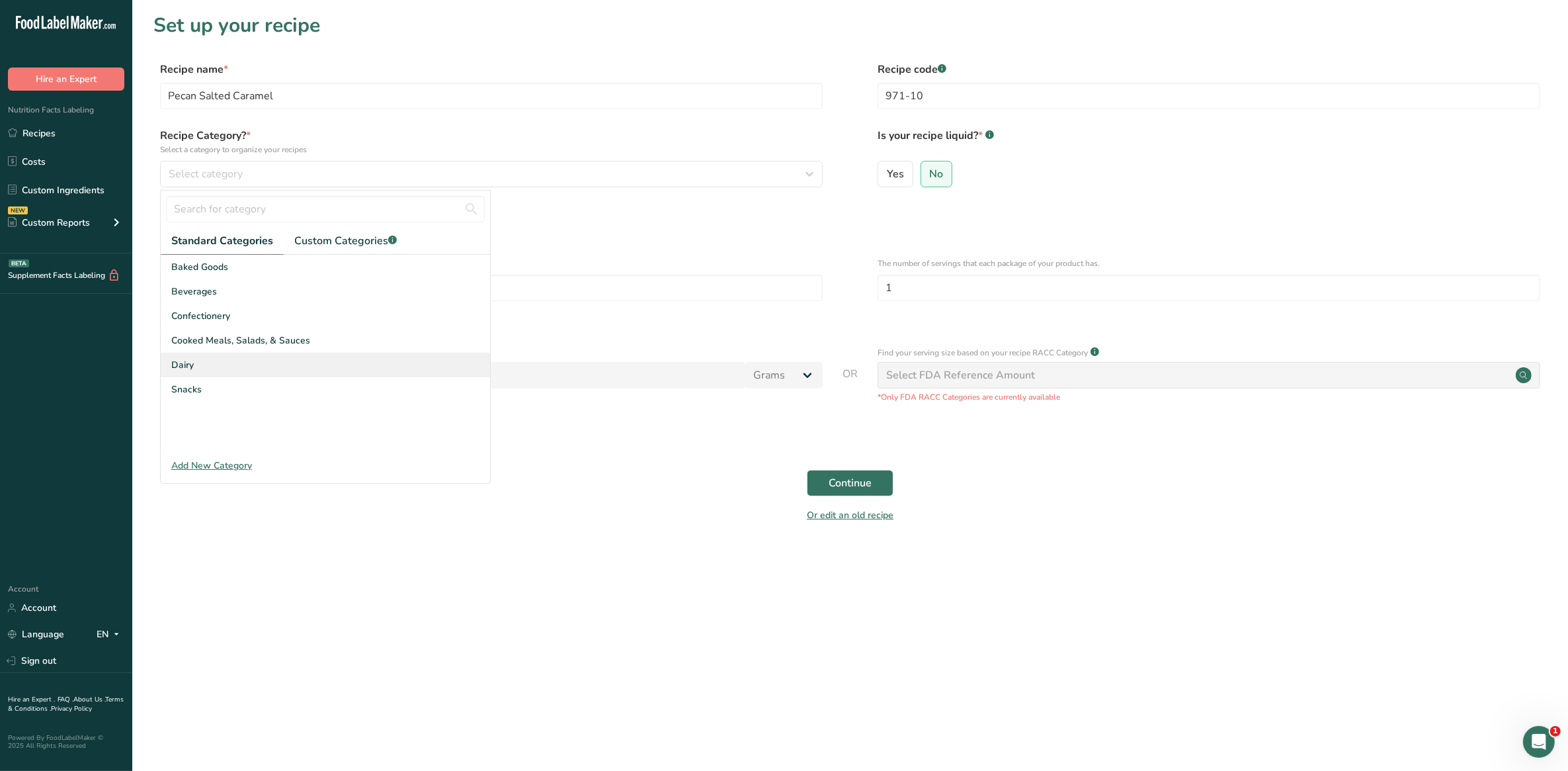
drag, startPoint x: 223, startPoint y: 383, endPoint x: 243, endPoint y: 368, distance: 25.0
click at [224, 383] on div "Snacks" at bounding box center [326, 389] width 330 height 25
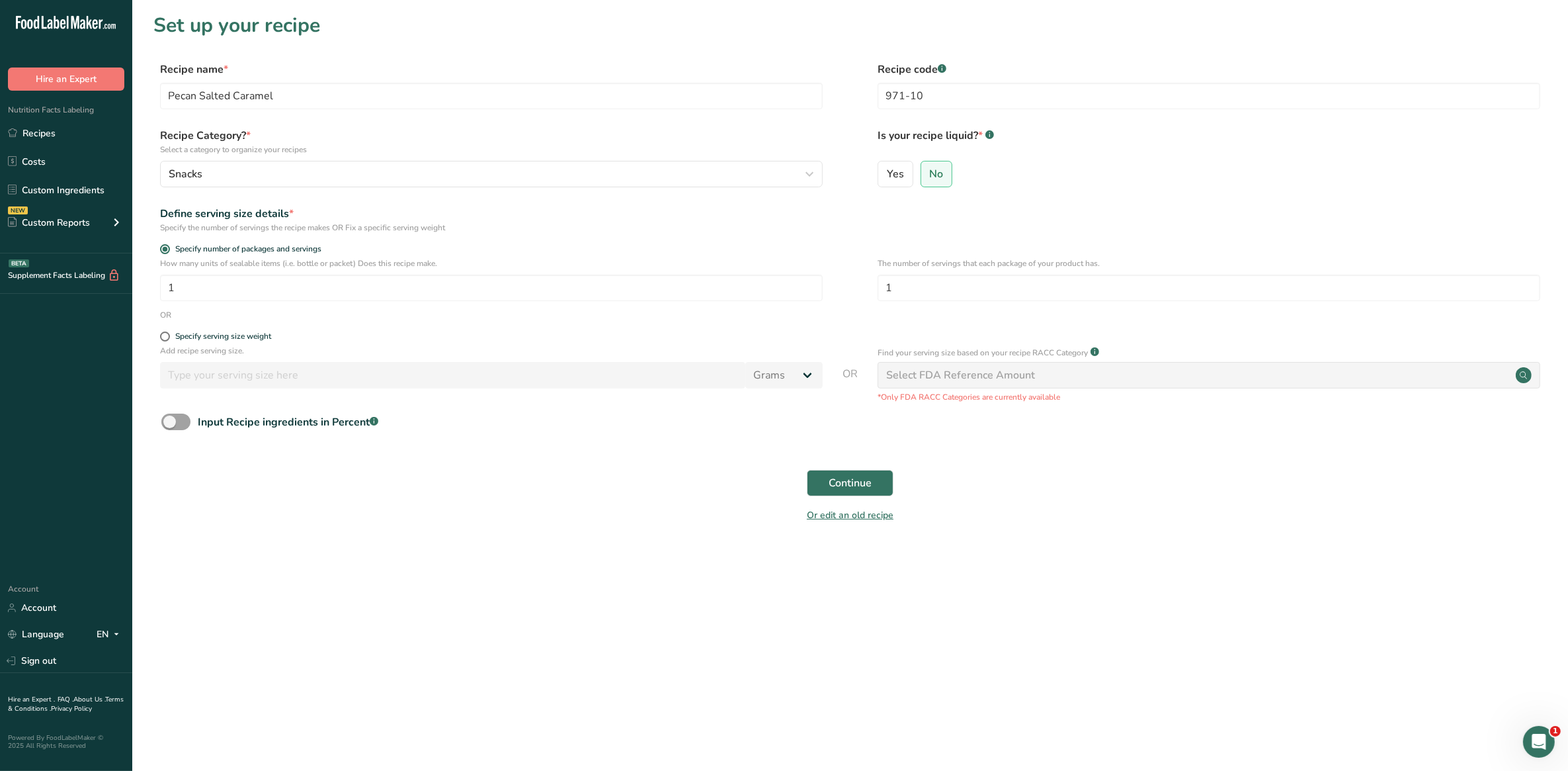
click at [210, 345] on p "Add recipe serving size." at bounding box center [491, 350] width 663 height 12
click at [212, 335] on div "Specify serving size weight" at bounding box center [223, 336] width 96 height 9
click at [169, 335] on input "Specify serving size weight" at bounding box center [164, 336] width 9 height 9
radio input "true"
radio input "false"
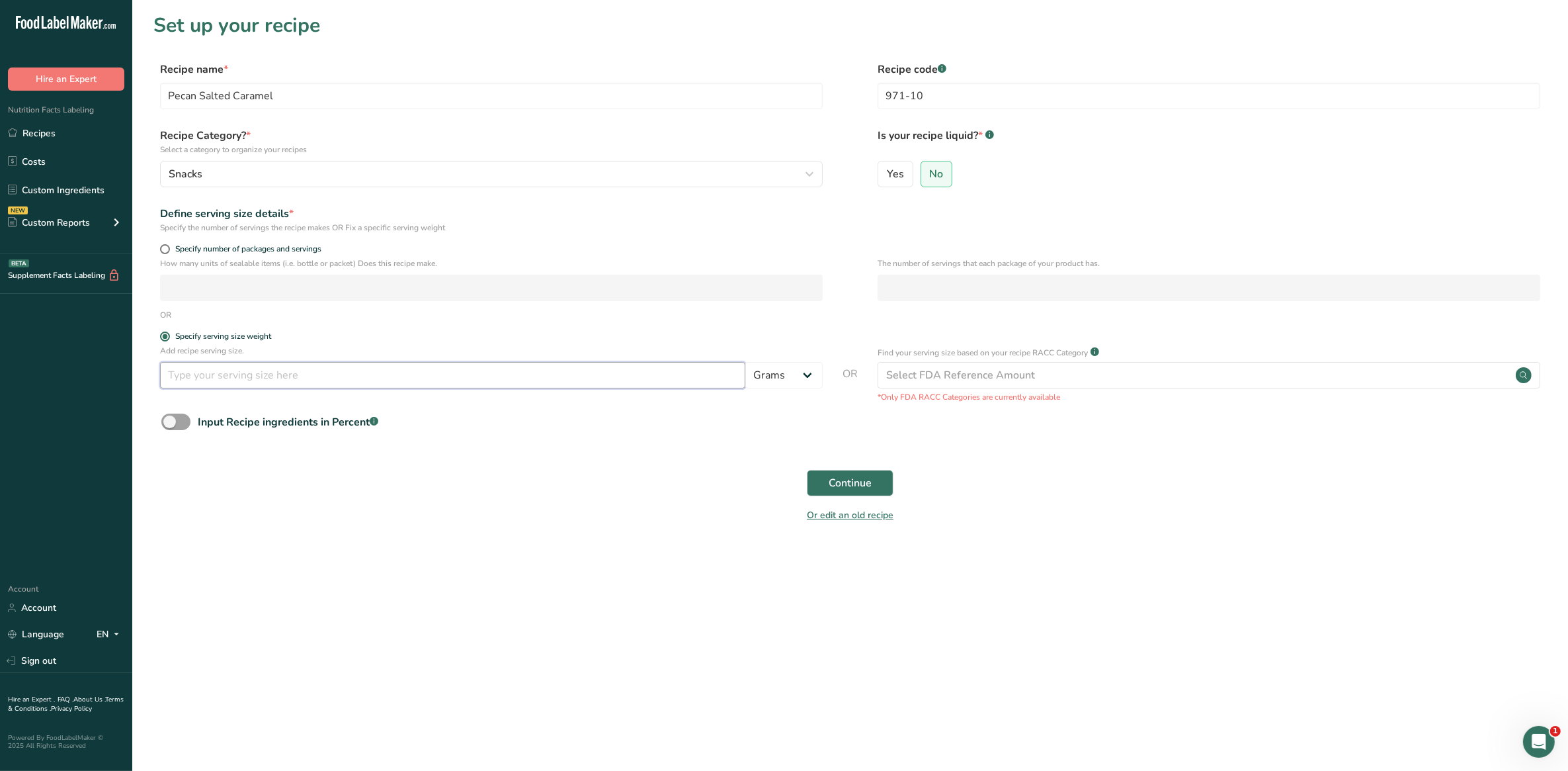
click at [214, 382] on input "number" at bounding box center [453, 375] width 585 height 27
type input "100"
click at [830, 485] on span "Continue" at bounding box center [849, 482] width 43 height 16
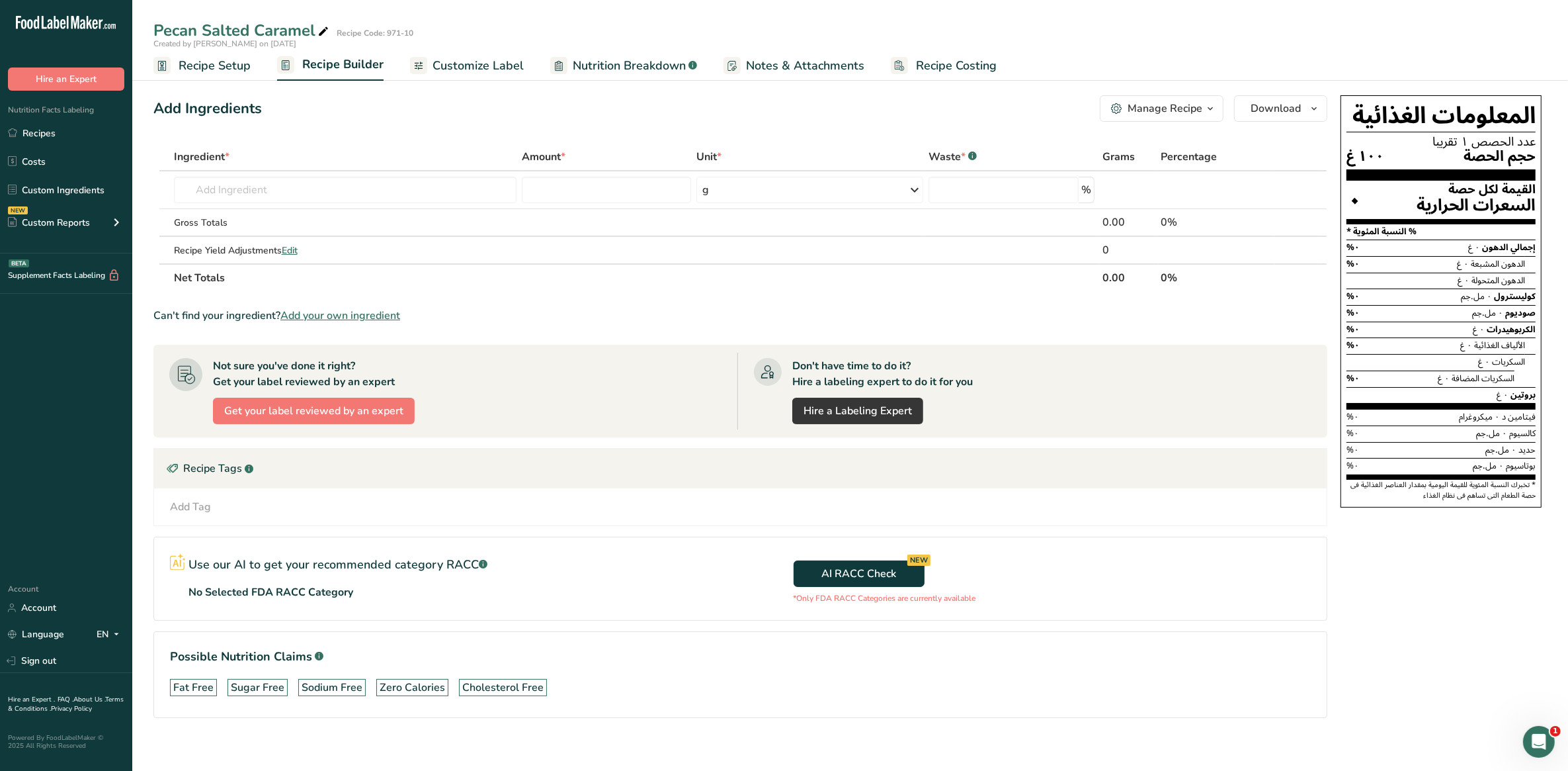
click at [470, 67] on span "Customize Label" at bounding box center [478, 65] width 91 height 18
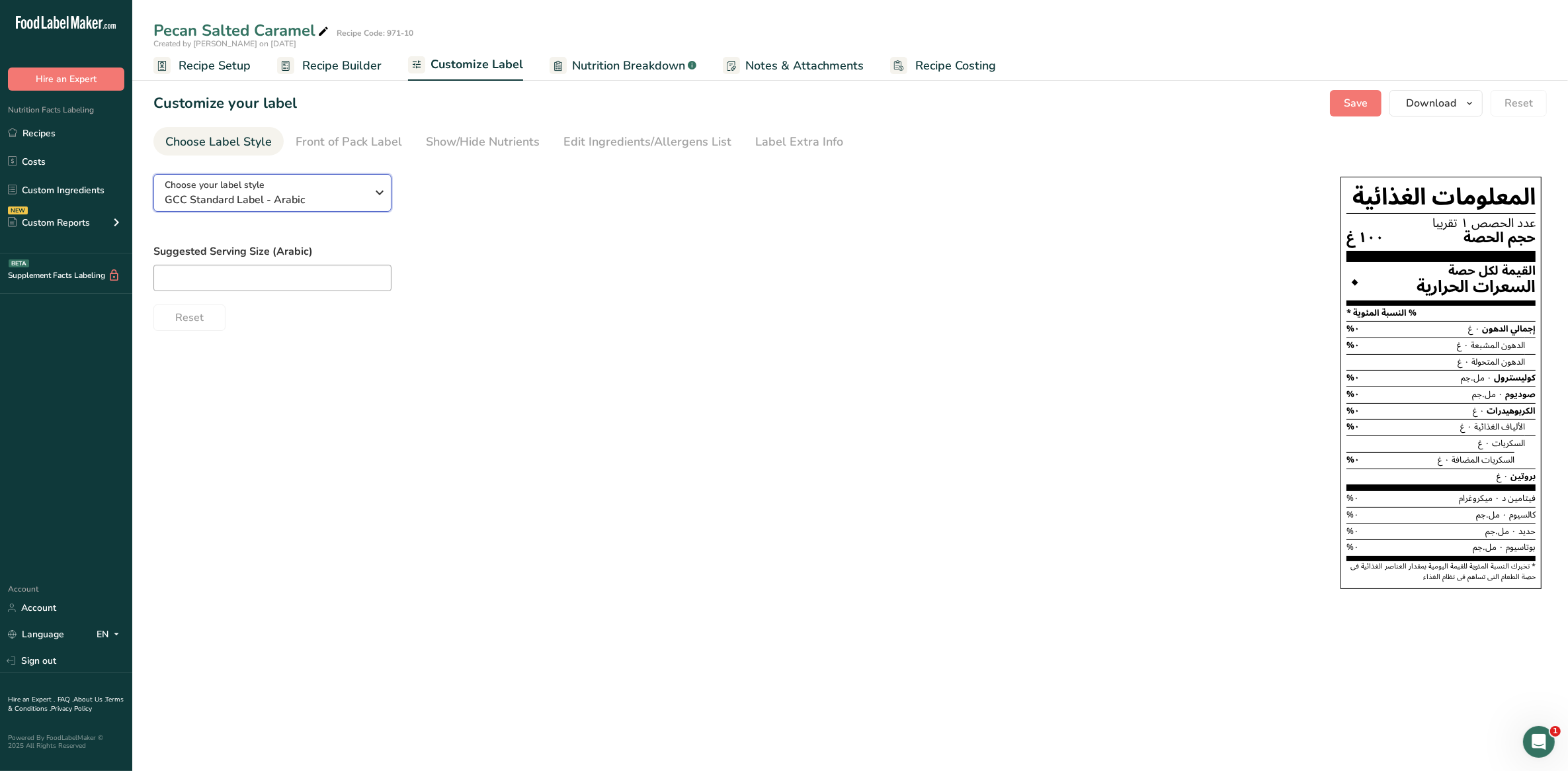
click at [247, 199] on span "GCC Standard Label - Arabic" at bounding box center [265, 200] width 202 height 16
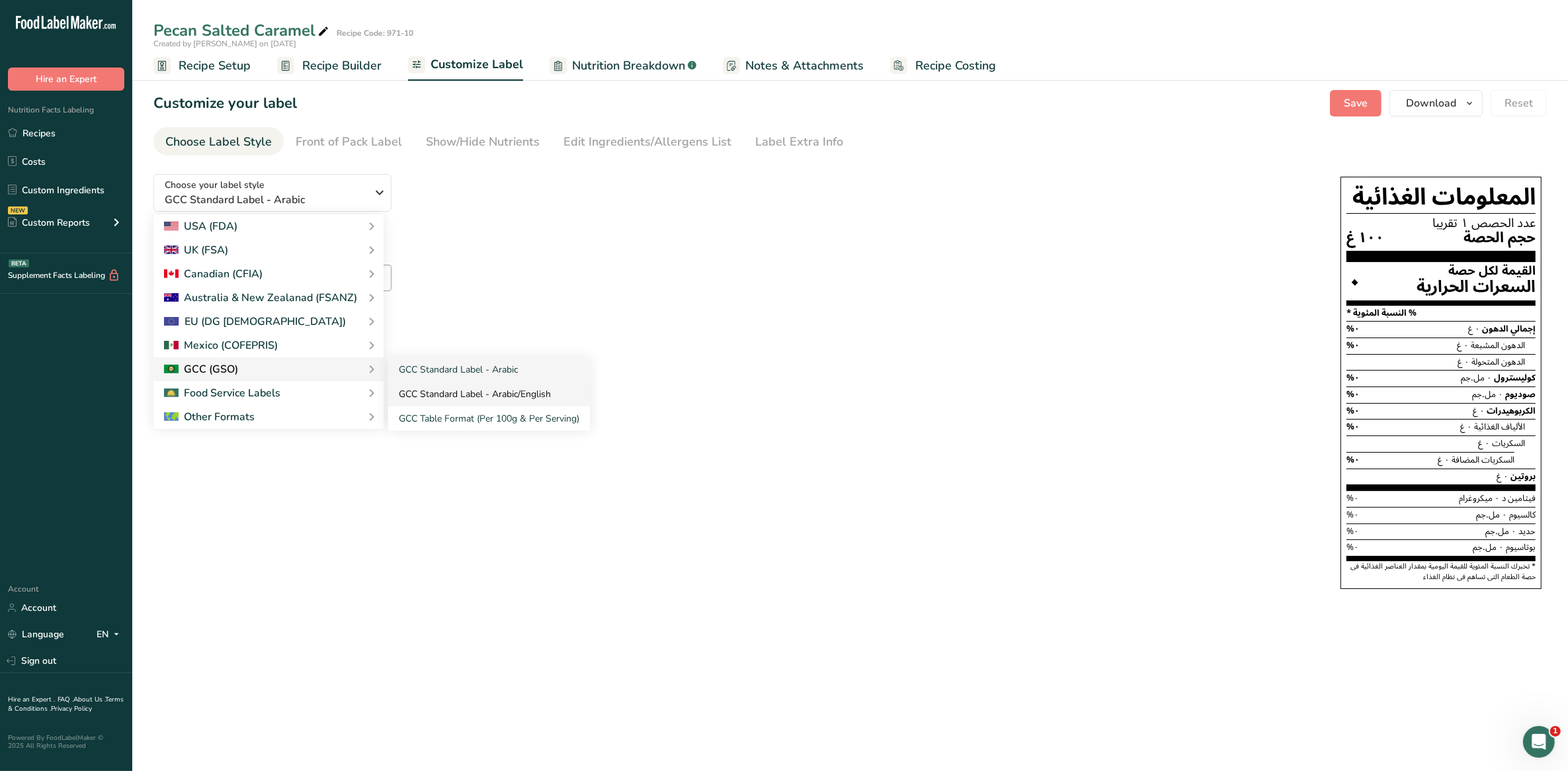
click at [426, 396] on link "GCC Standard Label - Arabic/English" at bounding box center [489, 394] width 202 height 25
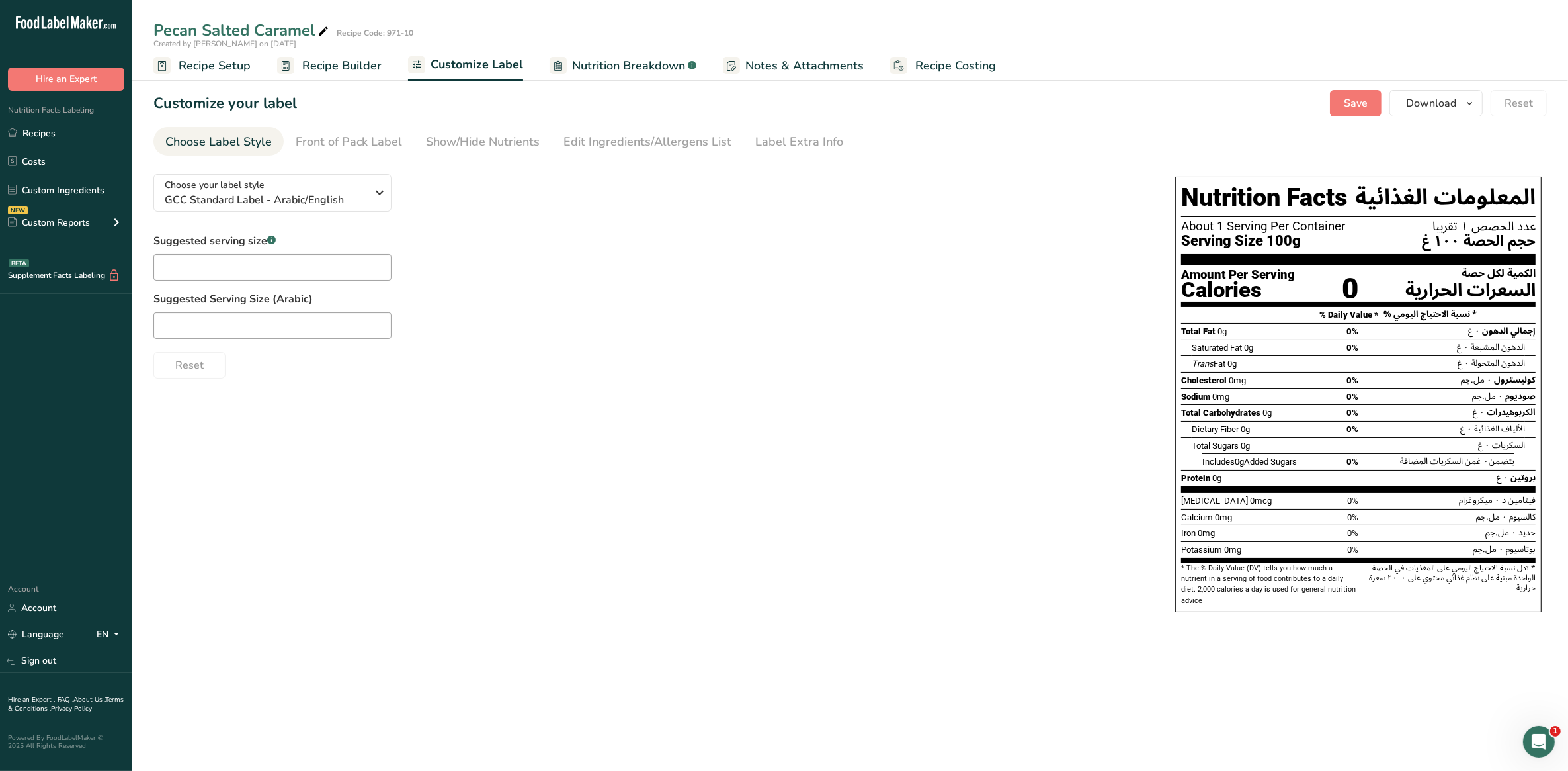
click at [334, 61] on span "Recipe Builder" at bounding box center [342, 65] width 80 height 18
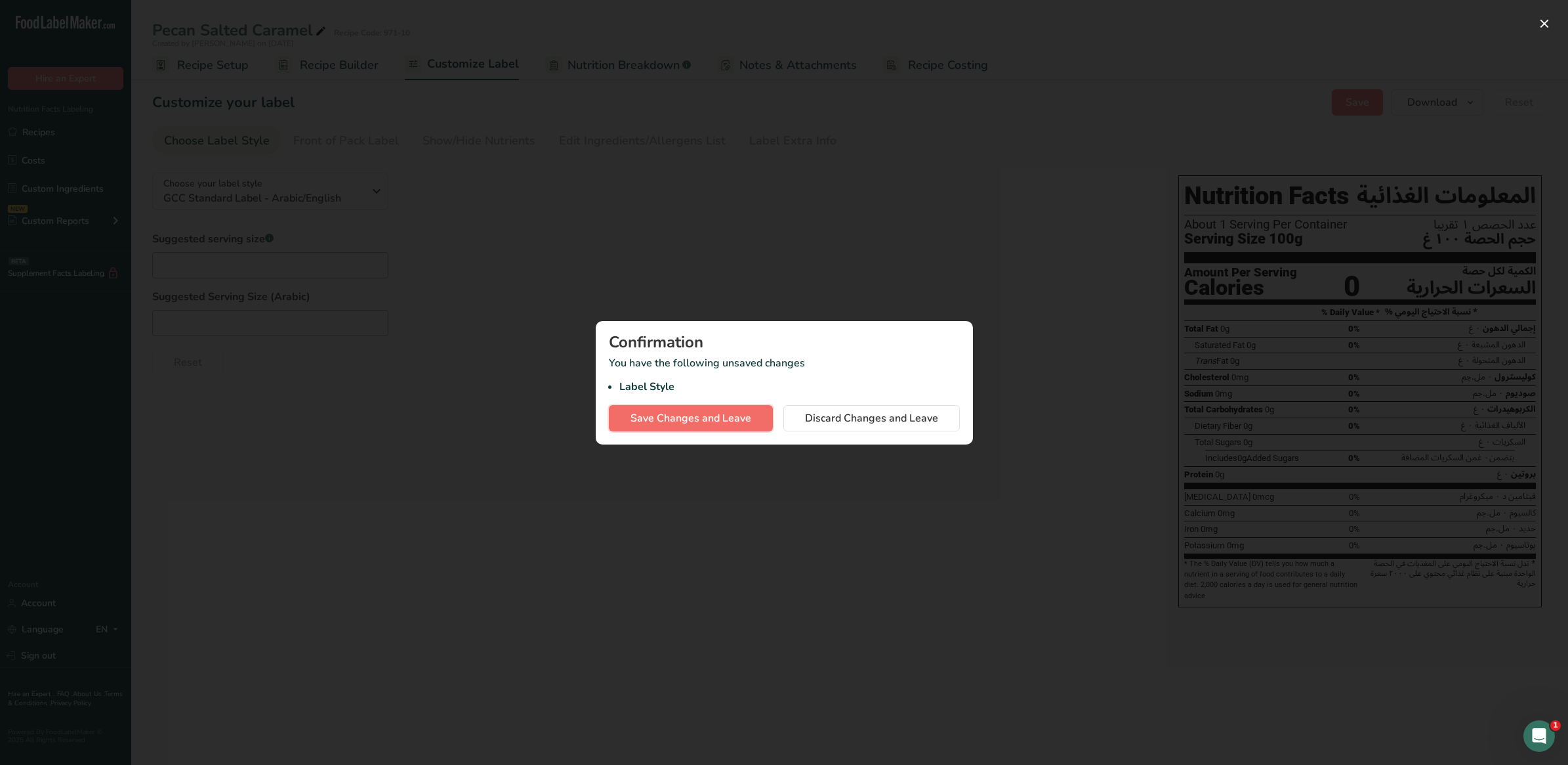
click at [691, 421] on span "Save Changes and Leave" at bounding box center [691, 418] width 121 height 16
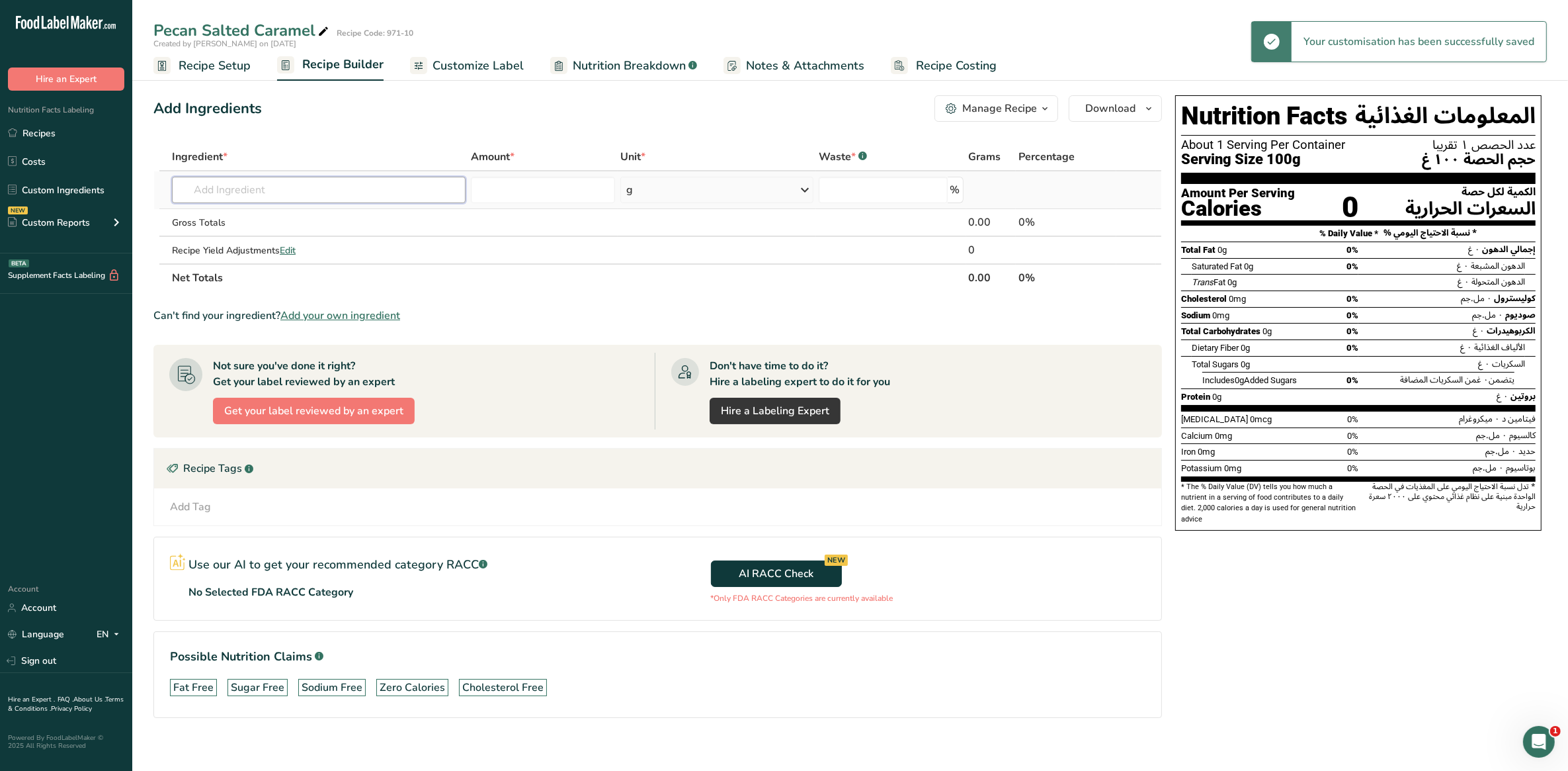
click at [201, 187] on input "text" at bounding box center [319, 189] width 294 height 27
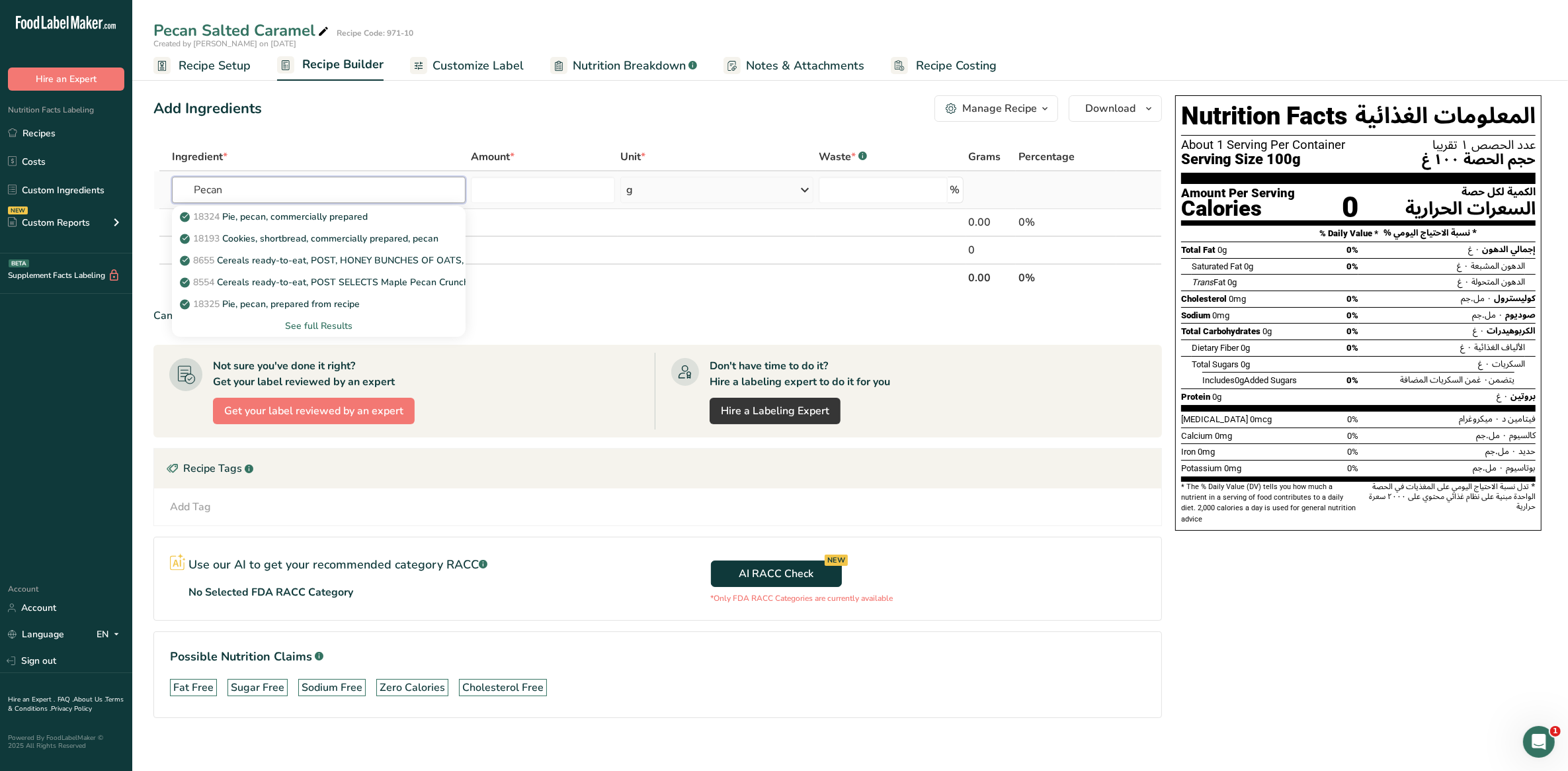
type input "Pecan"
click at [328, 326] on div "See full Results" at bounding box center [319, 326] width 273 height 14
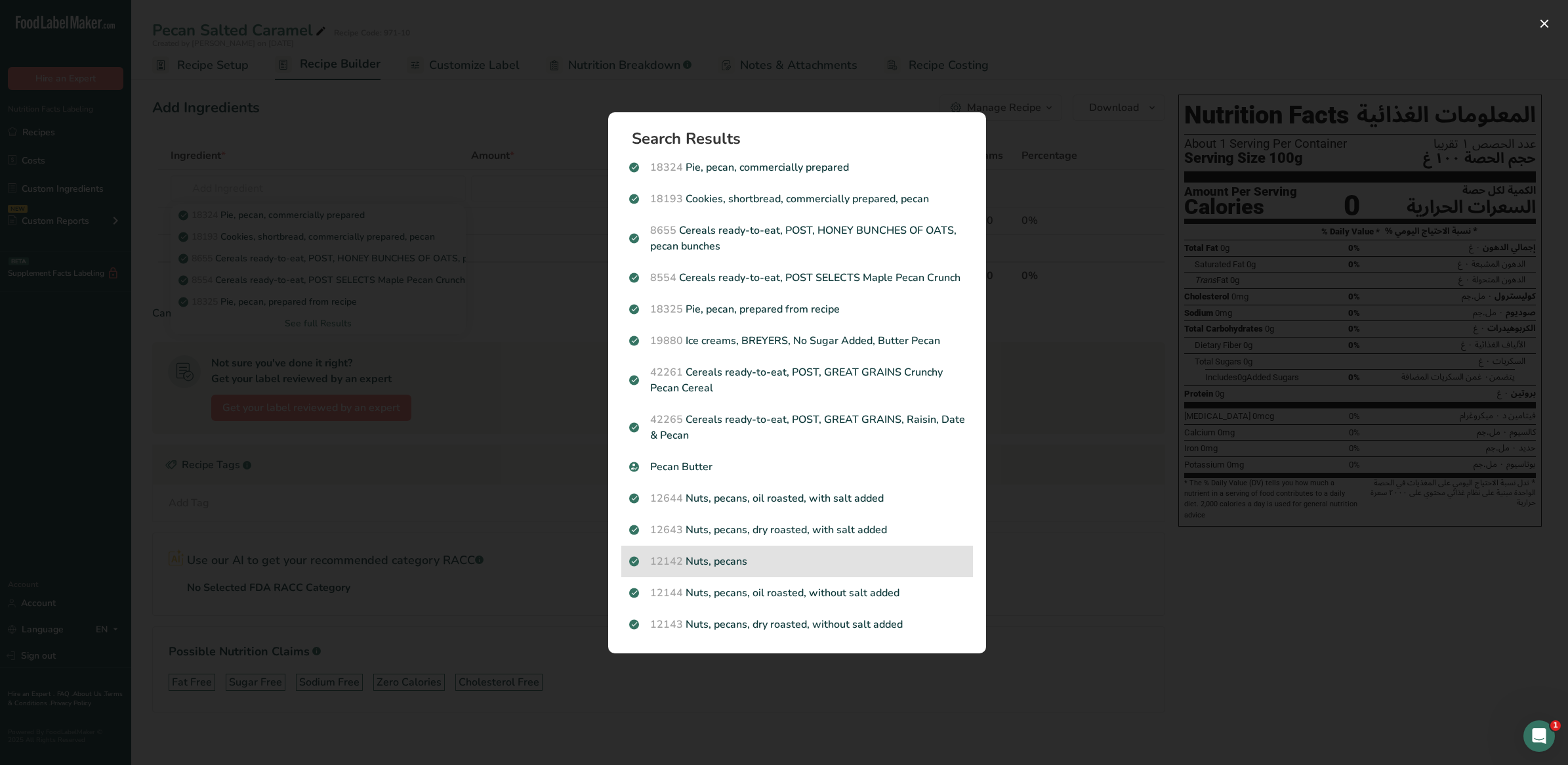
click at [753, 568] on p "12142 Nuts, pecans" at bounding box center [798, 561] width 336 height 16
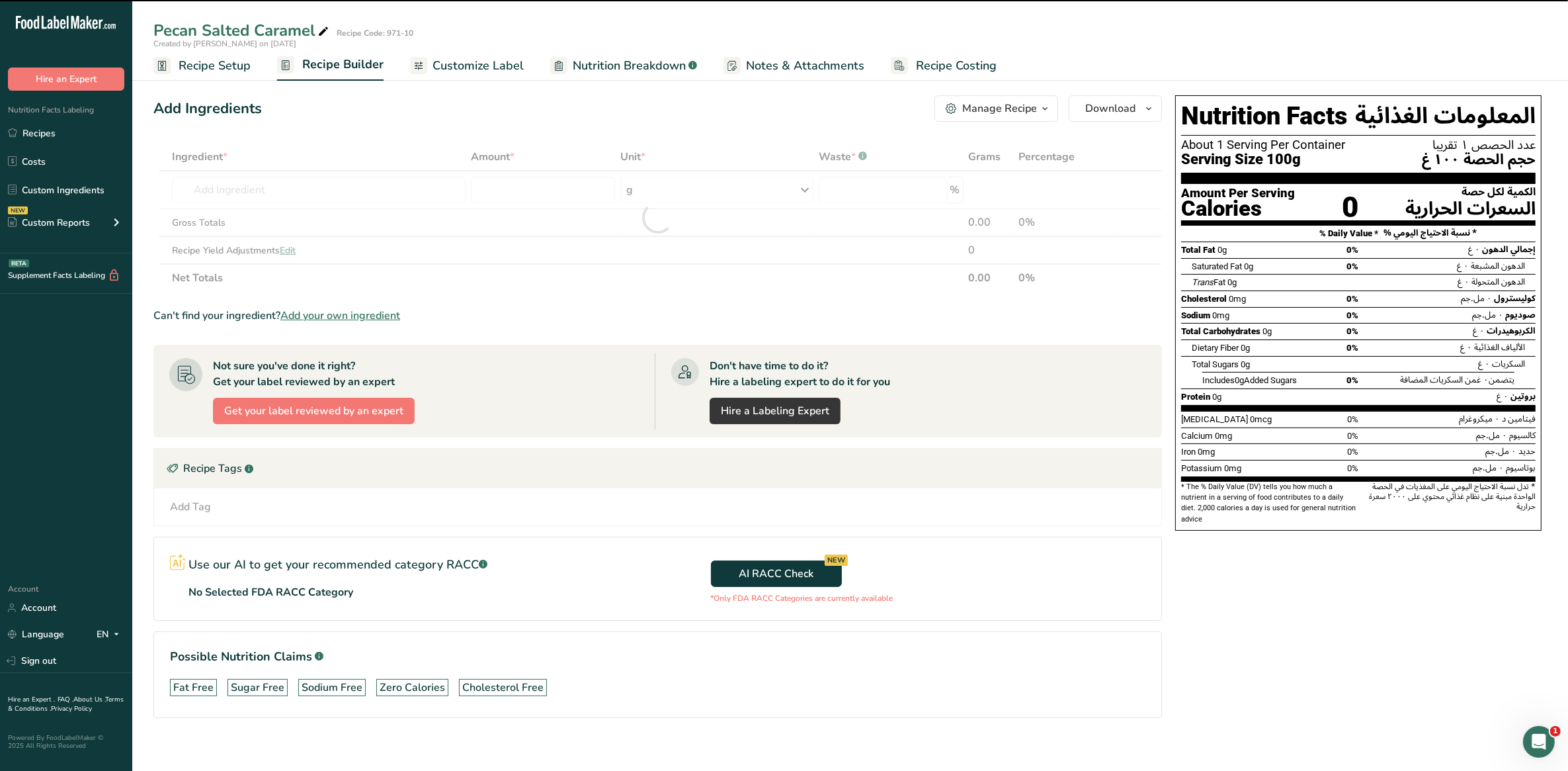
type input "0"
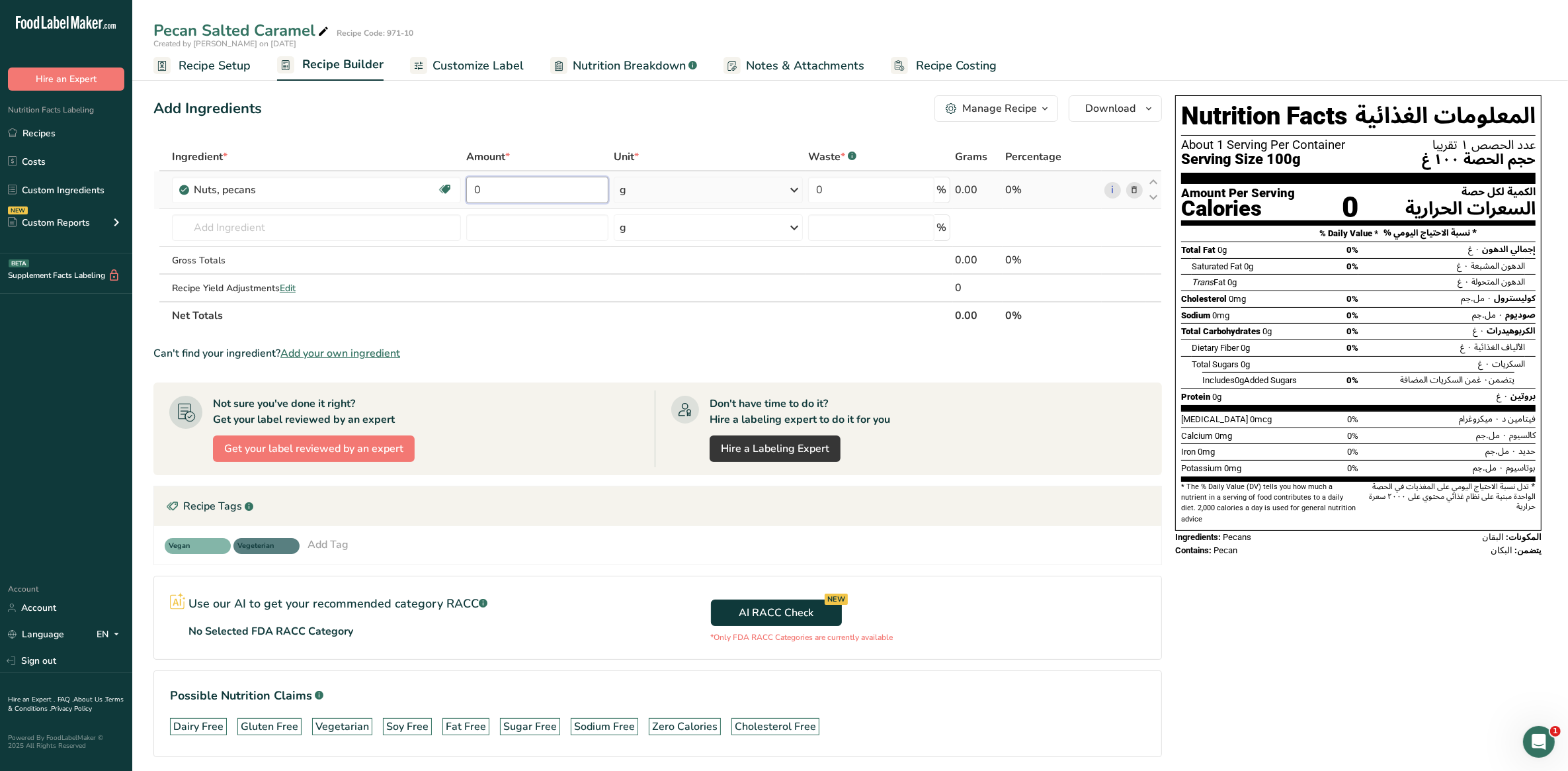
drag, startPoint x: 480, startPoint y: 188, endPoint x: 471, endPoint y: 184, distance: 9.8
click at [471, 184] on input "0" at bounding box center [536, 189] width 141 height 27
type input "46"
click at [262, 236] on div "Ingredient * Amount * Unit * Waste * .a-a{fill:#347362;}.b-a{fill:#fff;} Grams …" at bounding box center [657, 236] width 1008 height 187
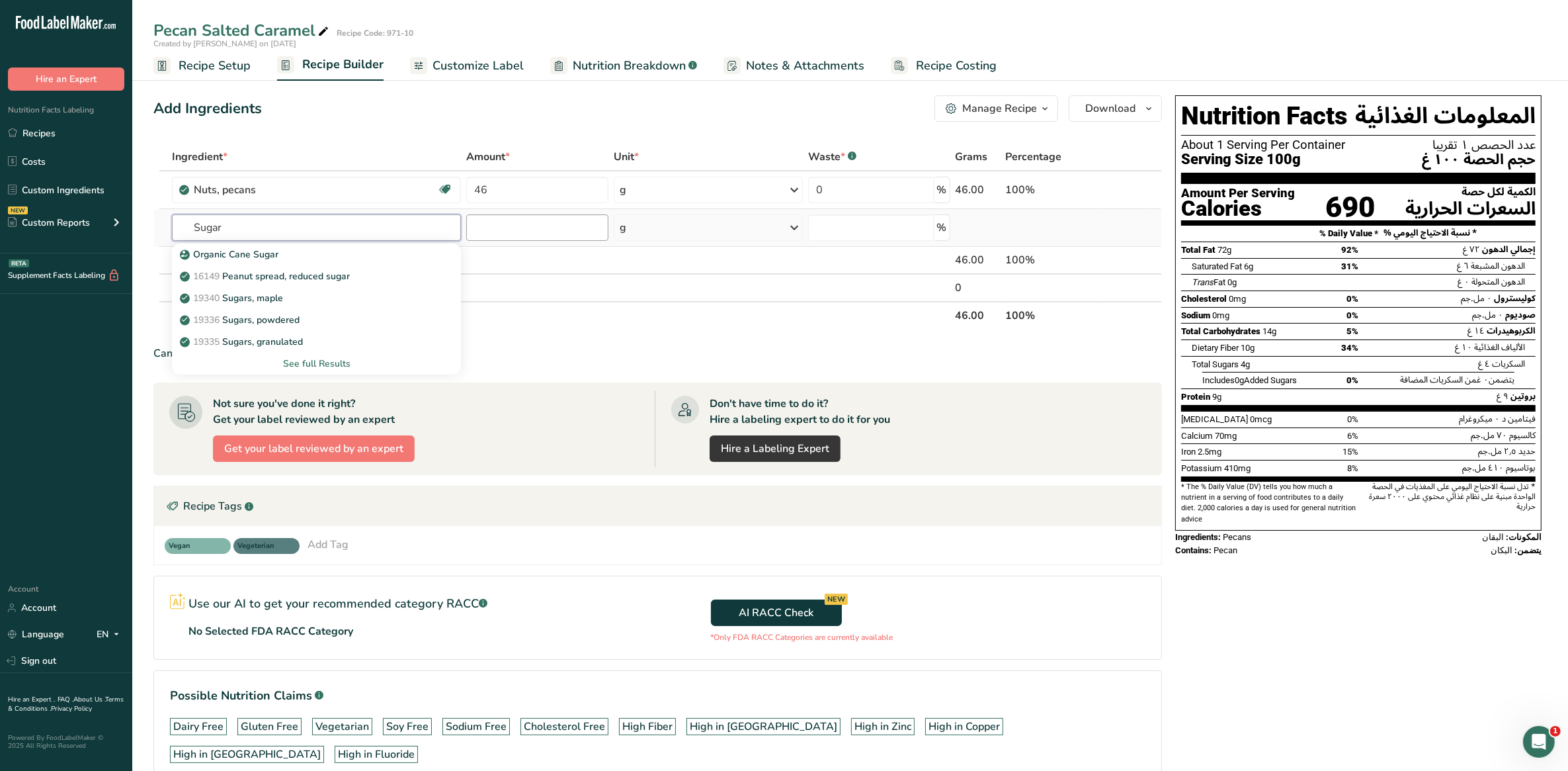
type input "Sugar"
click at [474, 223] on input "number" at bounding box center [536, 227] width 141 height 27
click at [323, 221] on input "text" at bounding box center [316, 227] width 289 height 27
type input "sugar"
click at [513, 239] on input "number" at bounding box center [536, 227] width 141 height 27
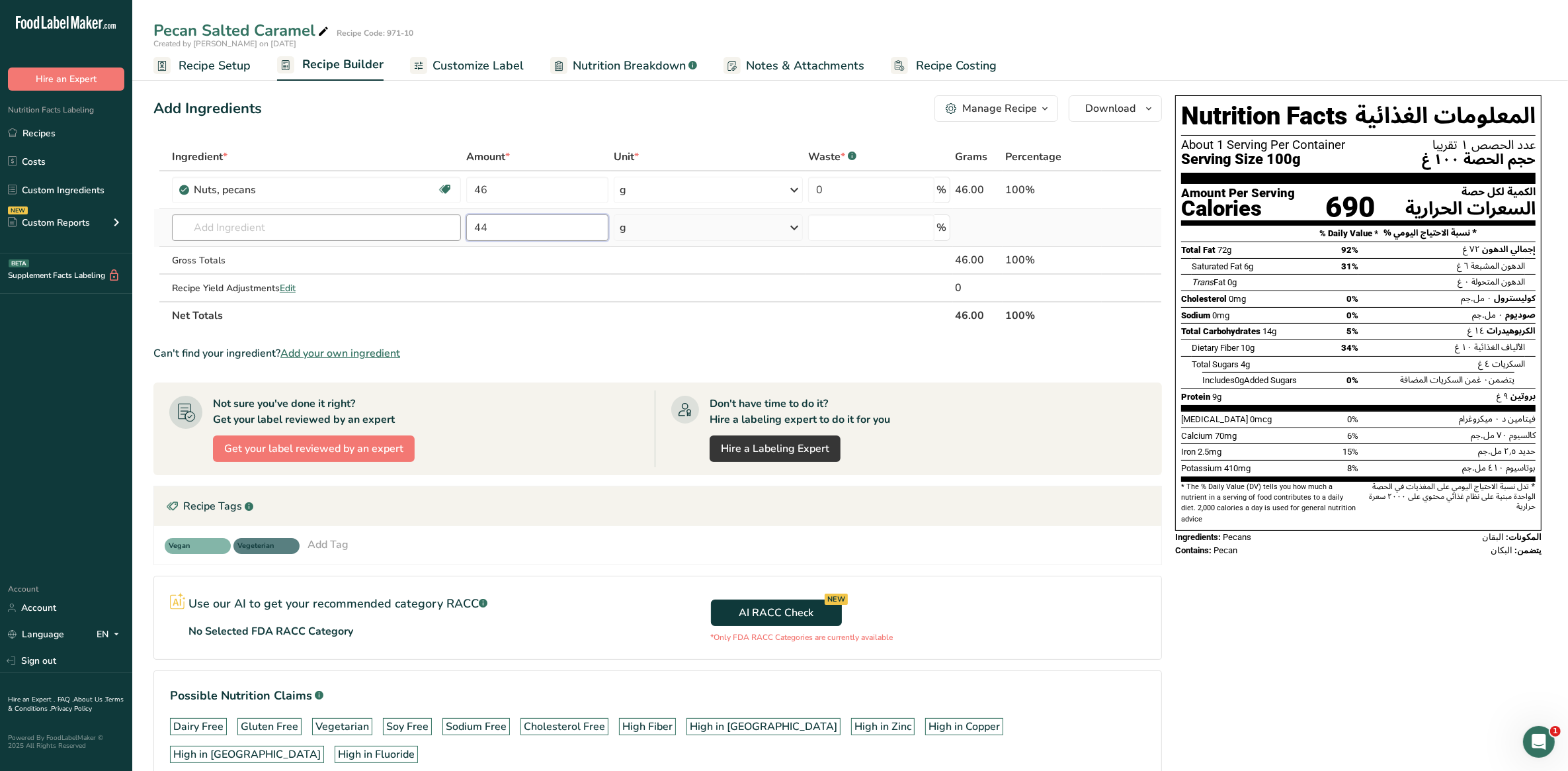
type input "44"
click at [265, 229] on input "text" at bounding box center [316, 227] width 289 height 27
type input "suga"
click at [286, 338] on p "19335 [GEOGRAPHIC_DATA], granulated" at bounding box center [242, 341] width 120 height 14
type input "Sugars, granulated"
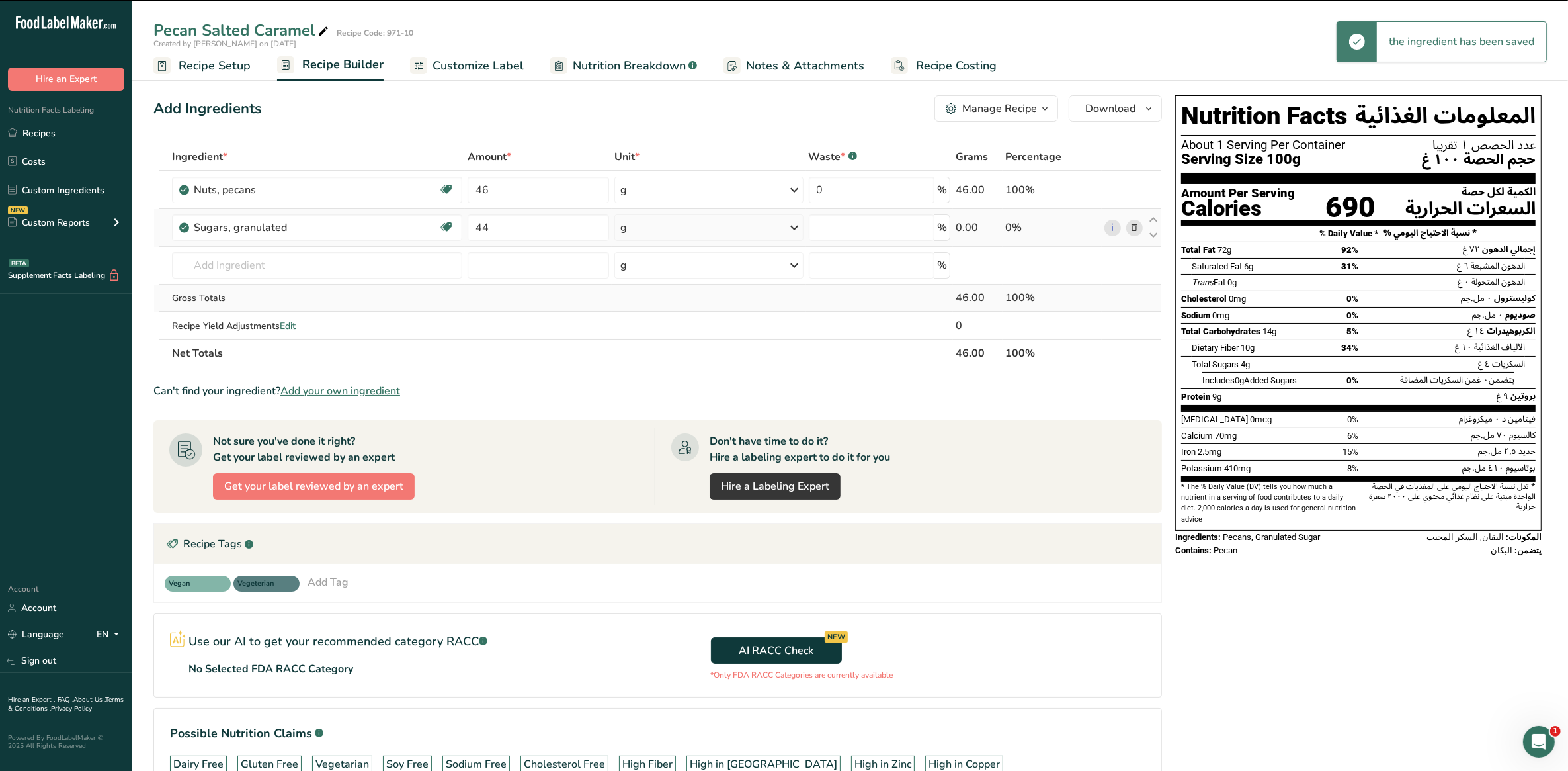
type input "0"
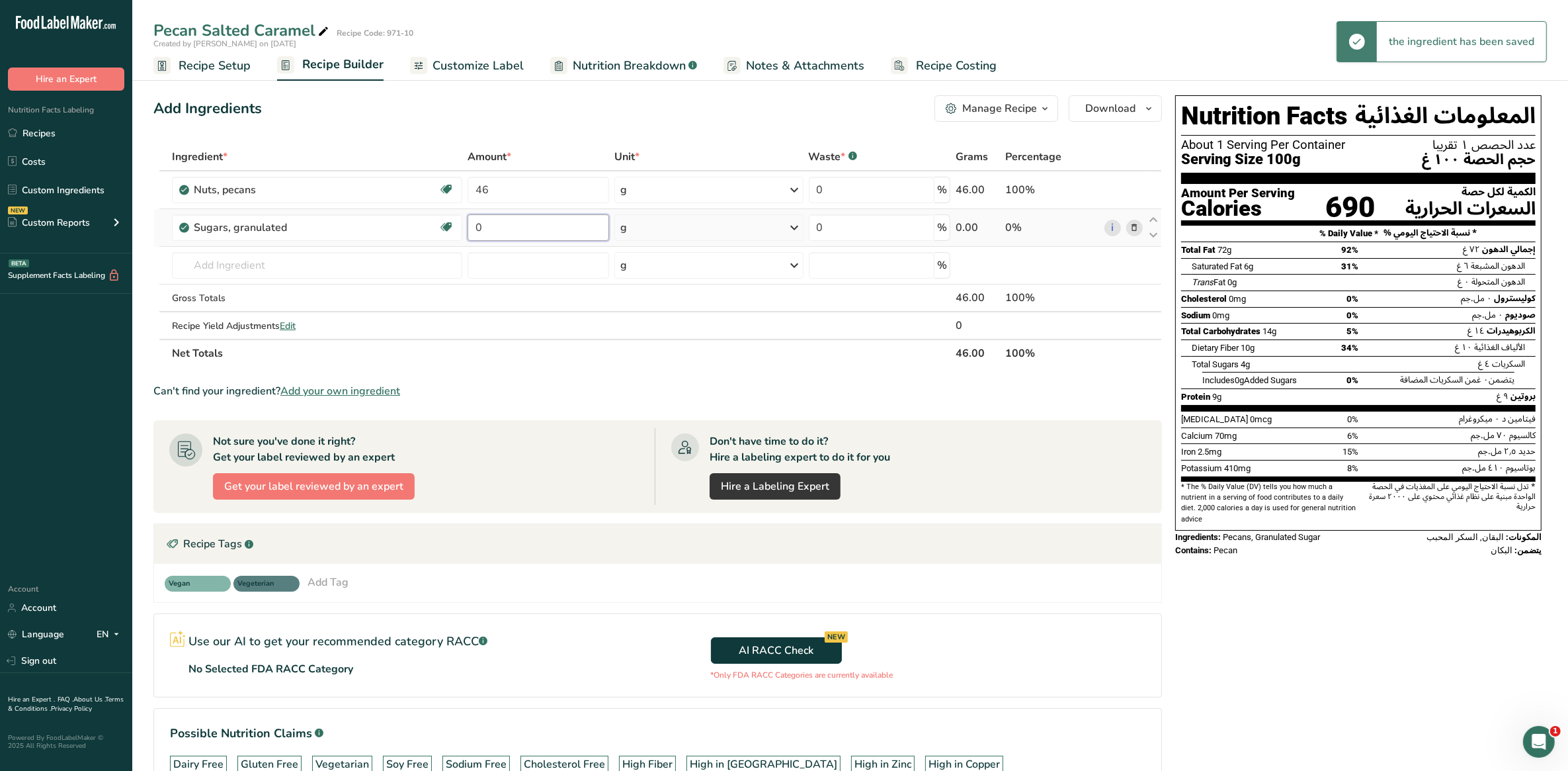
drag, startPoint x: 527, startPoint y: 229, endPoint x: 474, endPoint y: 222, distance: 53.5
click at [474, 222] on input "0" at bounding box center [538, 227] width 141 height 27
type input "44"
click at [551, 351] on div "Ingredient * Amount * Unit * Waste * .a-a{fill:#347362;}.b-a{fill:#fff;} Grams …" at bounding box center [657, 255] width 1008 height 224
click at [295, 272] on input "text" at bounding box center [317, 265] width 291 height 27
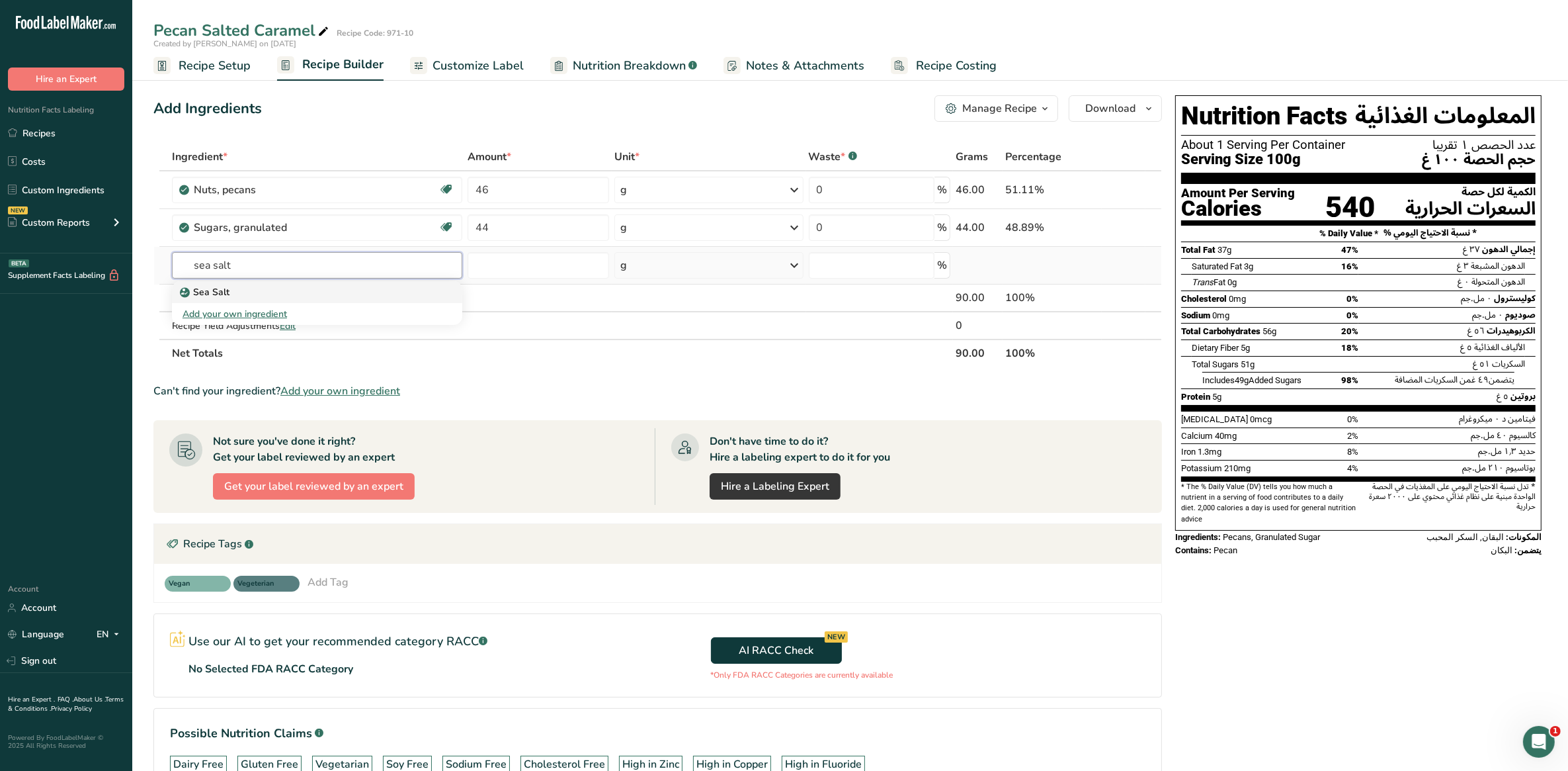
type input "sea salt"
click at [238, 286] on div "Sea Salt" at bounding box center [307, 292] width 248 height 14
type input "Sea Salt"
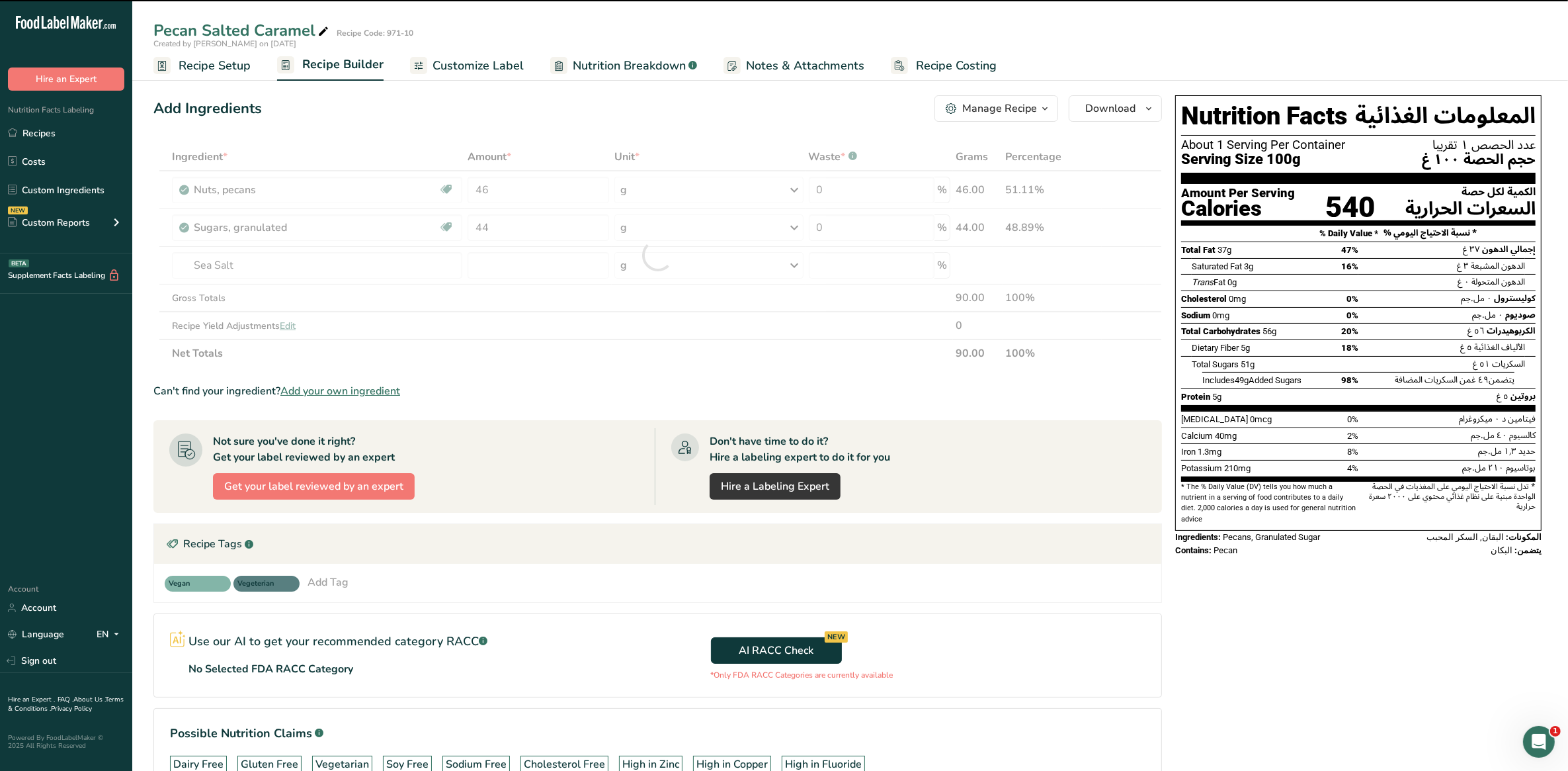
type input "0"
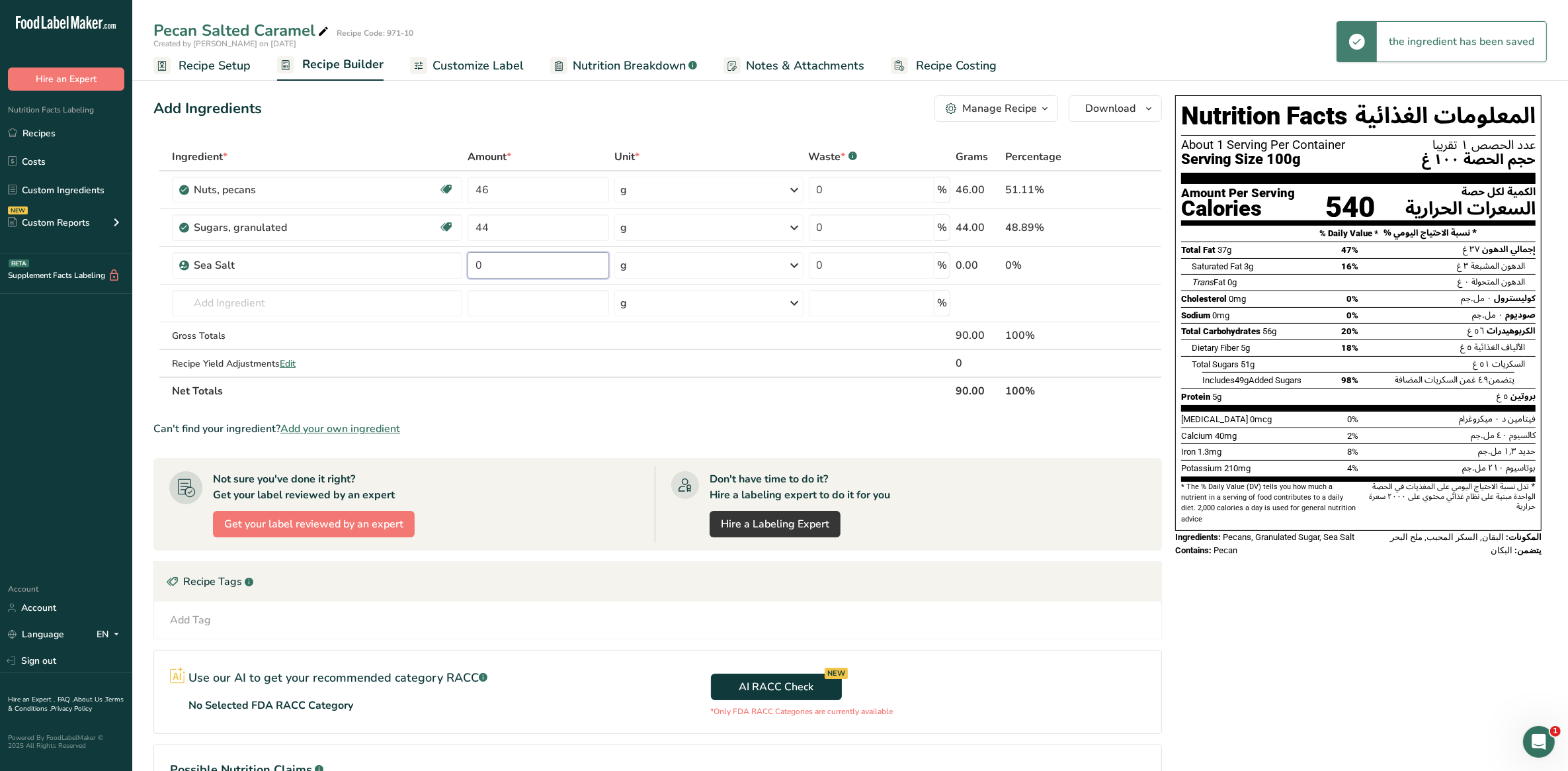
click at [485, 262] on input "0" at bounding box center [538, 265] width 141 height 27
drag, startPoint x: 485, startPoint y: 262, endPoint x: 473, endPoint y: 260, distance: 12.2
click at [473, 260] on input "0" at bounding box center [538, 265] width 141 height 27
type input "1"
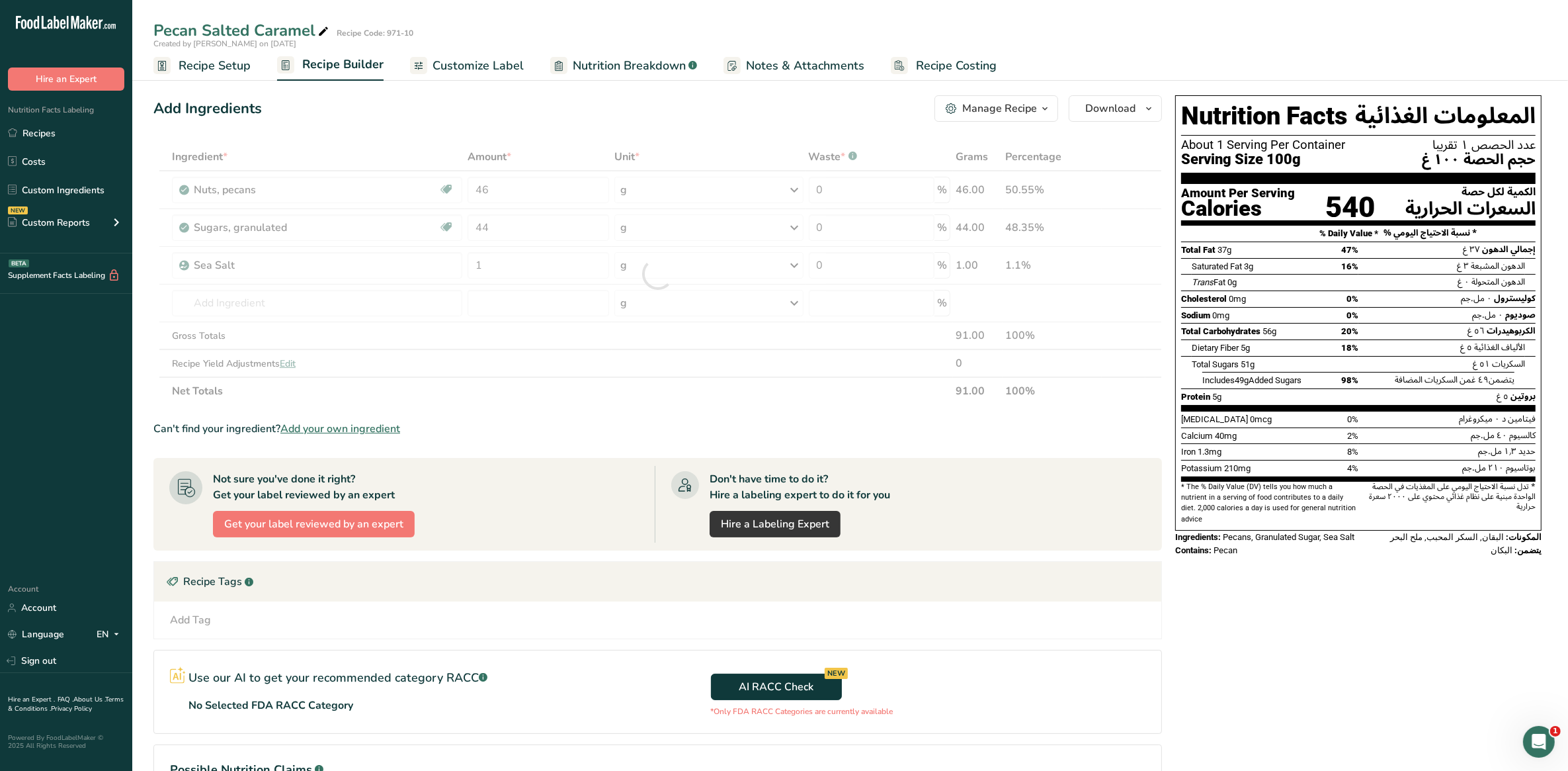
click at [606, 405] on section "Ingredient * Amount * Unit * Waste * .a-a{fill:#347362;}.b-a{fill:#fff;} Grams …" at bounding box center [657, 497] width 1008 height 709
click at [236, 293] on input "text" at bounding box center [317, 303] width 291 height 27
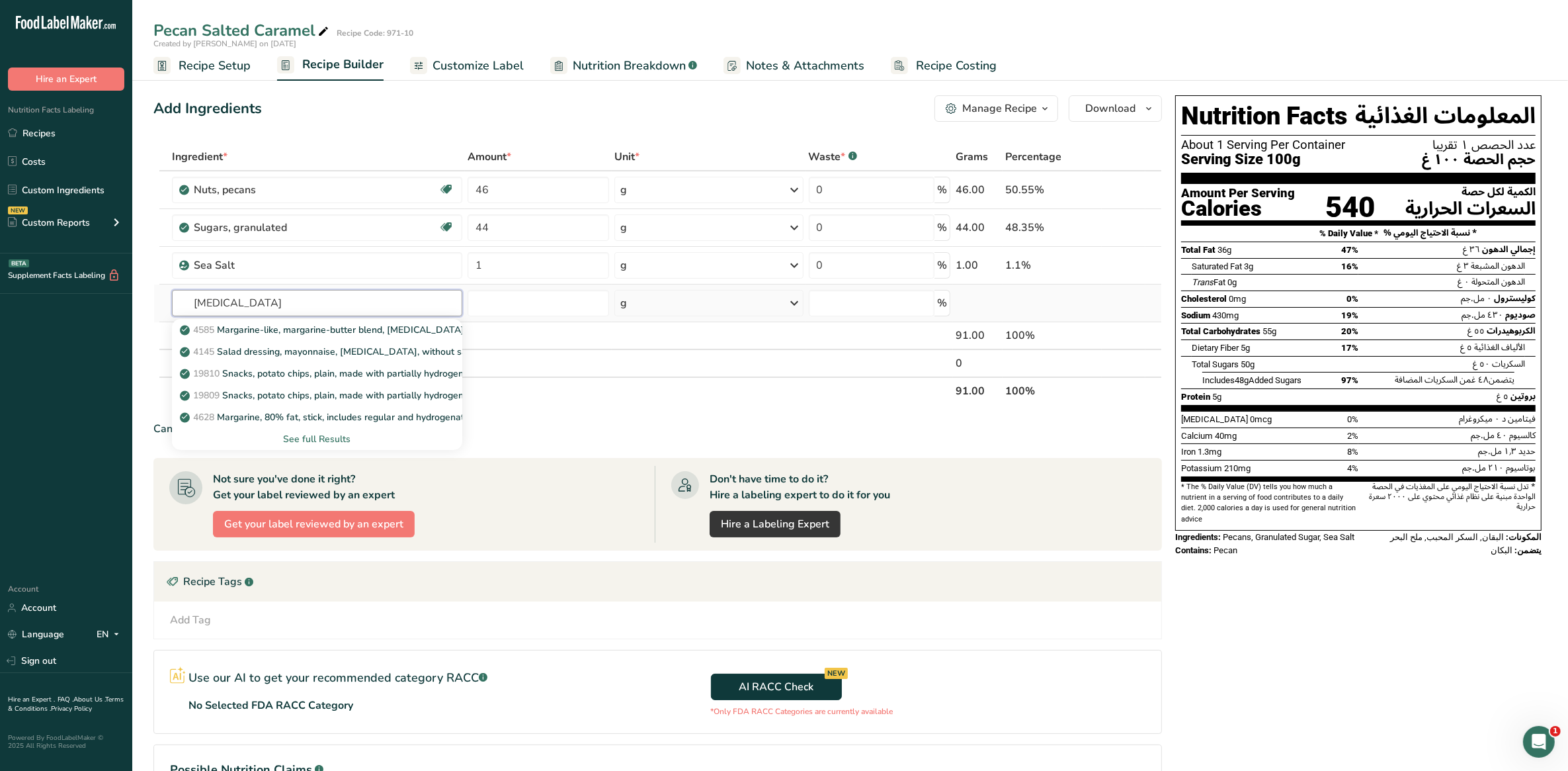
type input "soybean oil"
click at [302, 432] on div "See full Results" at bounding box center [317, 439] width 269 height 14
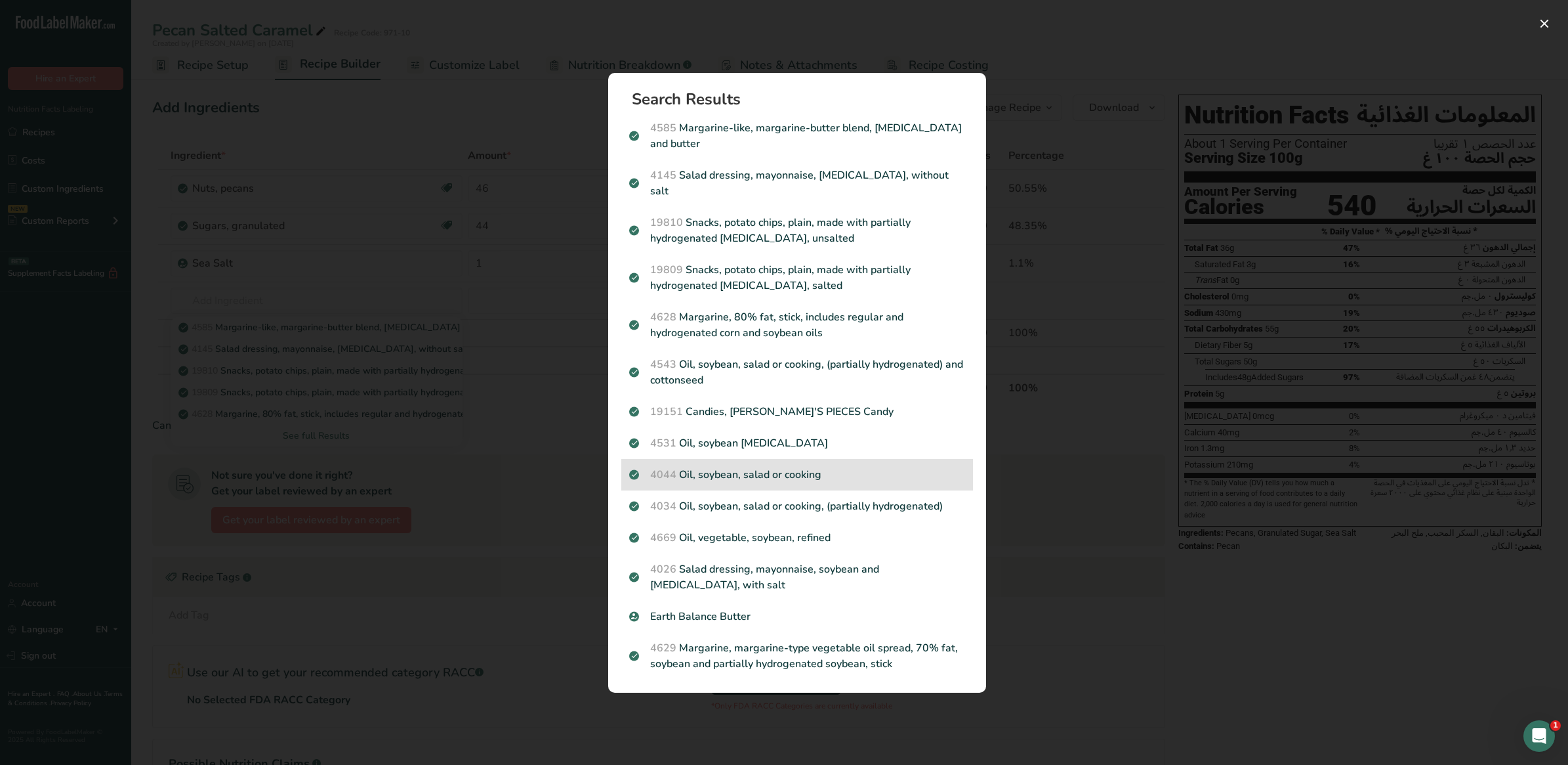
click at [737, 470] on p "4044 Oil, soybean, salad or cooking" at bounding box center [798, 475] width 336 height 16
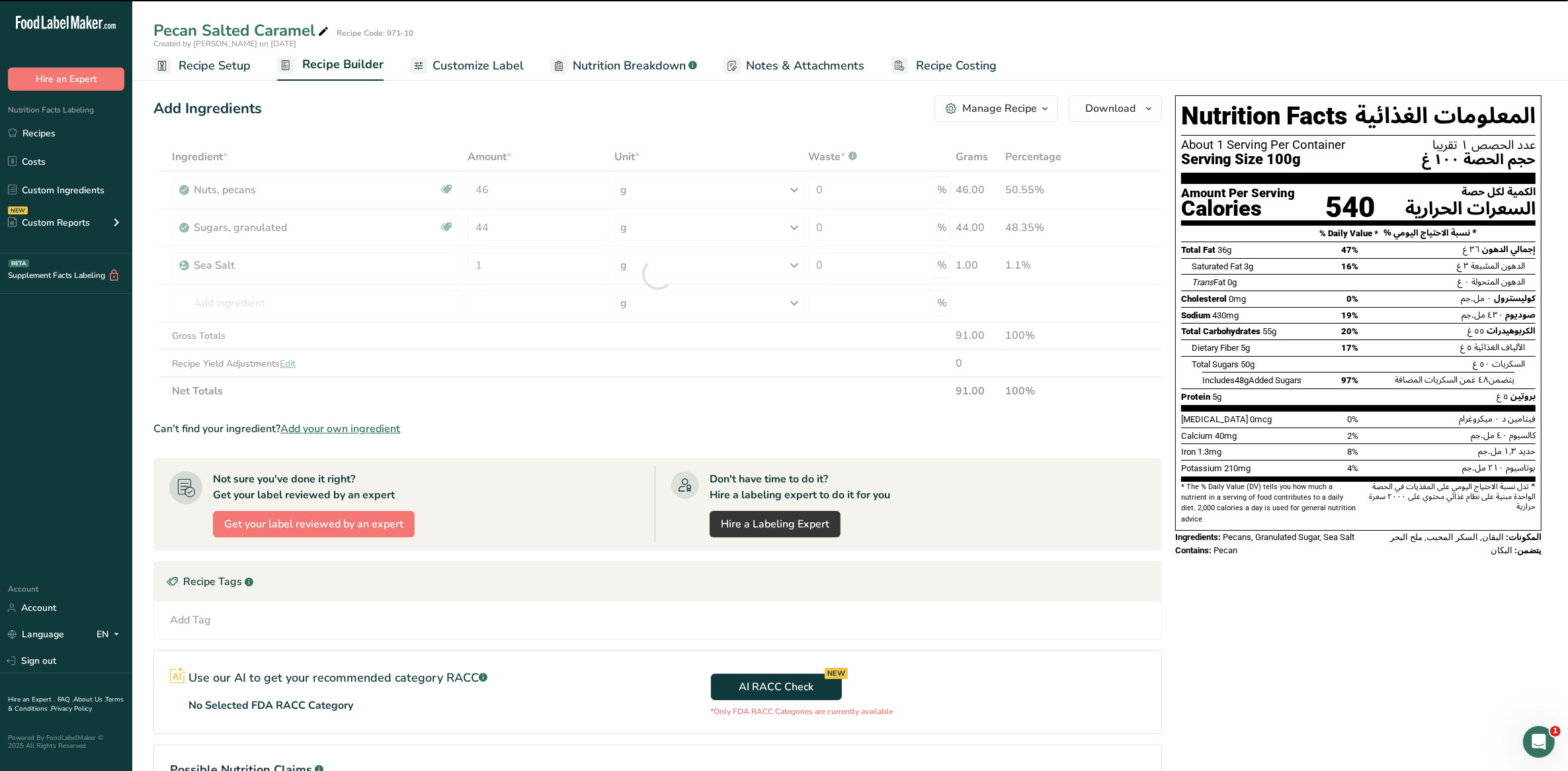
type input "0"
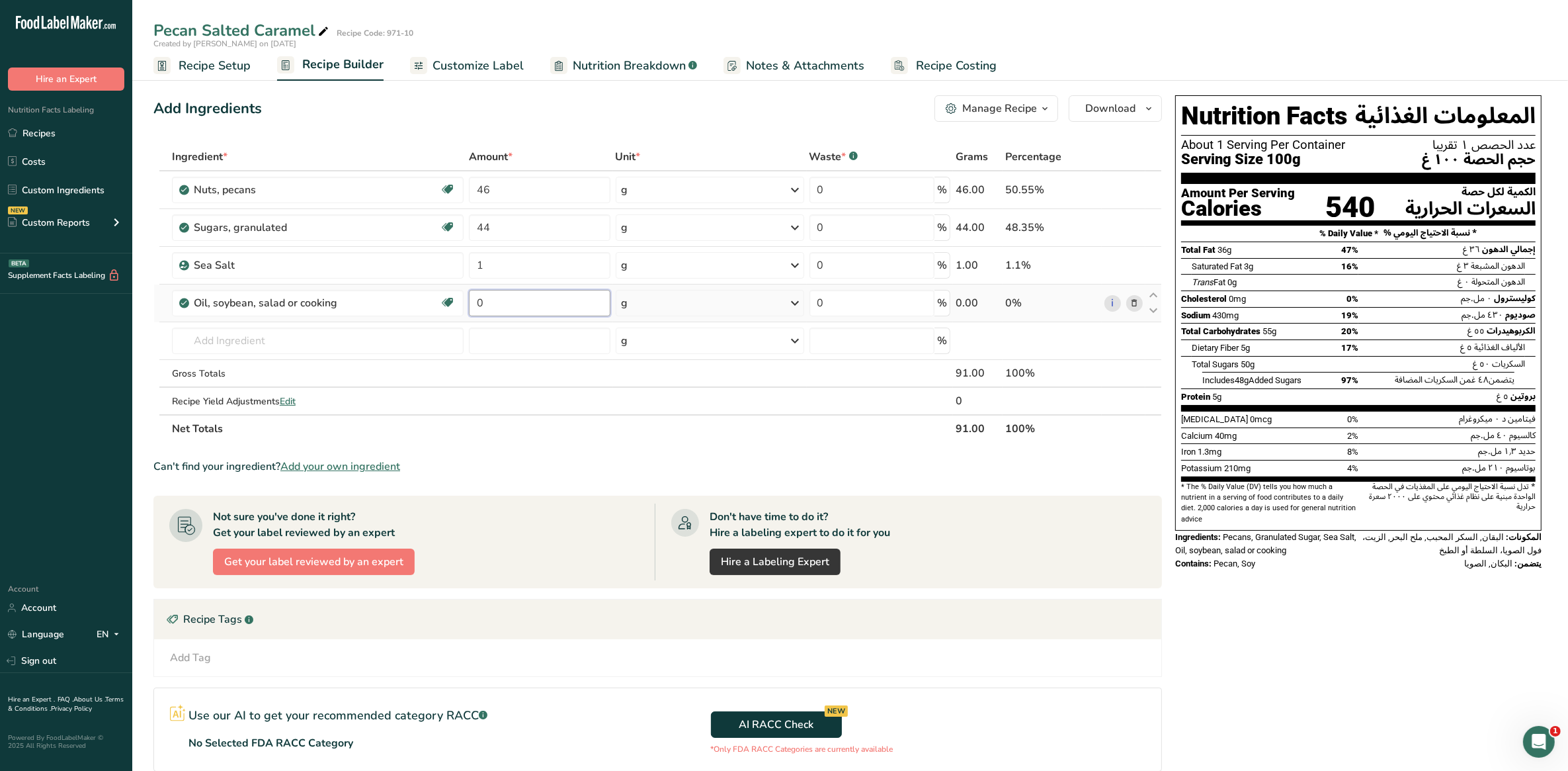
drag, startPoint x: 492, startPoint y: 299, endPoint x: 468, endPoint y: 306, distance: 25.0
click at [469, 306] on input "0" at bounding box center [539, 303] width 141 height 27
type input "9"
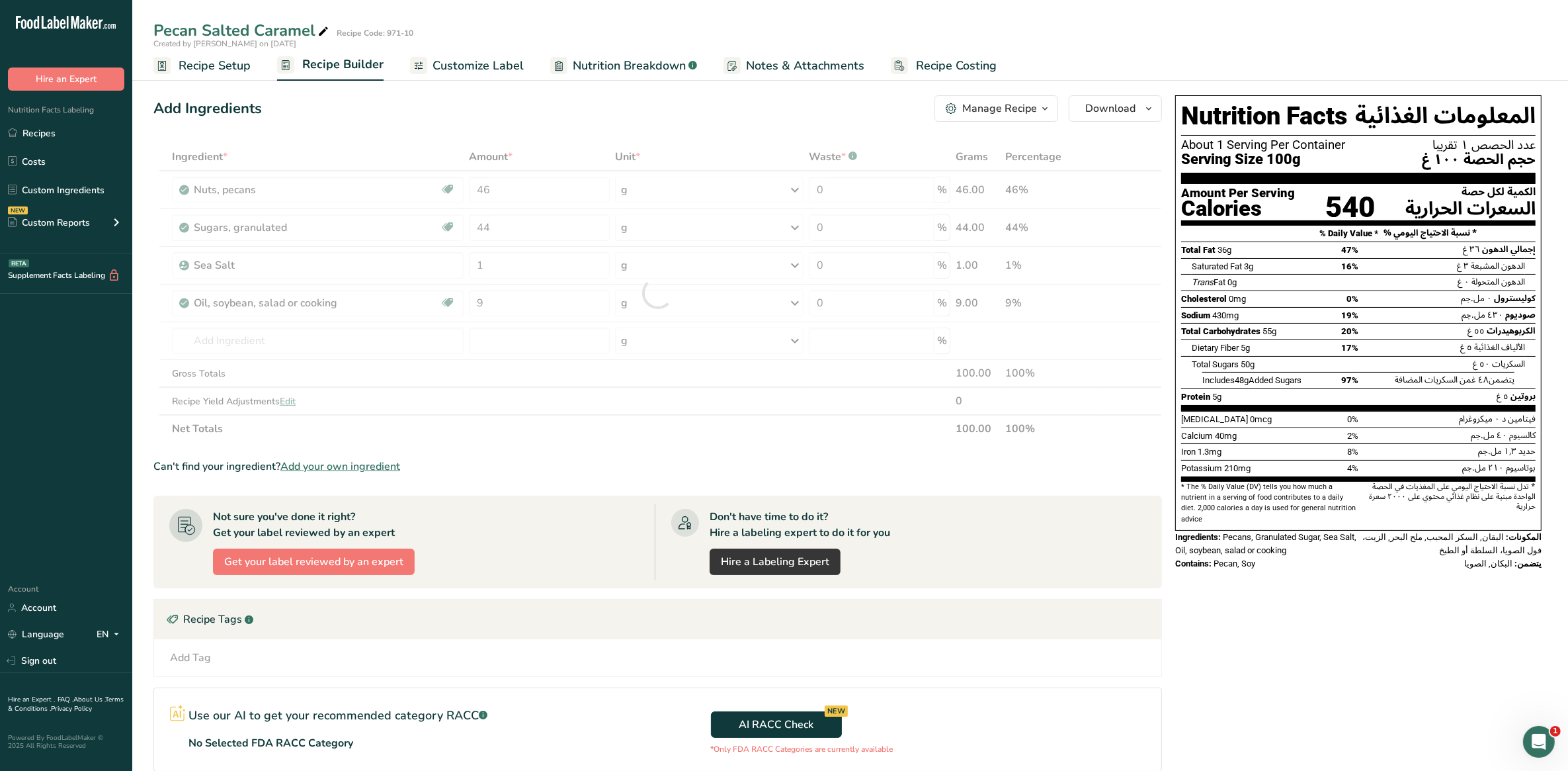
click at [597, 434] on div "Ingredient * Amount * Unit * Waste * .a-a{fill:#347362;}.b-a{fill:#fff;} Grams …" at bounding box center [657, 293] width 1008 height 299
